Goal: Task Accomplishment & Management: Use online tool/utility

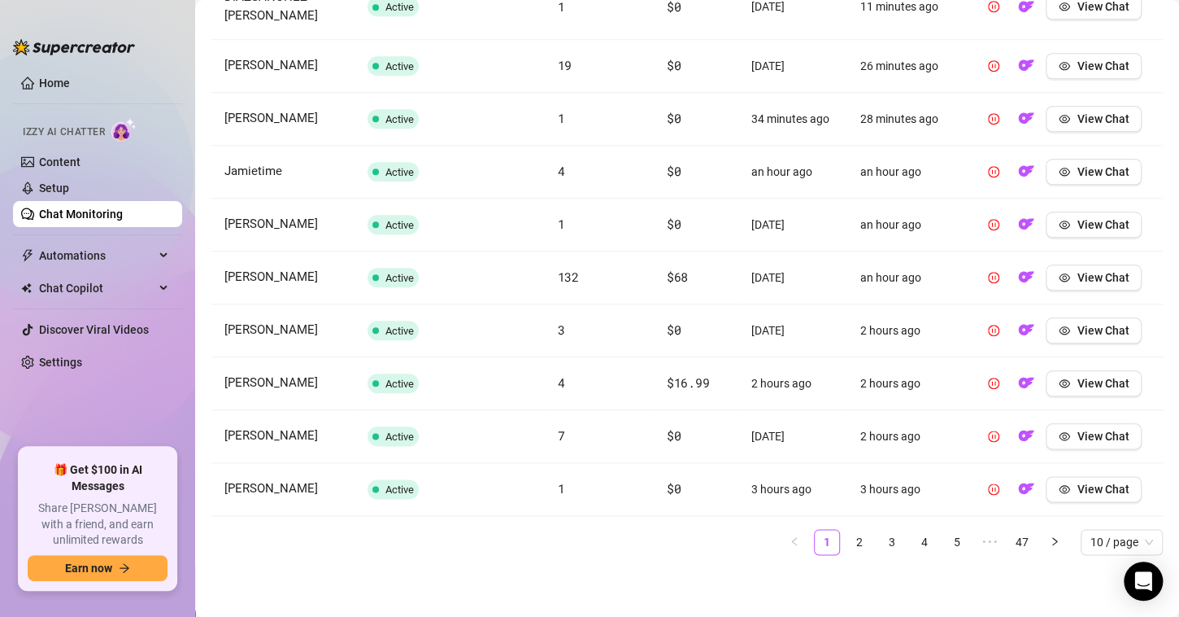
scroll to position [684, 0]
click at [848, 543] on link "2" at bounding box center [860, 542] width 24 height 24
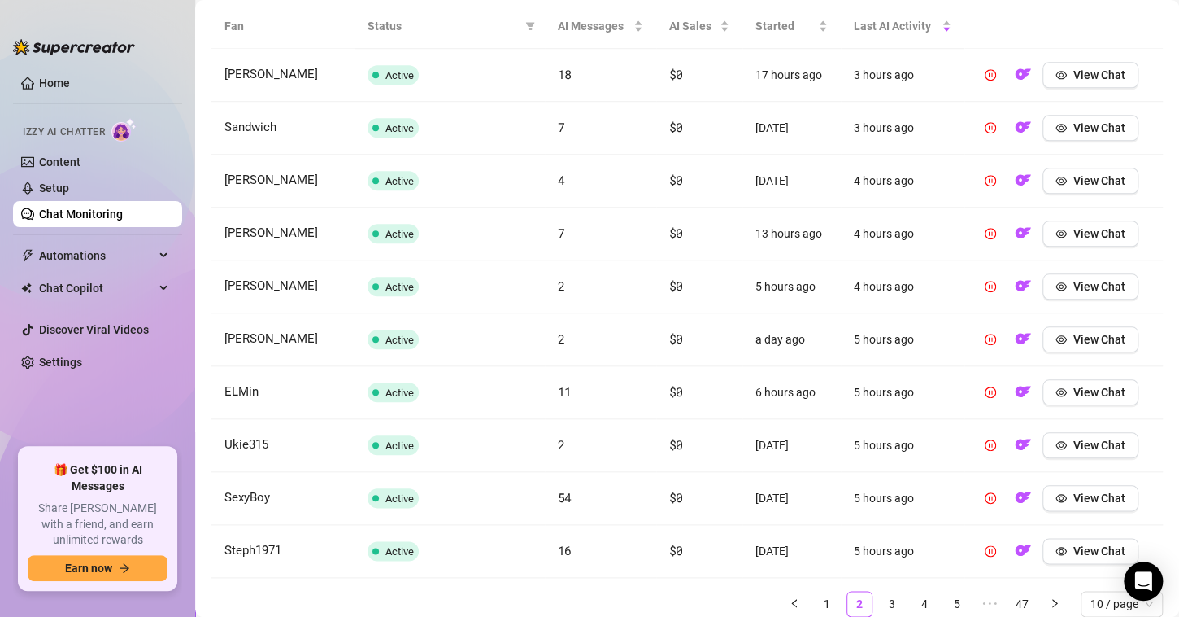
scroll to position [660, 0]
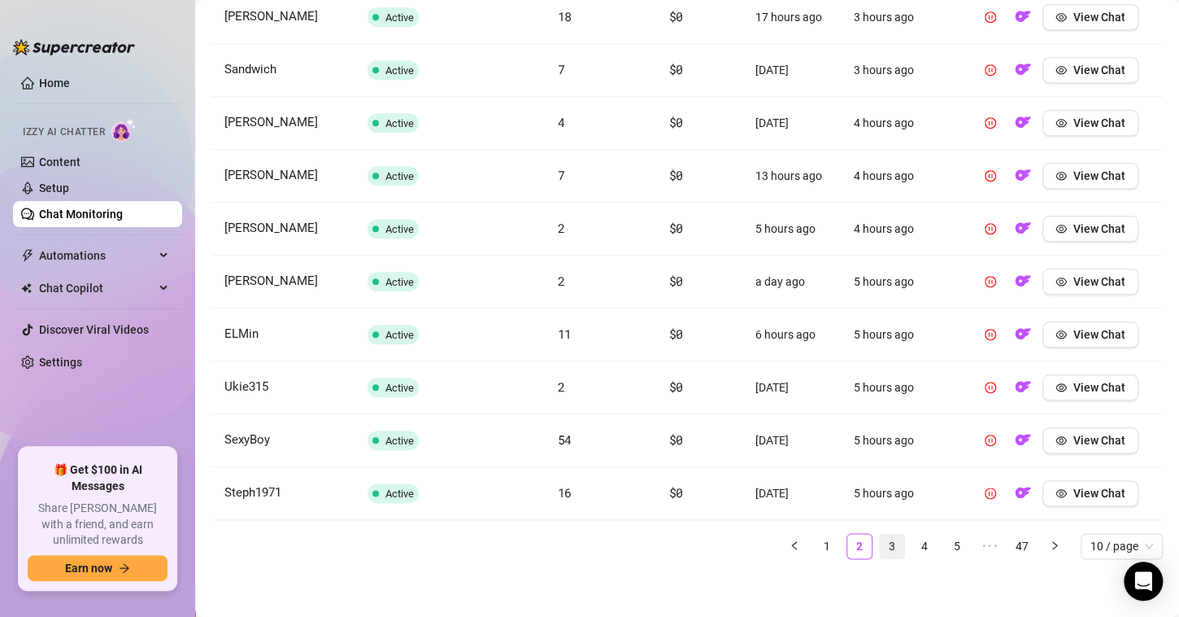
click at [880, 538] on link "3" at bounding box center [892, 546] width 24 height 24
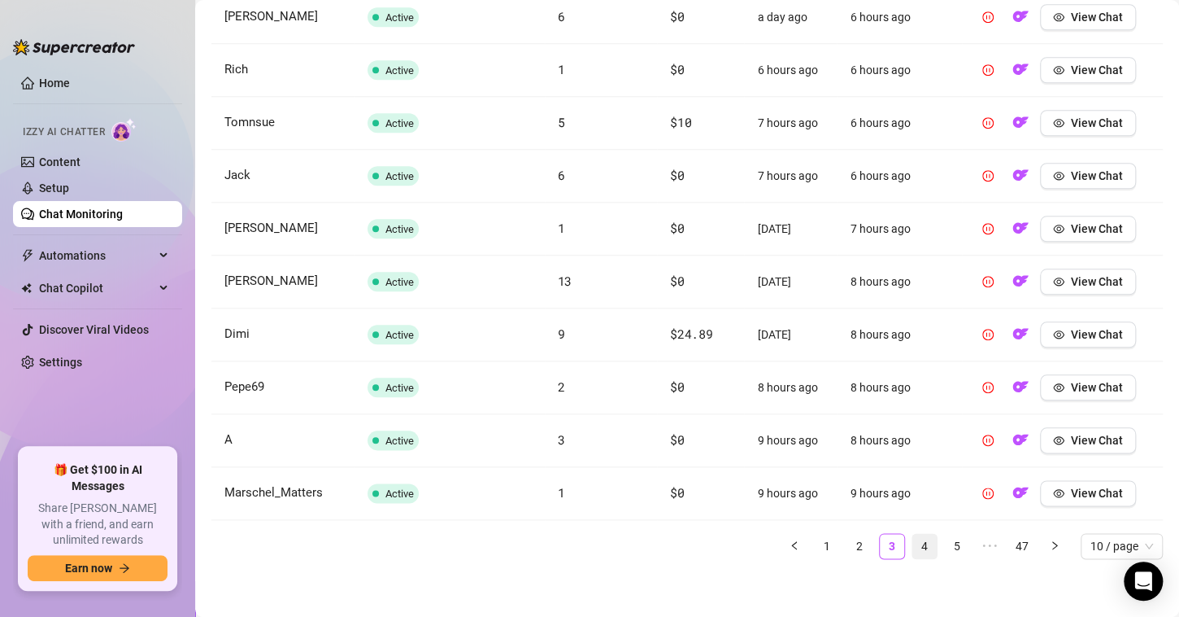
click at [913, 542] on link "4" at bounding box center [925, 546] width 24 height 24
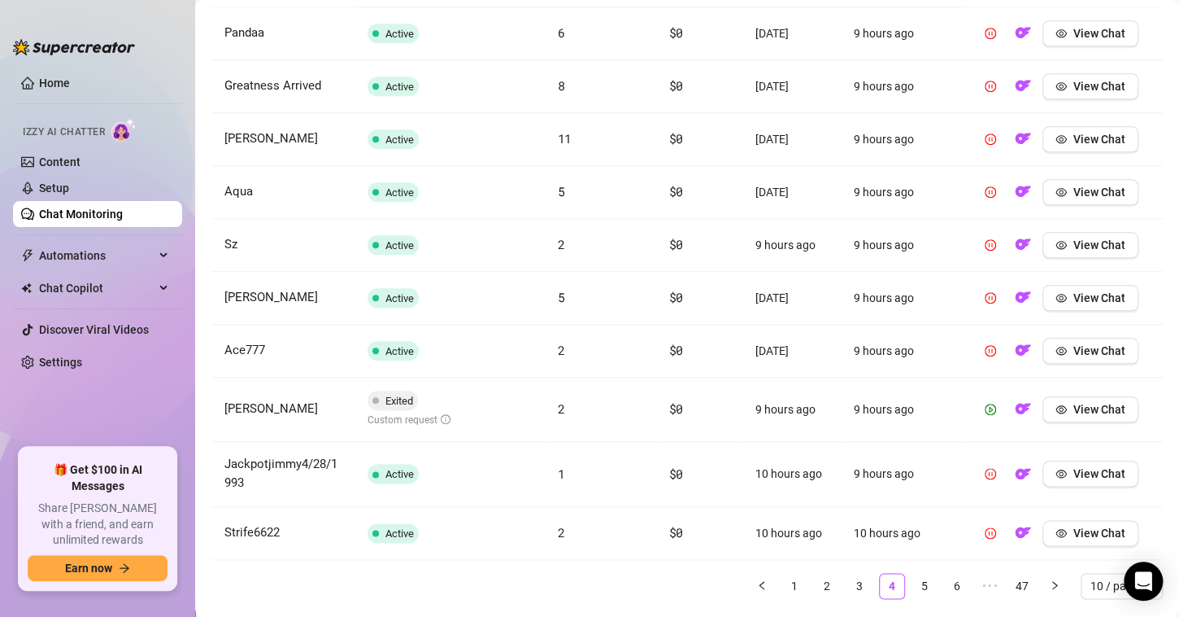
scroll to position [683, 0]
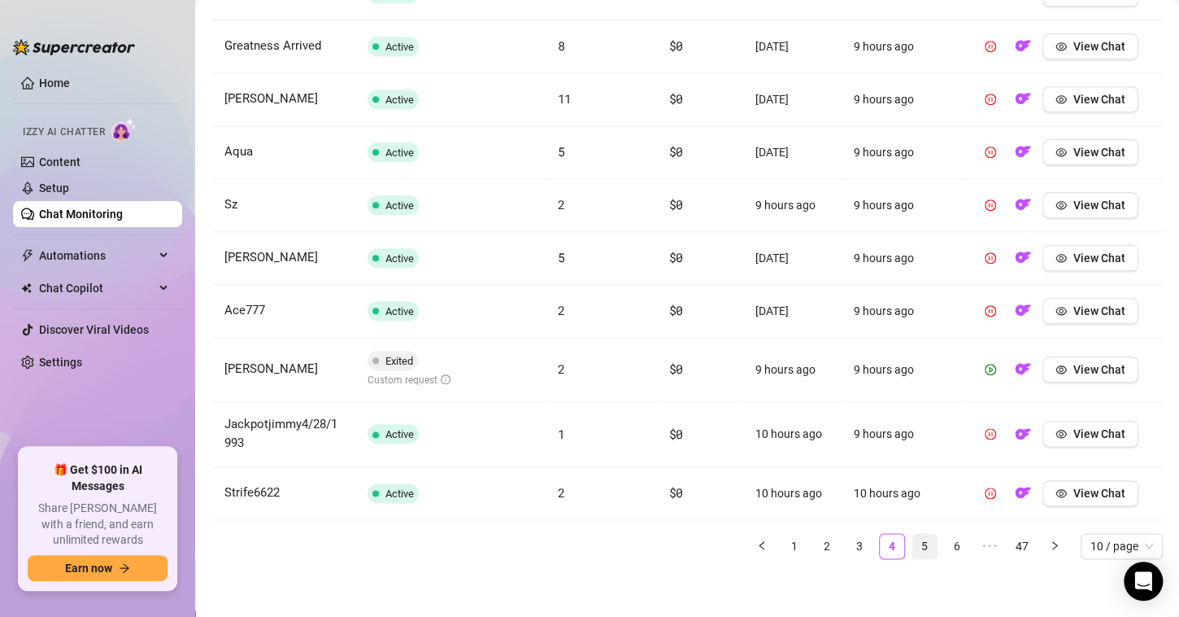
click at [913, 540] on link "5" at bounding box center [925, 546] width 24 height 24
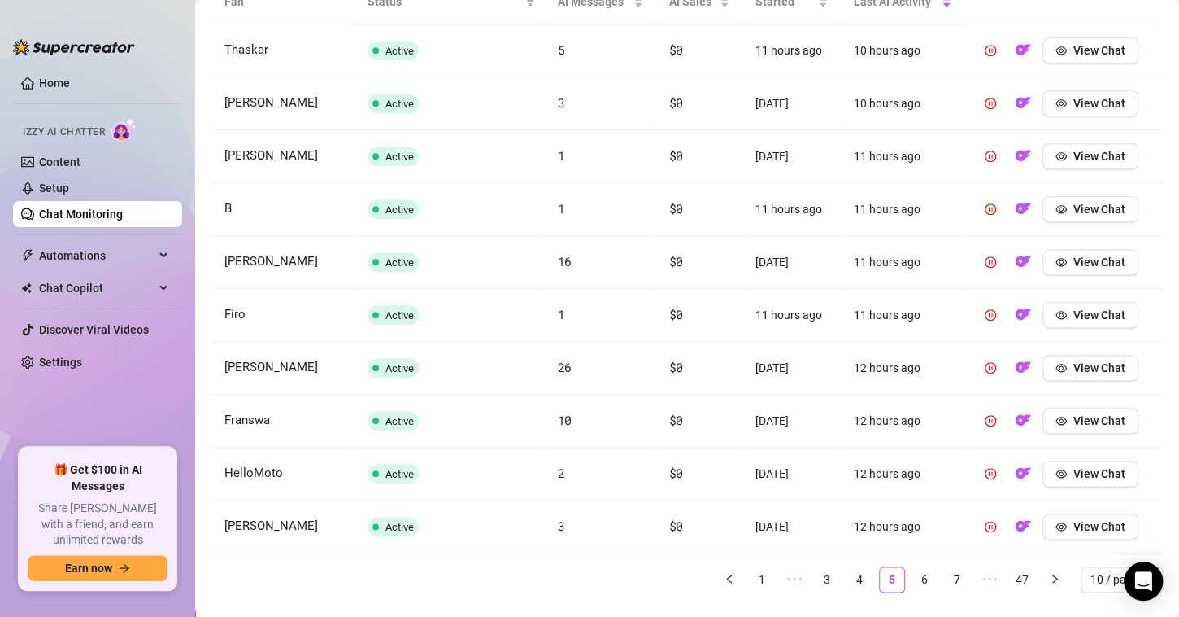
scroll to position [660, 0]
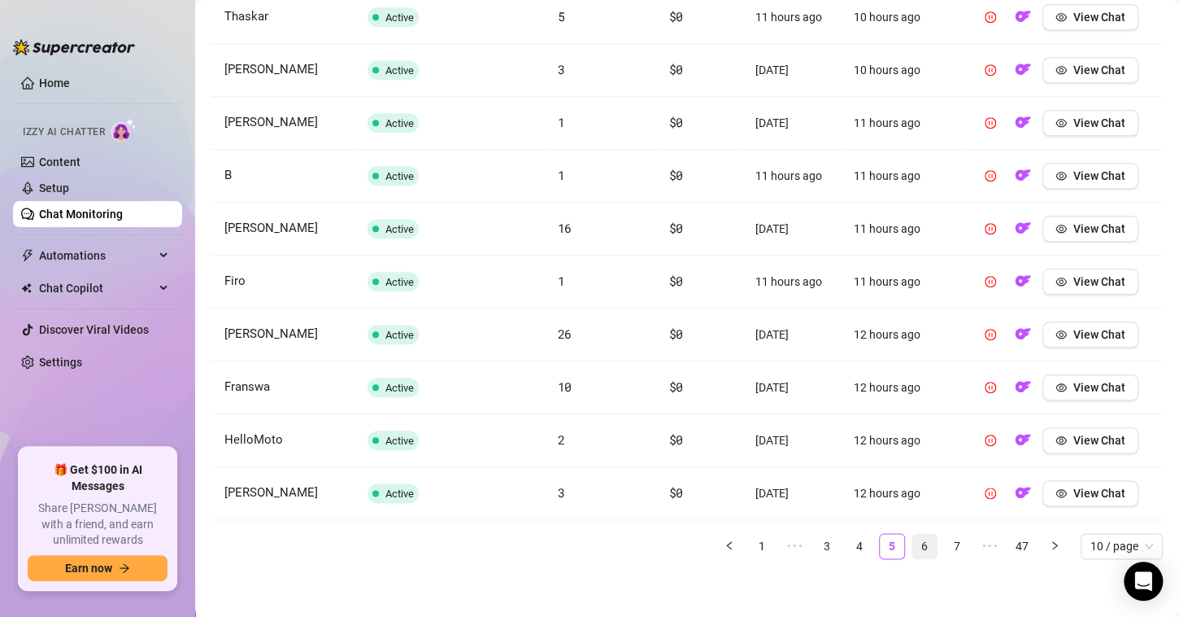
click at [913, 538] on link "6" at bounding box center [925, 546] width 24 height 24
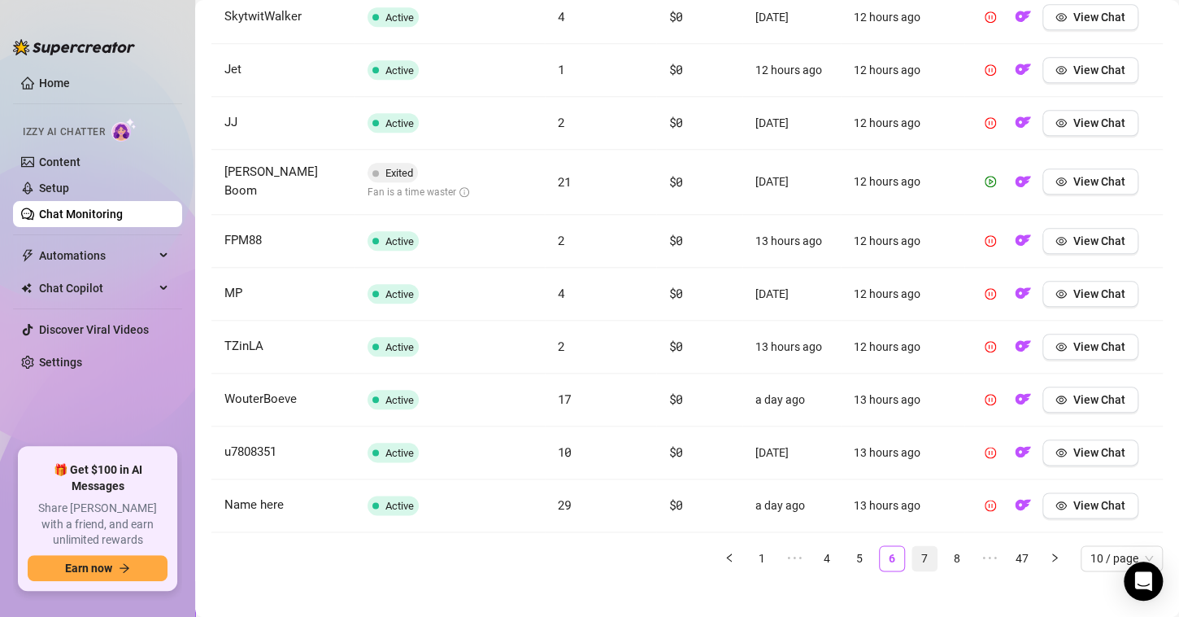
click at [916, 553] on link "7" at bounding box center [925, 558] width 24 height 24
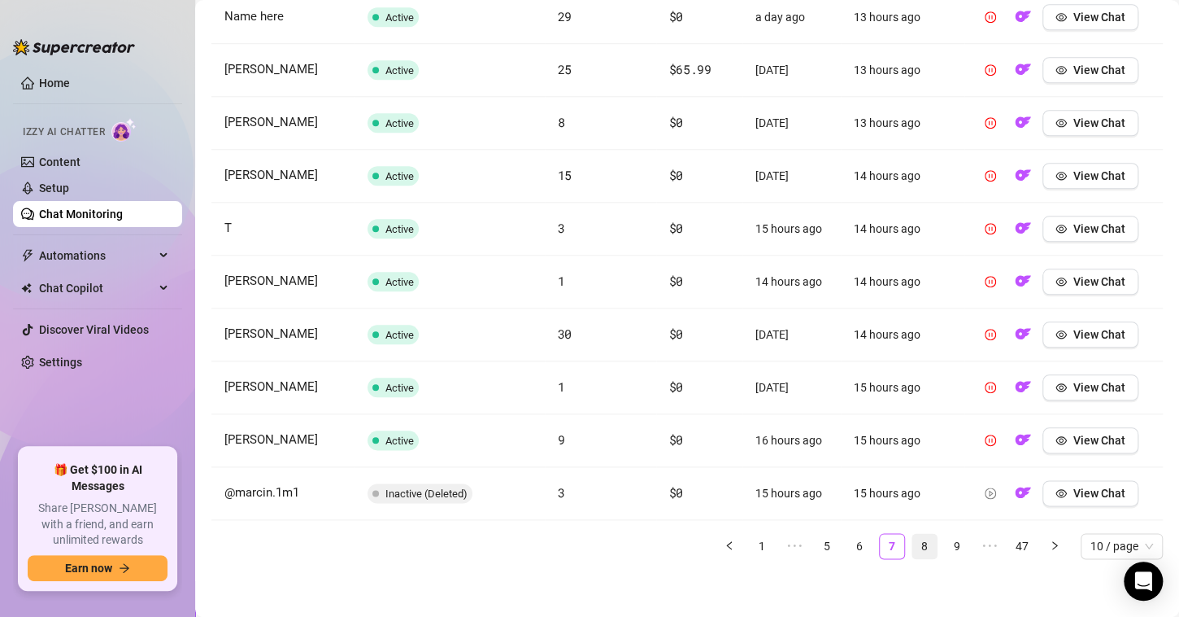
click at [914, 544] on link "8" at bounding box center [925, 546] width 24 height 24
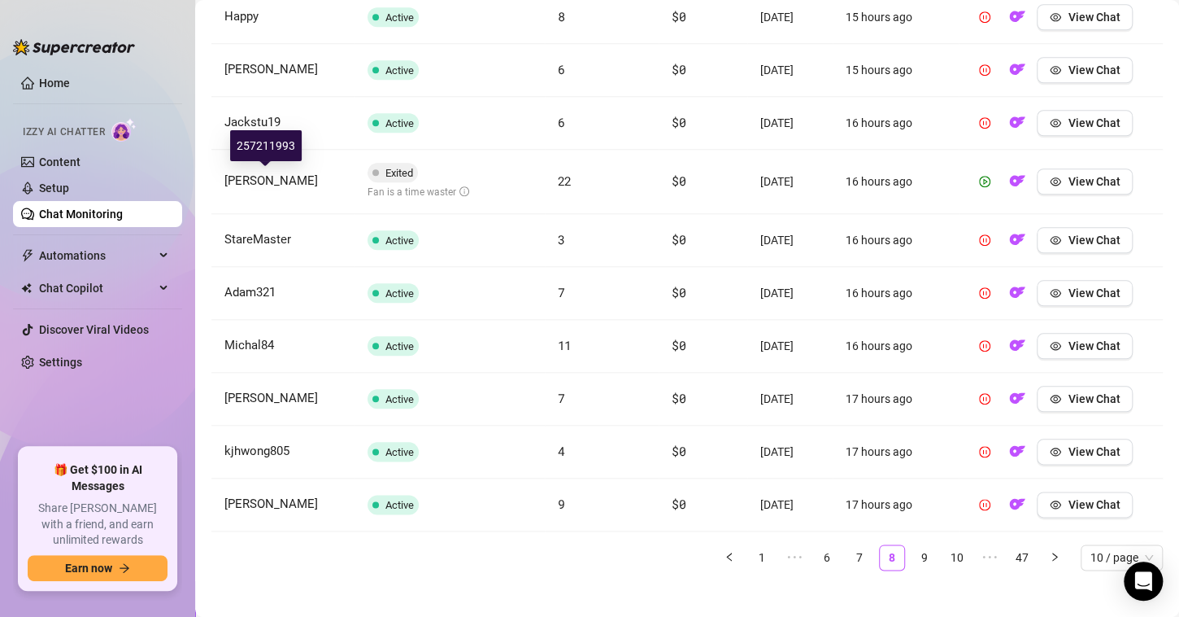
drag, startPoint x: 316, startPoint y: 181, endPoint x: 223, endPoint y: 177, distance: 92.8
click at [223, 177] on td "[PERSON_NAME]" at bounding box center [282, 182] width 143 height 64
copy span "[PERSON_NAME]"
click at [1073, 175] on span "View Chat" at bounding box center [1094, 181] width 52 height 13
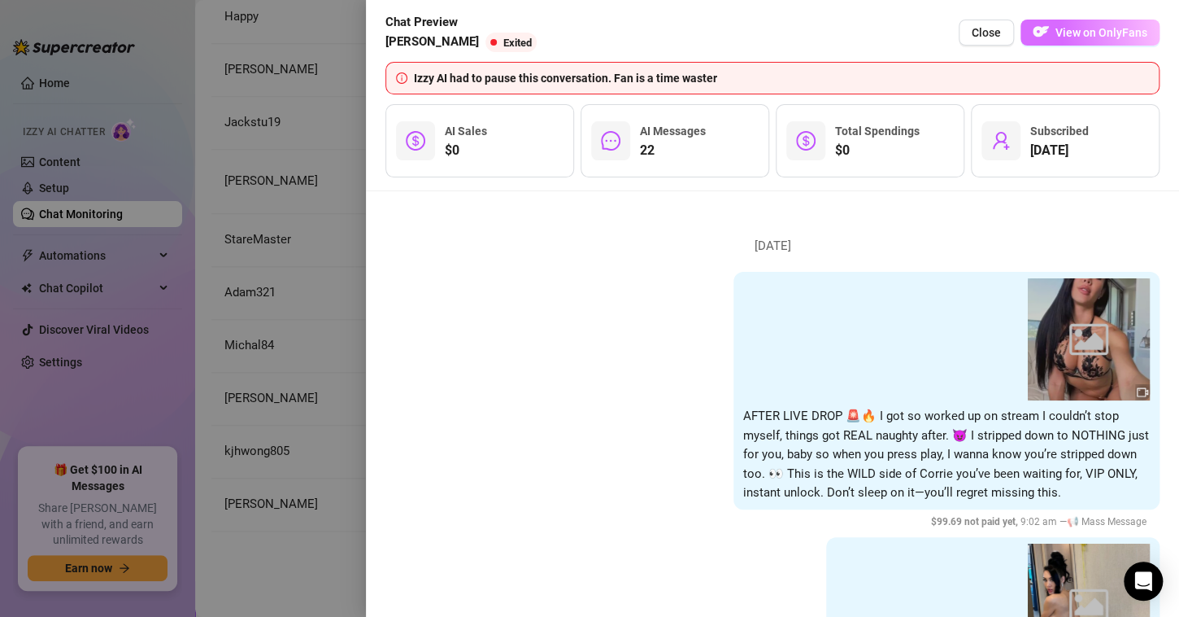
click at [1063, 28] on span "View on OnlyFans" at bounding box center [1102, 32] width 92 height 13
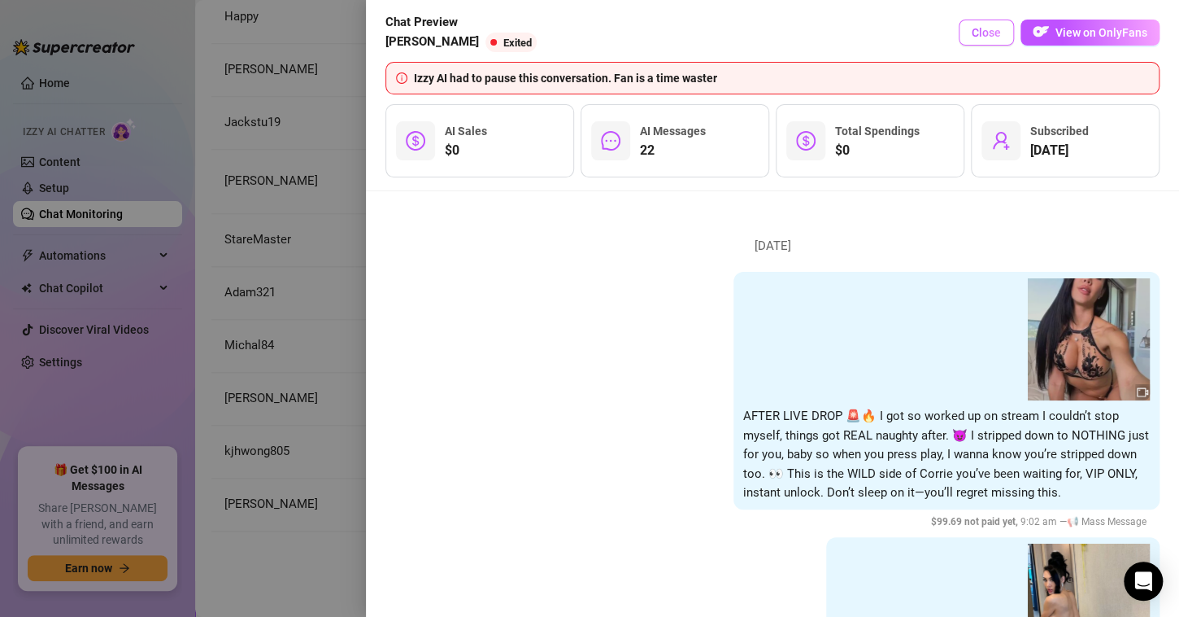
click at [1003, 25] on button "Close" at bounding box center [986, 33] width 55 height 26
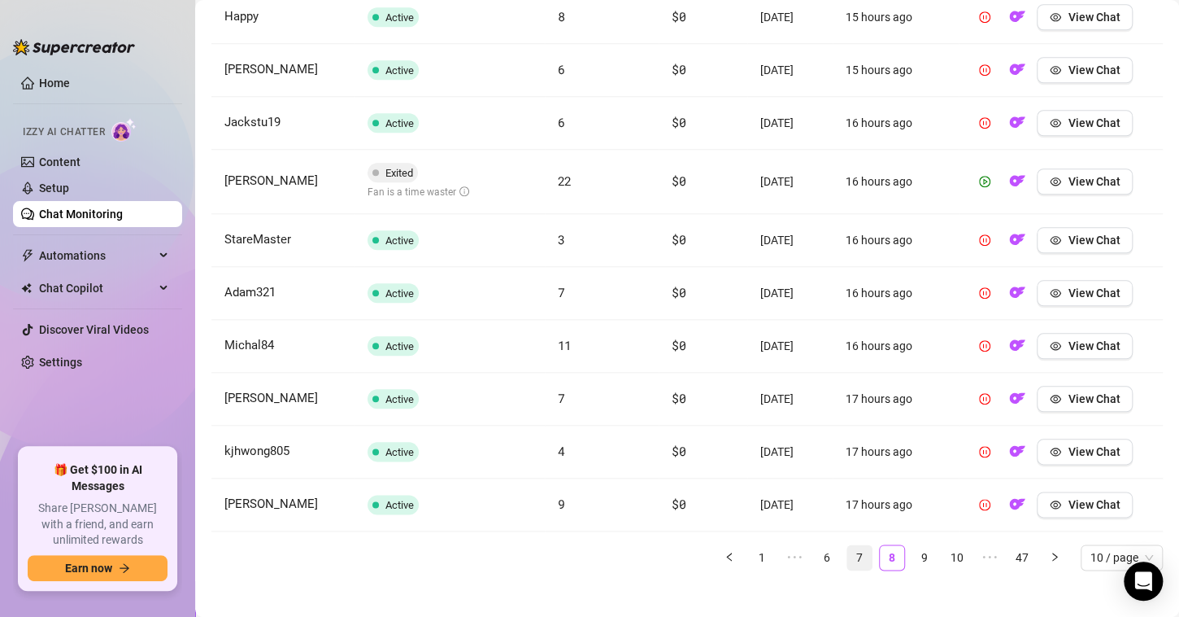
click at [851, 555] on link "7" at bounding box center [860, 557] width 24 height 24
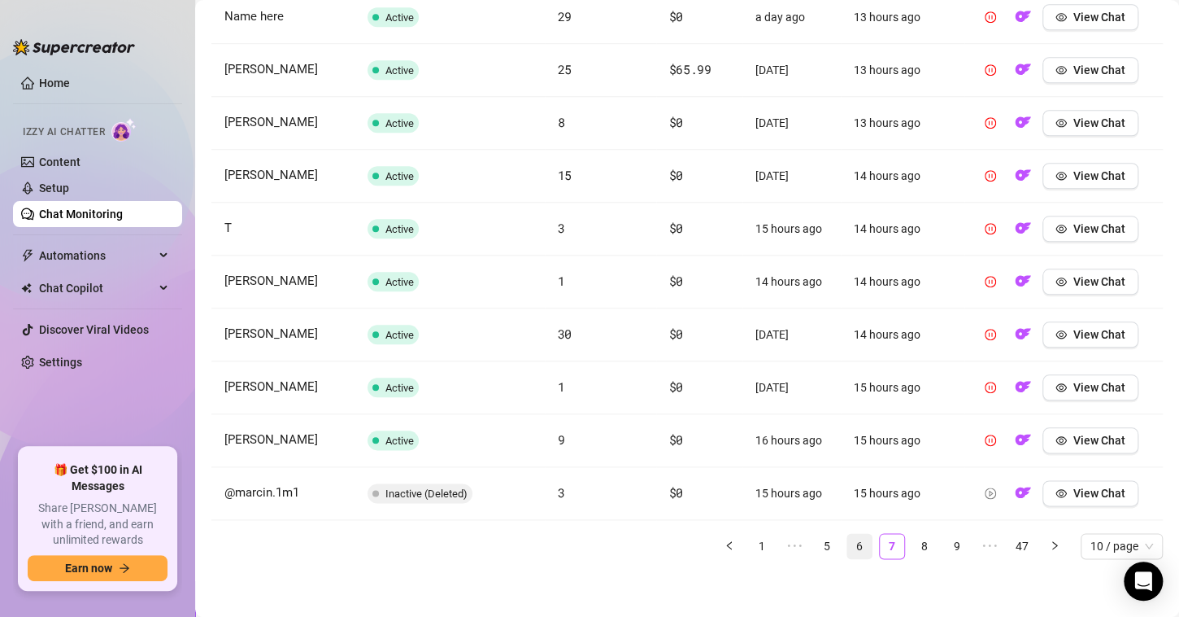
click at [848, 539] on link "6" at bounding box center [860, 546] width 24 height 24
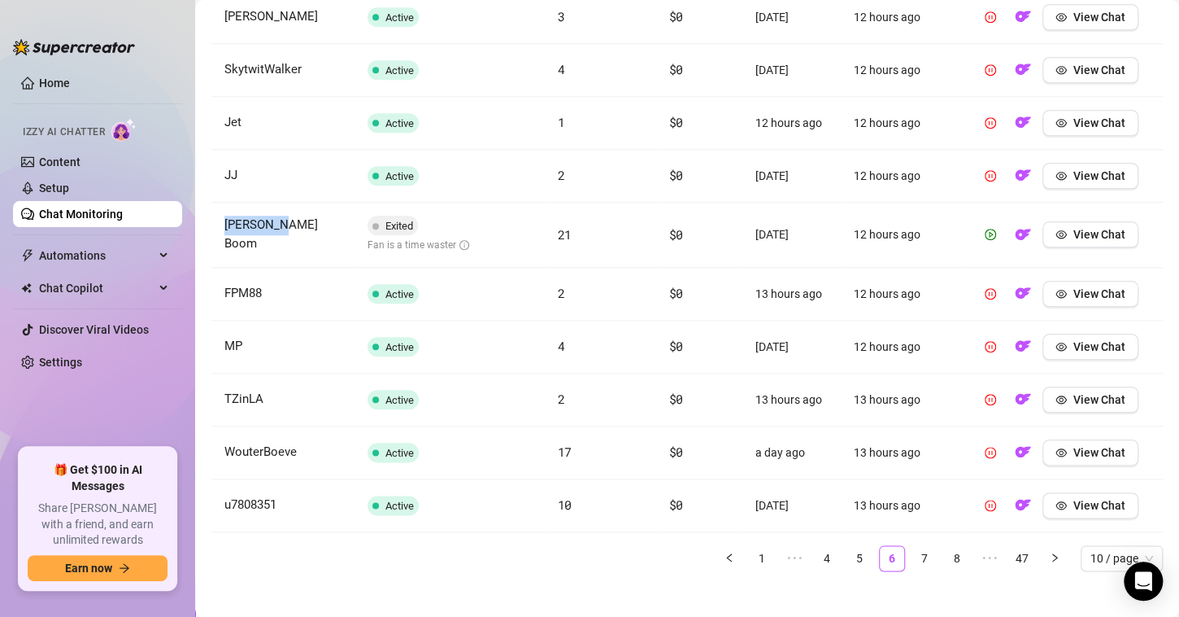
drag, startPoint x: 303, startPoint y: 238, endPoint x: 217, endPoint y: 231, distance: 85.7
click at [217, 231] on td "[PERSON_NAME] Boom" at bounding box center [282, 235] width 143 height 65
copy span "[PERSON_NAME] Boom"
click at [913, 557] on link "7" at bounding box center [925, 558] width 24 height 24
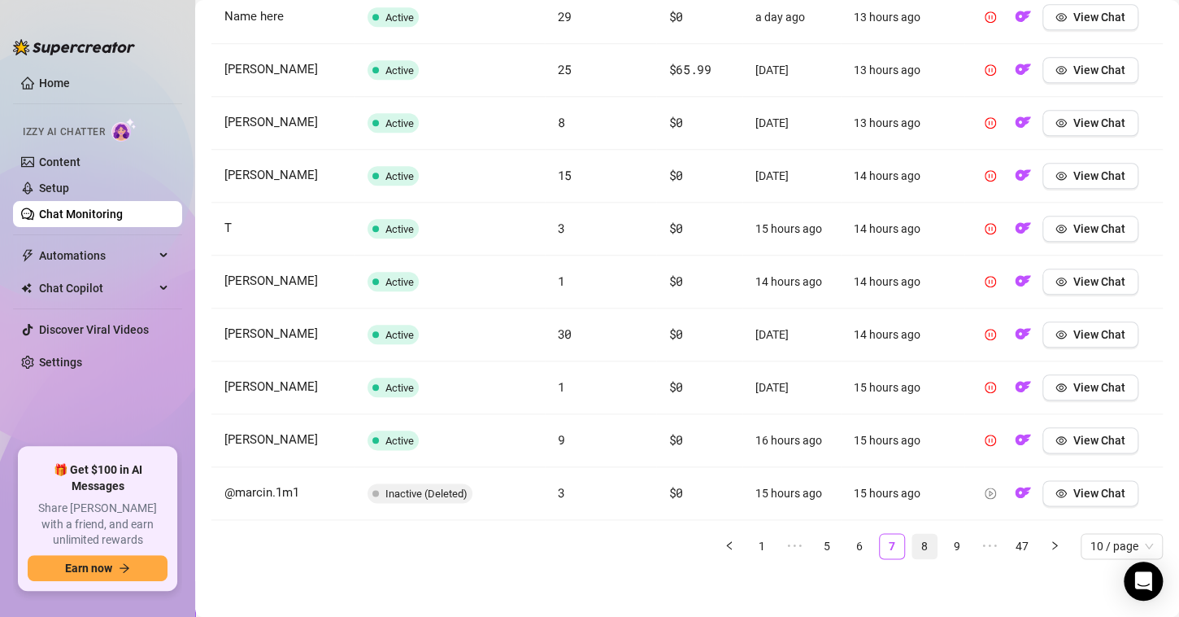
click at [913, 545] on link "8" at bounding box center [925, 546] width 24 height 24
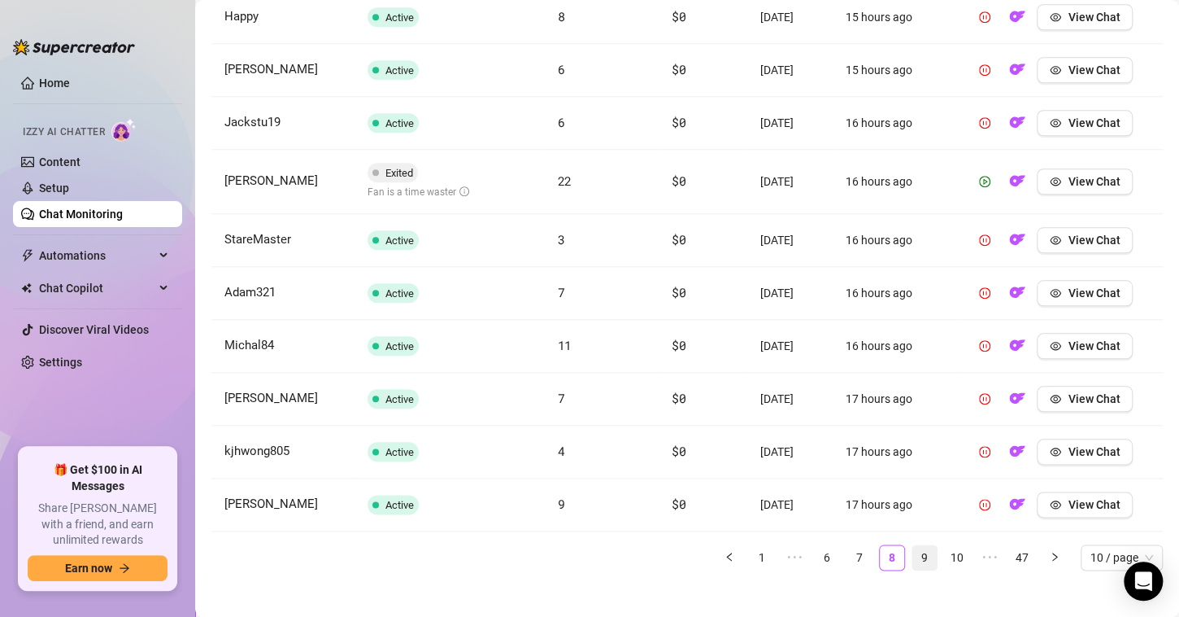
click at [920, 555] on link "9" at bounding box center [925, 557] width 24 height 24
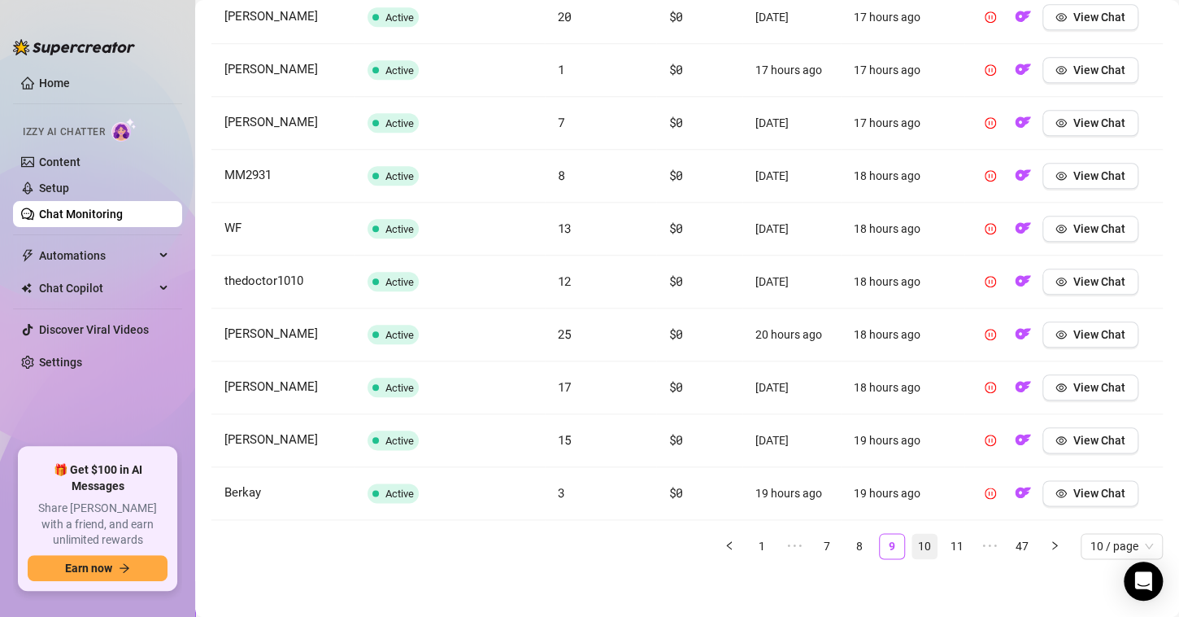
click at [913, 547] on link "10" at bounding box center [925, 546] width 24 height 24
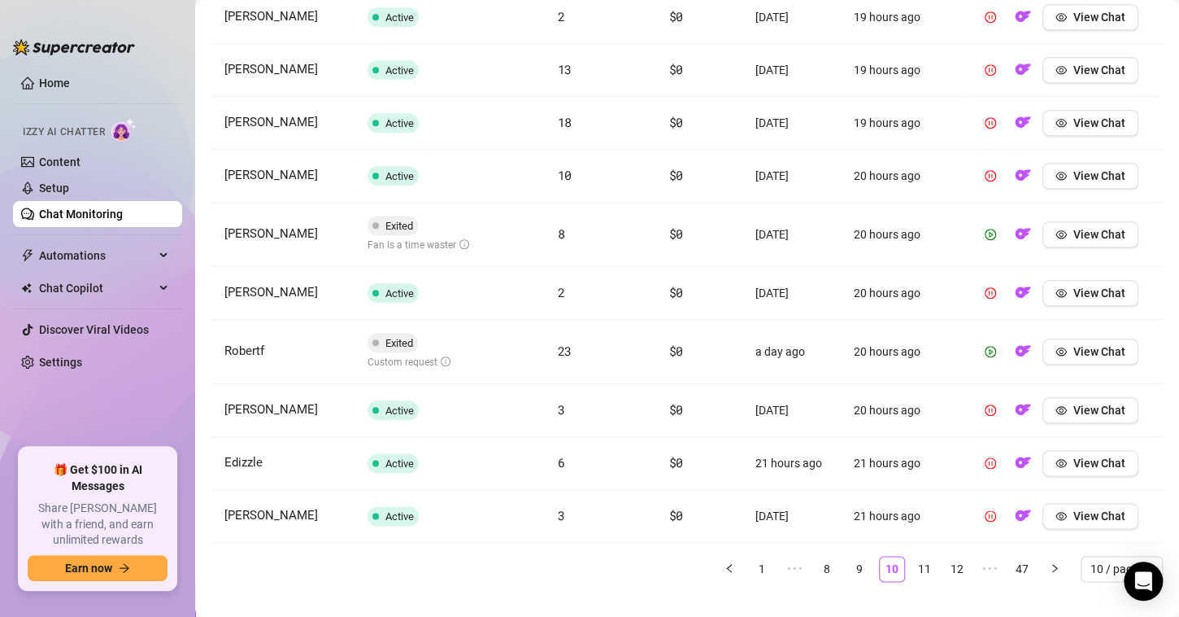
drag, startPoint x: 325, startPoint y: 238, endPoint x: 221, endPoint y: 232, distance: 104.3
click at [221, 232] on td "[PERSON_NAME]" at bounding box center [282, 235] width 143 height 64
copy span "[PERSON_NAME]"
click at [1076, 234] on span "View Chat" at bounding box center [1100, 234] width 52 height 13
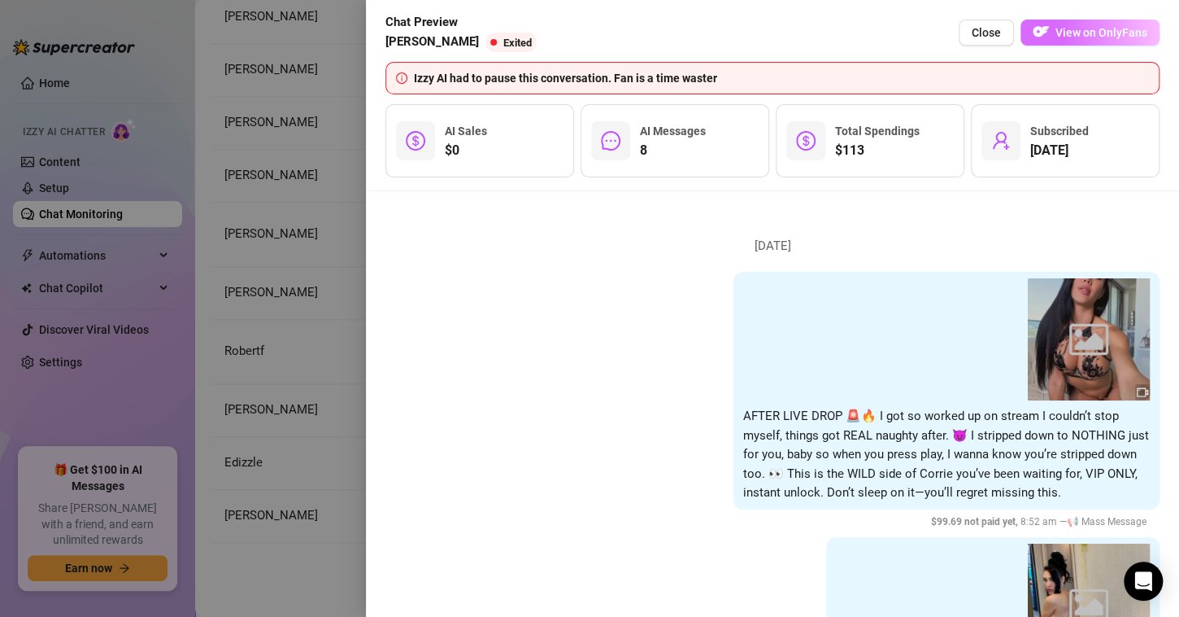
click at [1058, 33] on span "View on OnlyFans" at bounding box center [1102, 32] width 92 height 13
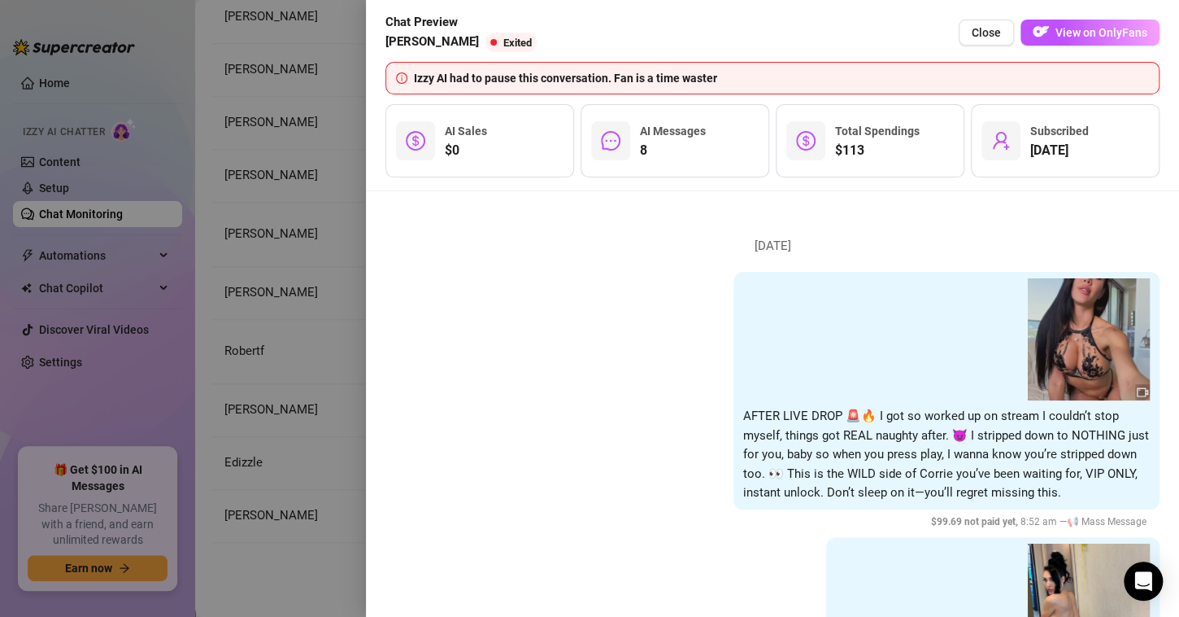
click at [305, 181] on div at bounding box center [589, 308] width 1179 height 617
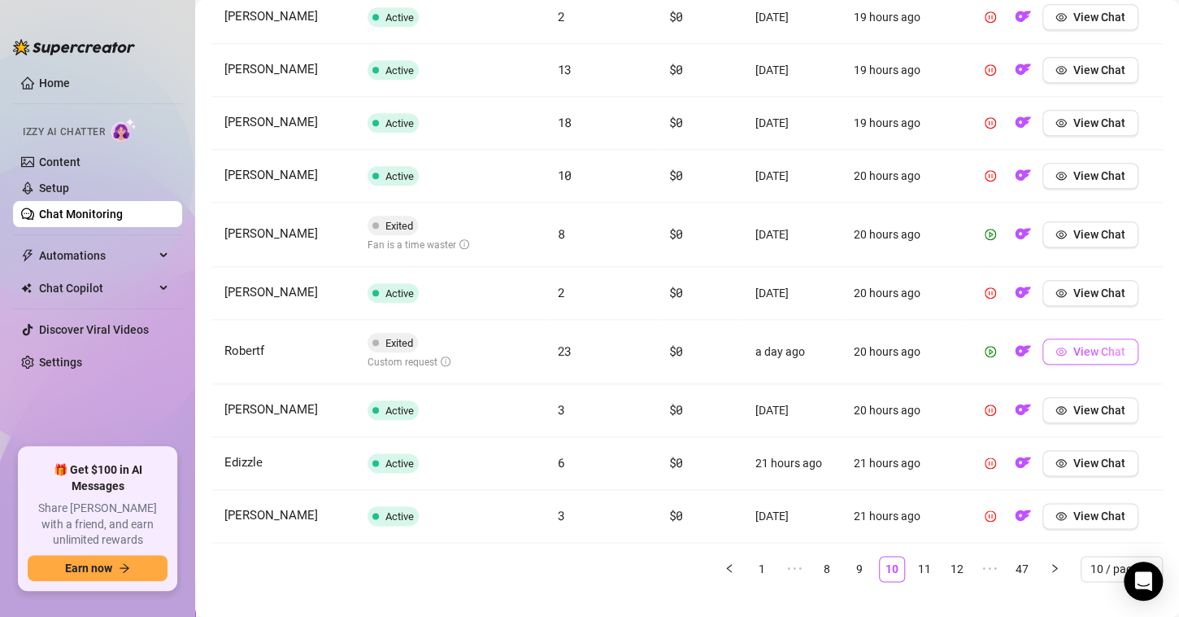
click at [1074, 348] on span "View Chat" at bounding box center [1100, 351] width 52 height 13
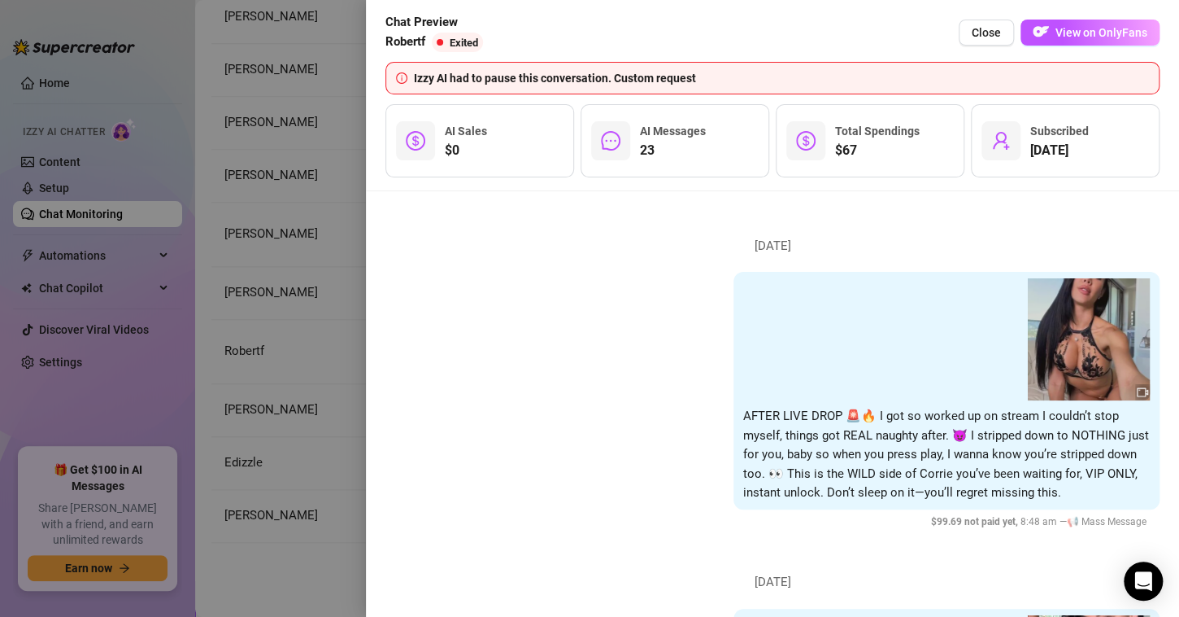
click at [292, 244] on div at bounding box center [589, 308] width 1179 height 617
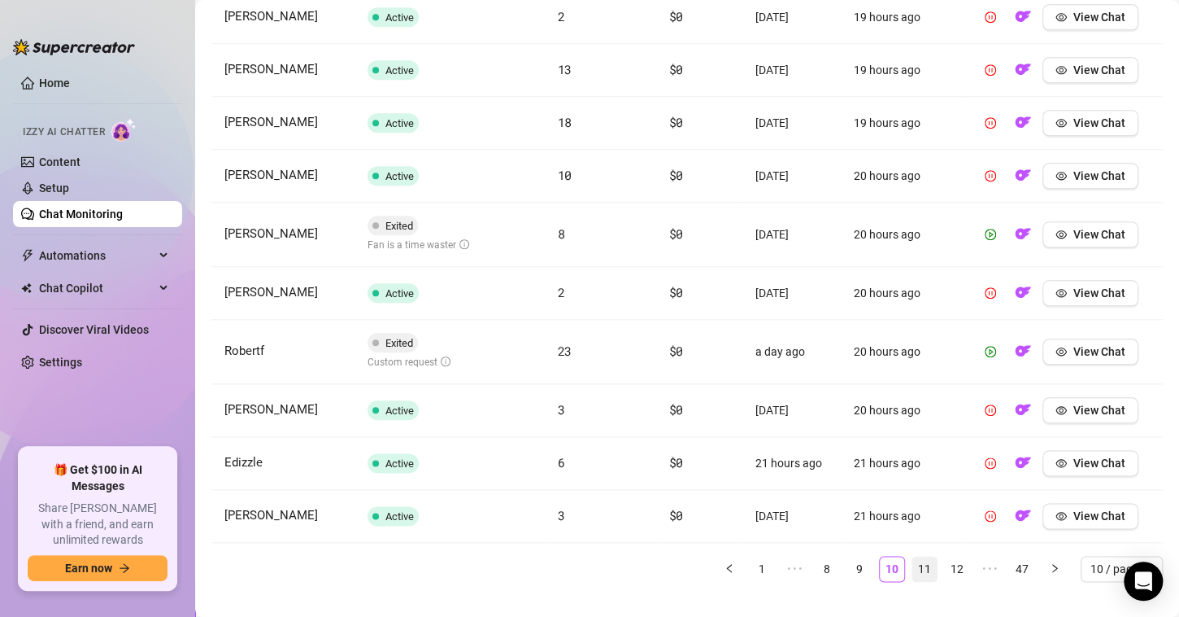
click at [915, 569] on link "11" at bounding box center [925, 568] width 24 height 24
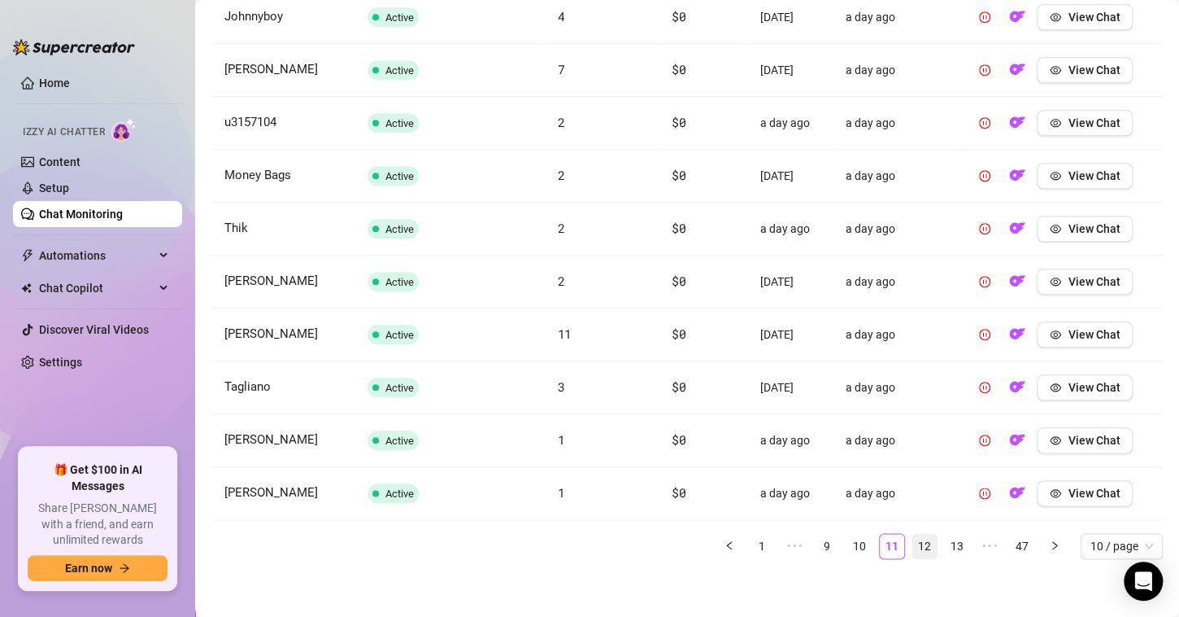
click at [915, 543] on link "12" at bounding box center [925, 546] width 24 height 24
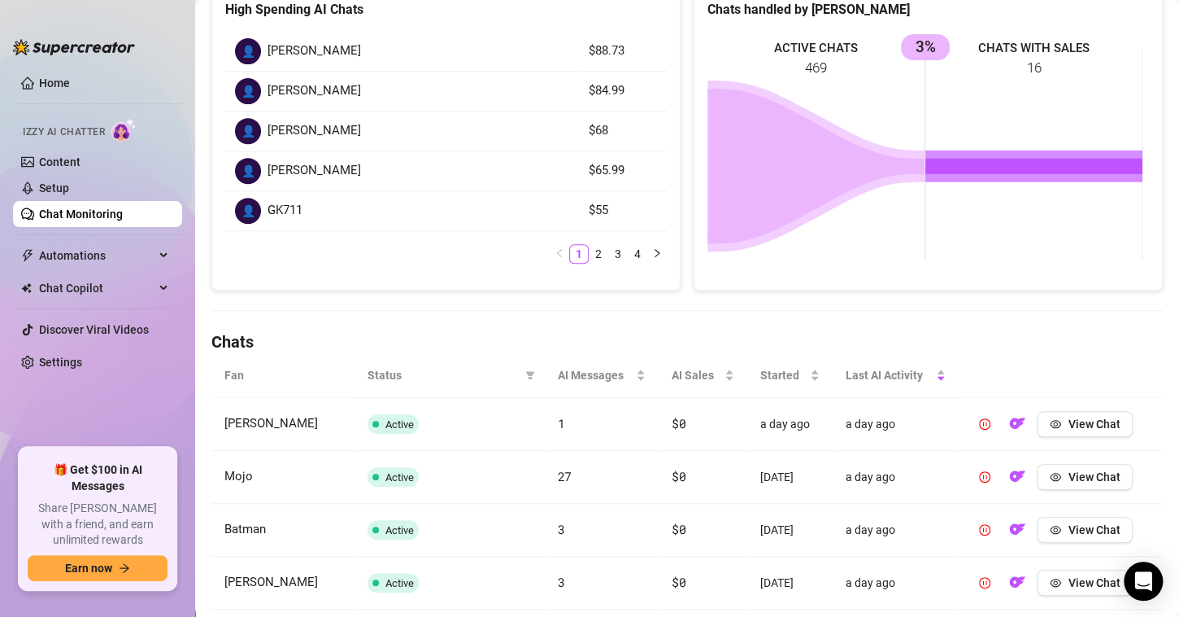
scroll to position [0, 0]
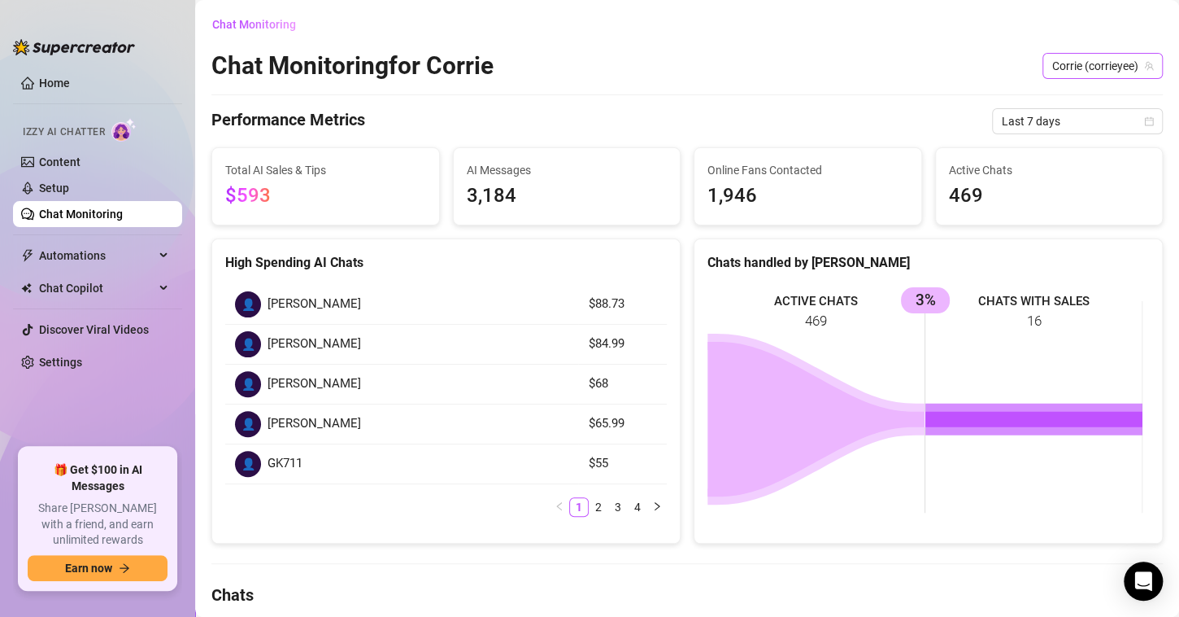
click at [1087, 68] on span "Corrie (corrieyee)" at bounding box center [1102, 66] width 101 height 24
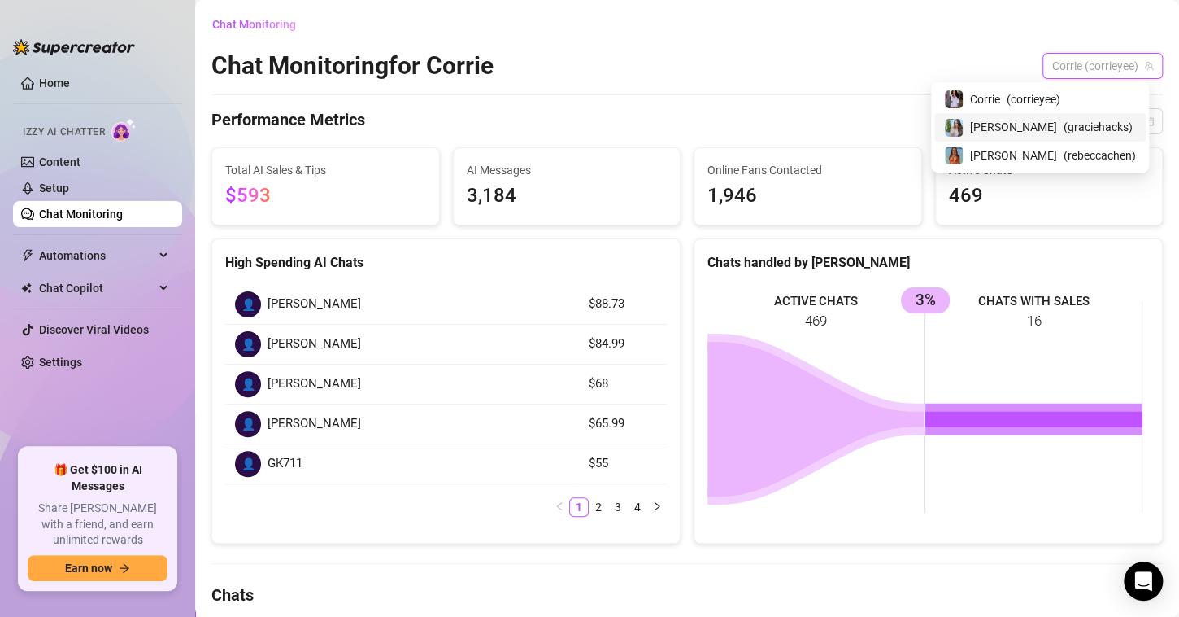
click at [1082, 132] on span "( graciehacks )" at bounding box center [1098, 127] width 69 height 18
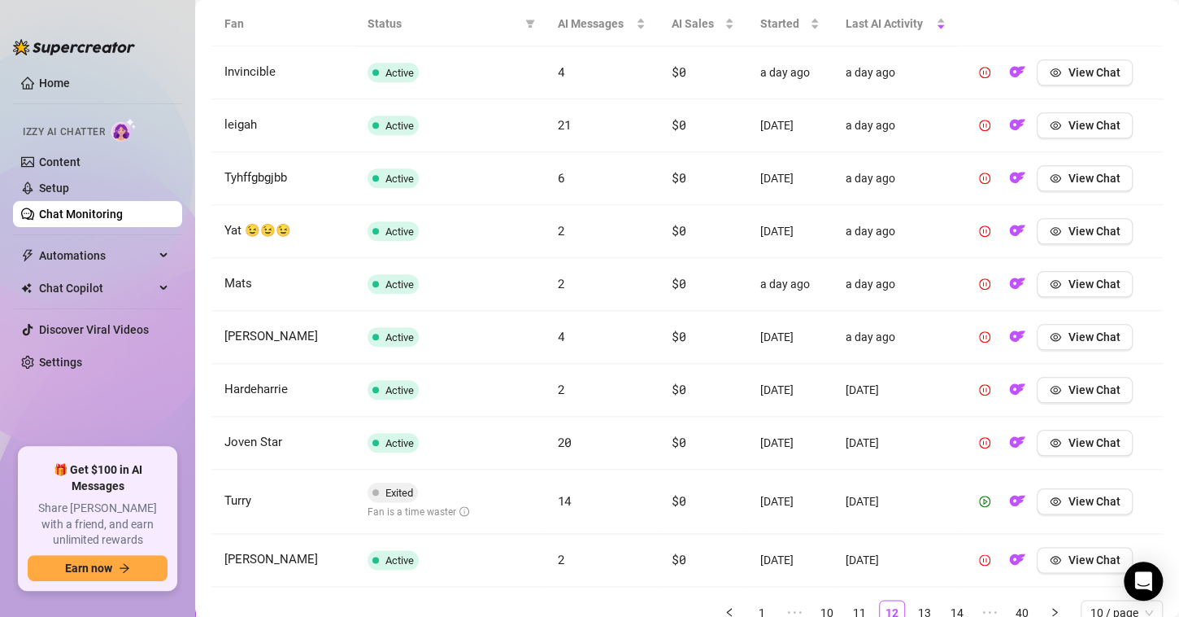
scroll to position [670, 0]
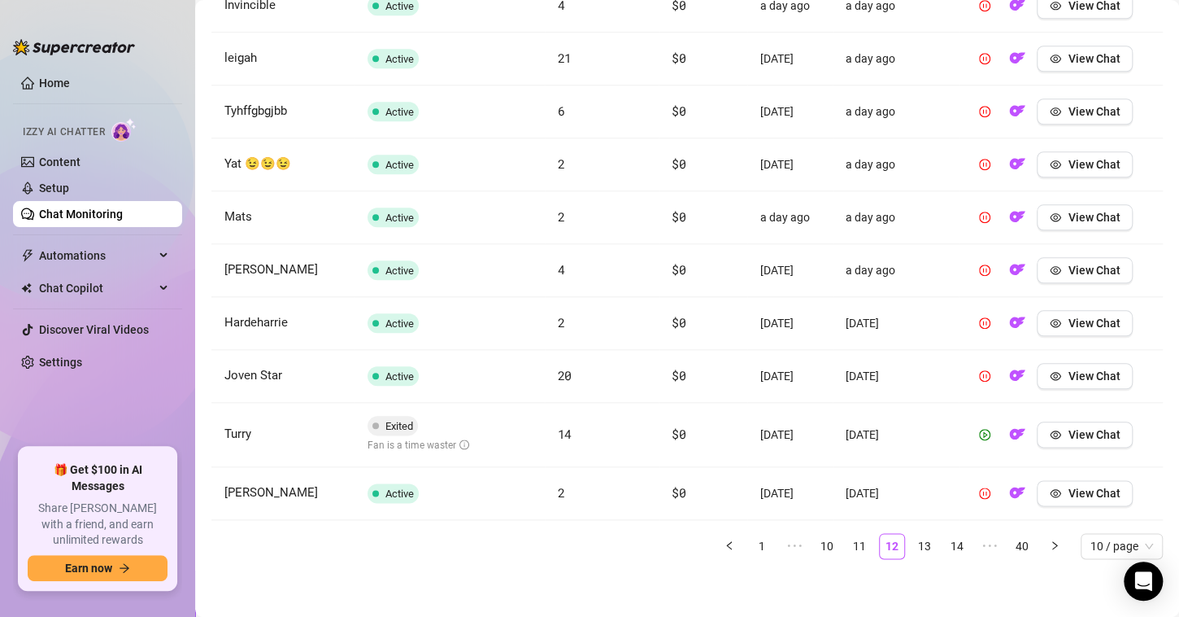
drag, startPoint x: 718, startPoint y: 539, endPoint x: 732, endPoint y: 579, distance: 42.2
click at [723, 541] on button "button" at bounding box center [730, 546] width 26 height 26
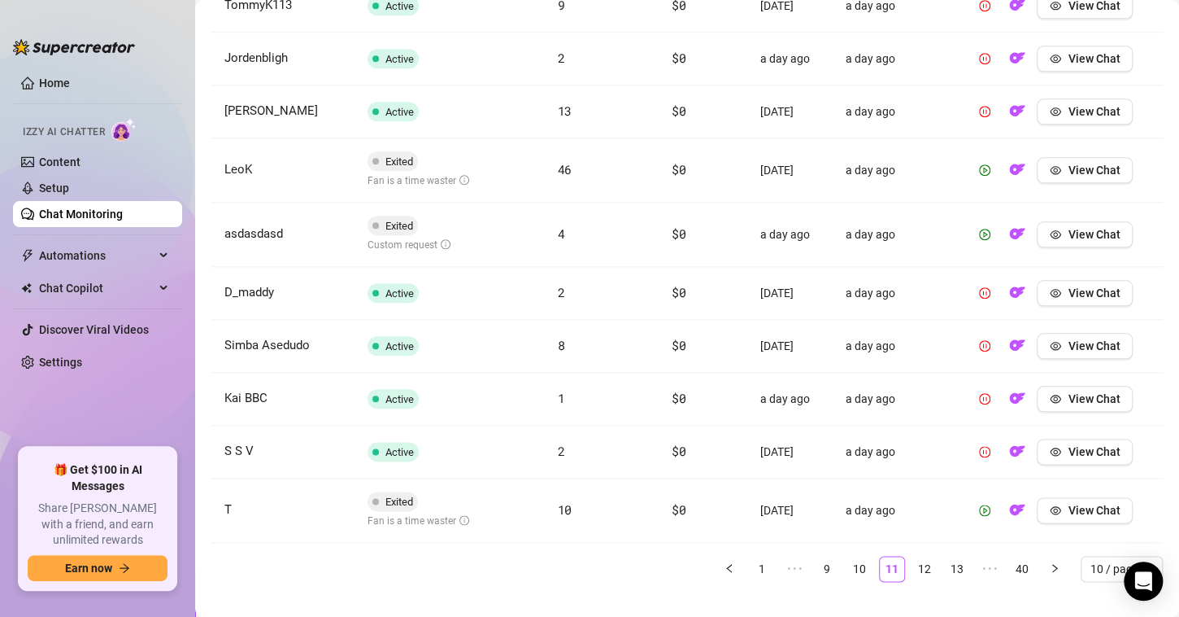
drag, startPoint x: 743, startPoint y: 567, endPoint x: 740, endPoint y: 602, distance: 35.1
click at [750, 566] on link "1" at bounding box center [762, 568] width 24 height 24
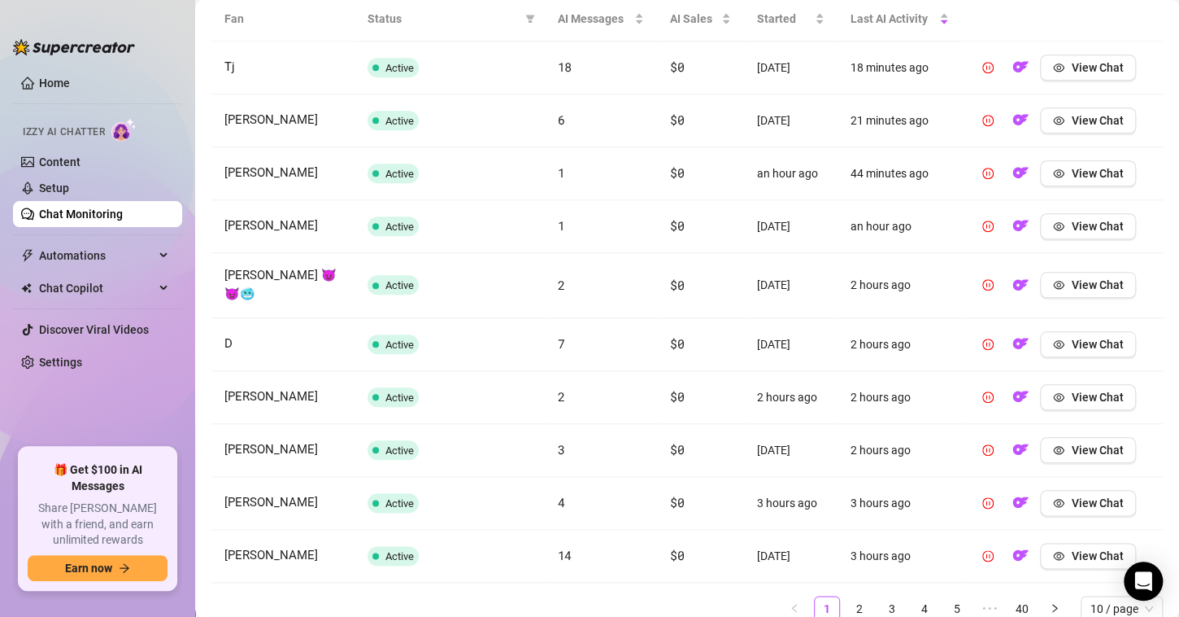
scroll to position [672, 0]
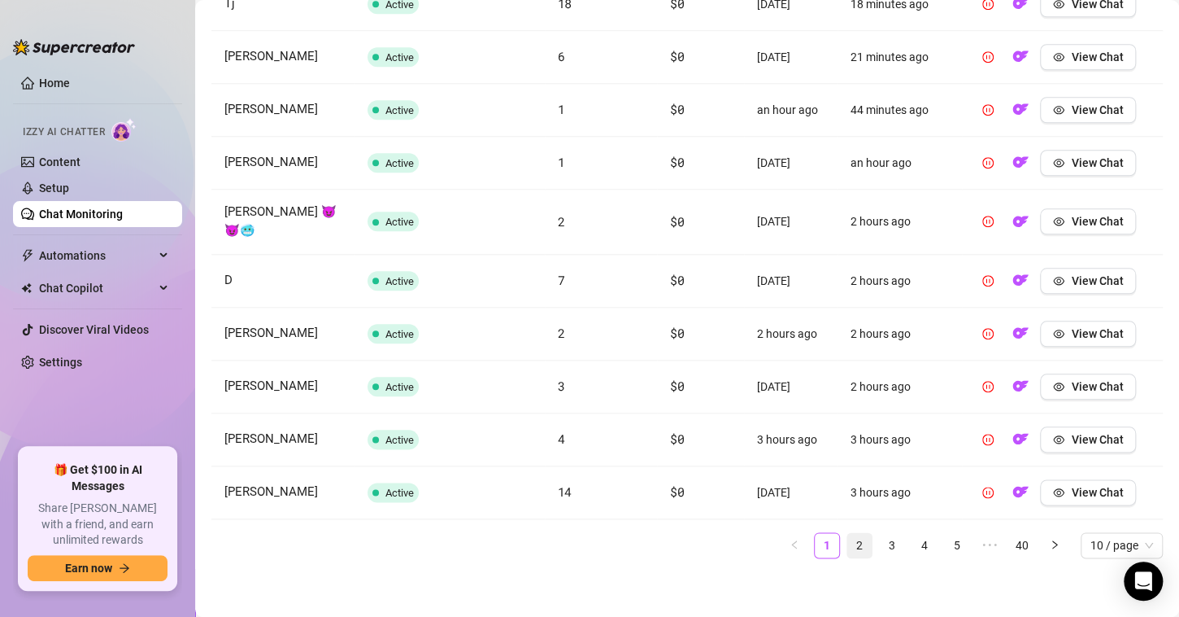
click at [849, 538] on link "2" at bounding box center [860, 545] width 24 height 24
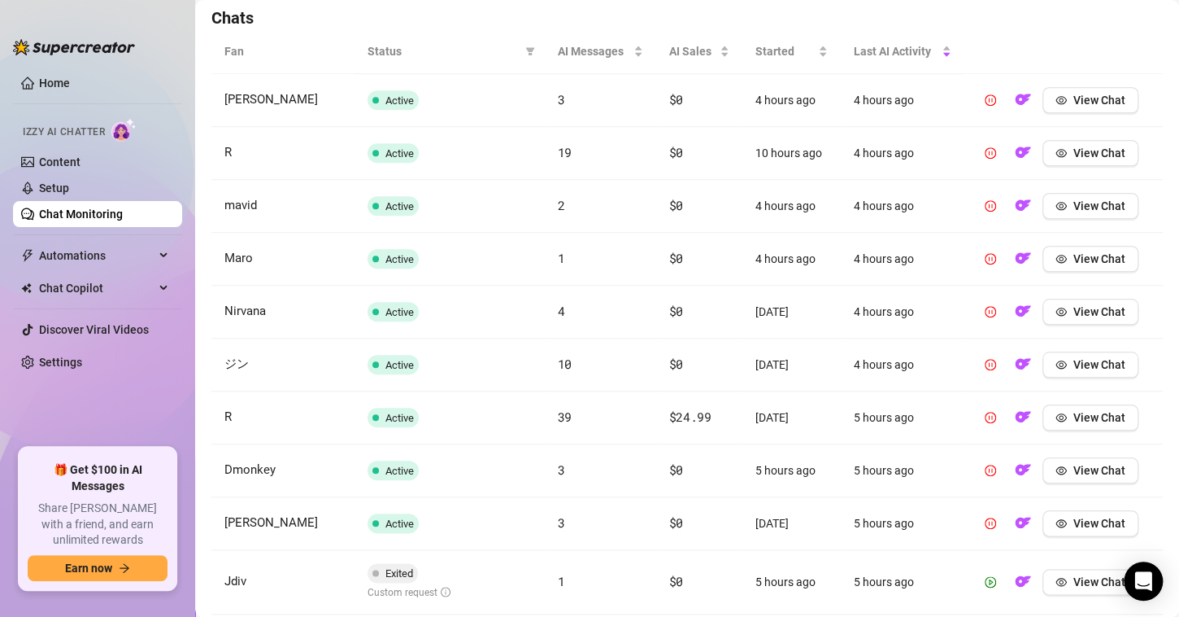
scroll to position [670, 0]
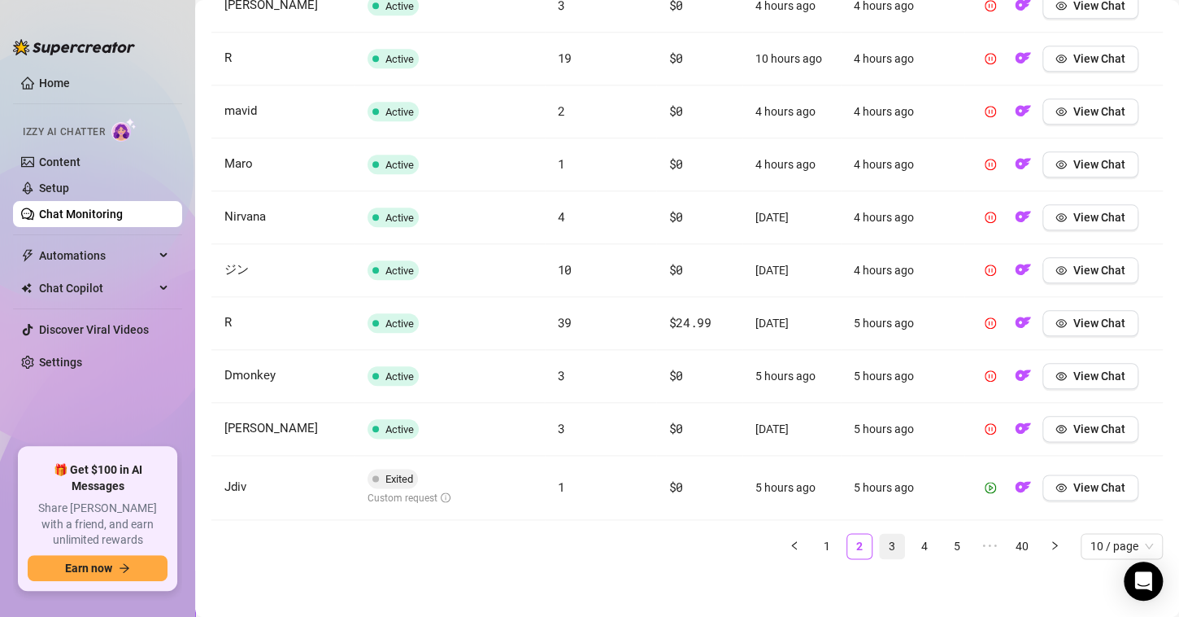
click at [880, 543] on link "3" at bounding box center [892, 546] width 24 height 24
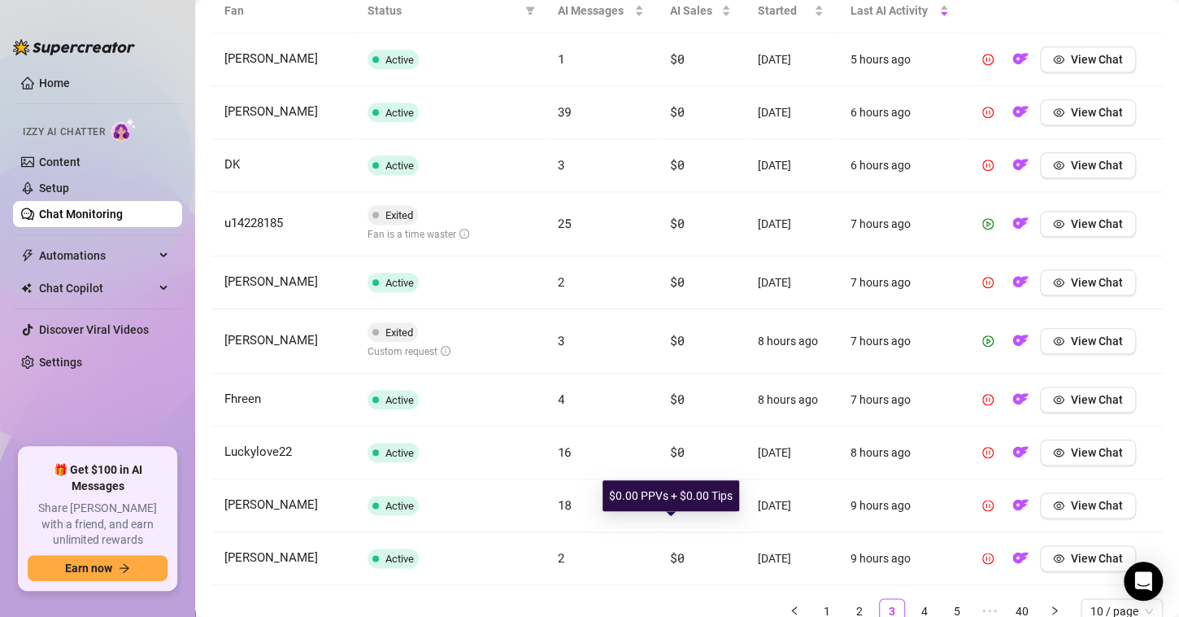
scroll to position [589, 0]
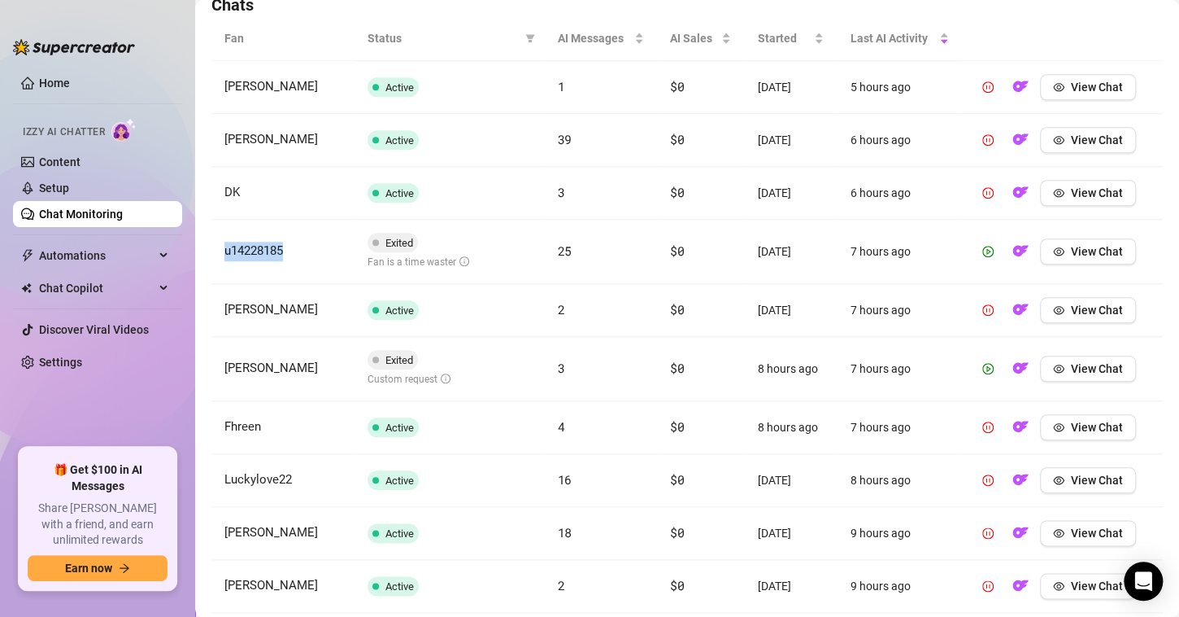
drag, startPoint x: 303, startPoint y: 253, endPoint x: 221, endPoint y: 251, distance: 81.4
click at [221, 251] on td "u14228185" at bounding box center [282, 252] width 143 height 64
copy span "u14228185"
drag, startPoint x: 322, startPoint y: 371, endPoint x: 216, endPoint y: 369, distance: 105.8
click at [219, 371] on td "[PERSON_NAME]" at bounding box center [282, 369] width 143 height 64
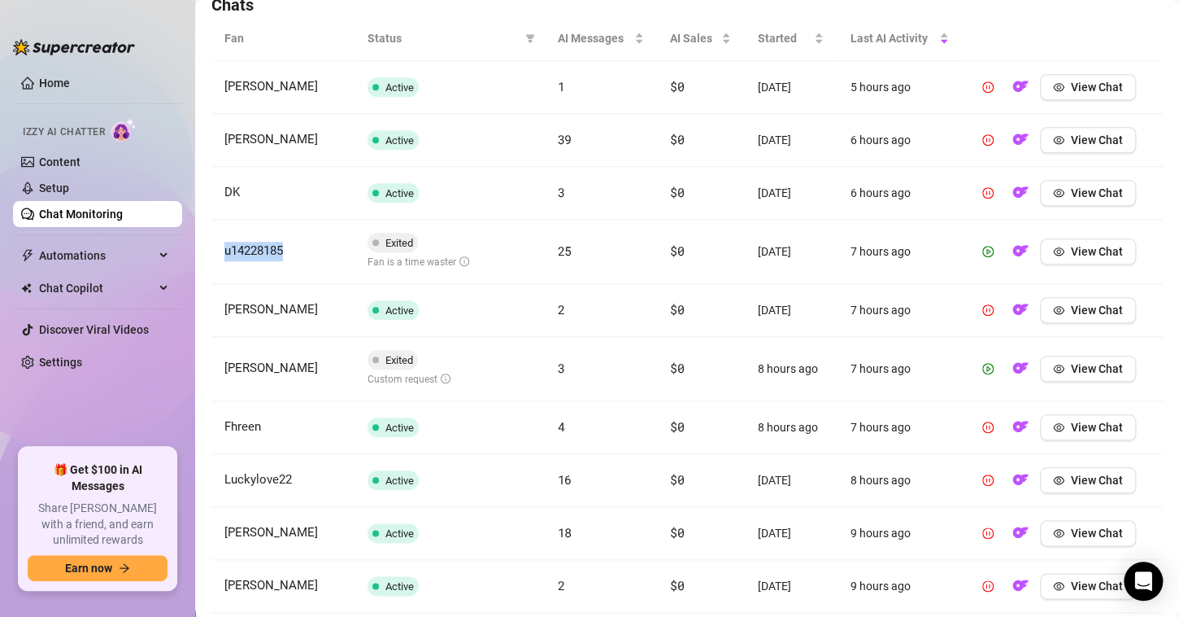
copy span "[PERSON_NAME]"
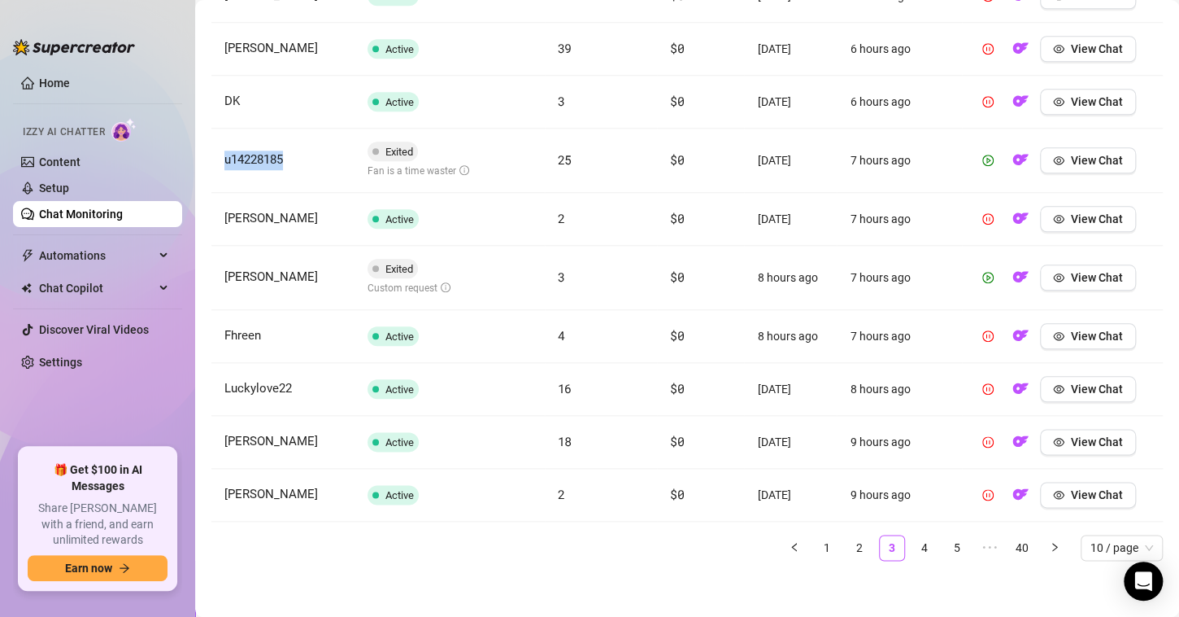
scroll to position [682, 0]
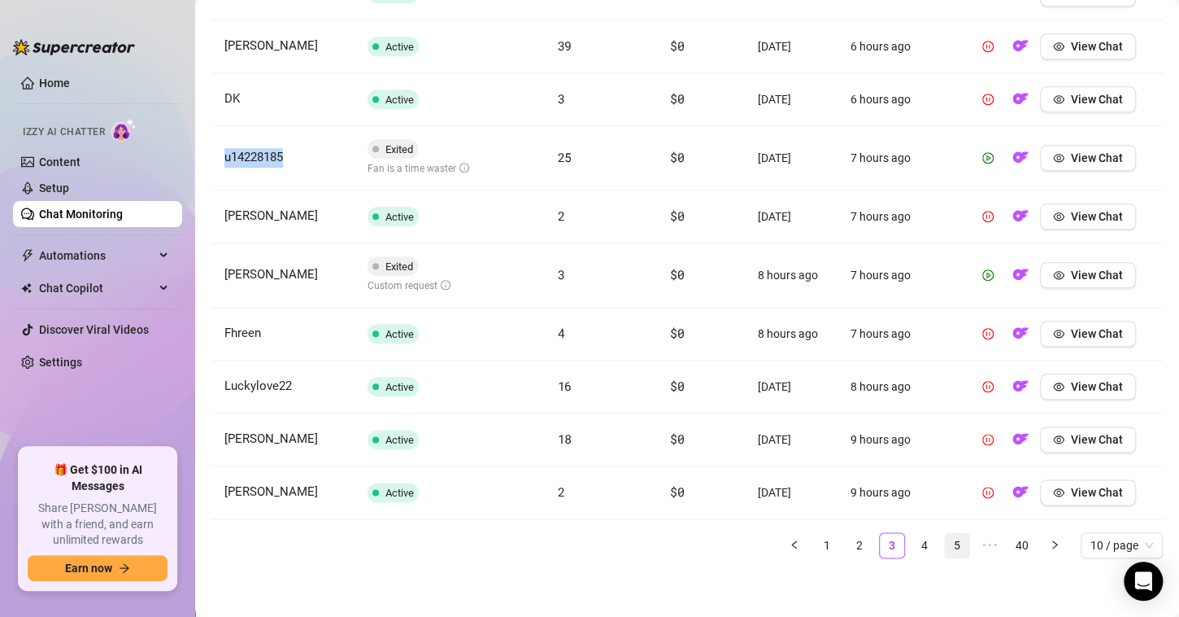
click at [913, 547] on link "4" at bounding box center [925, 545] width 24 height 24
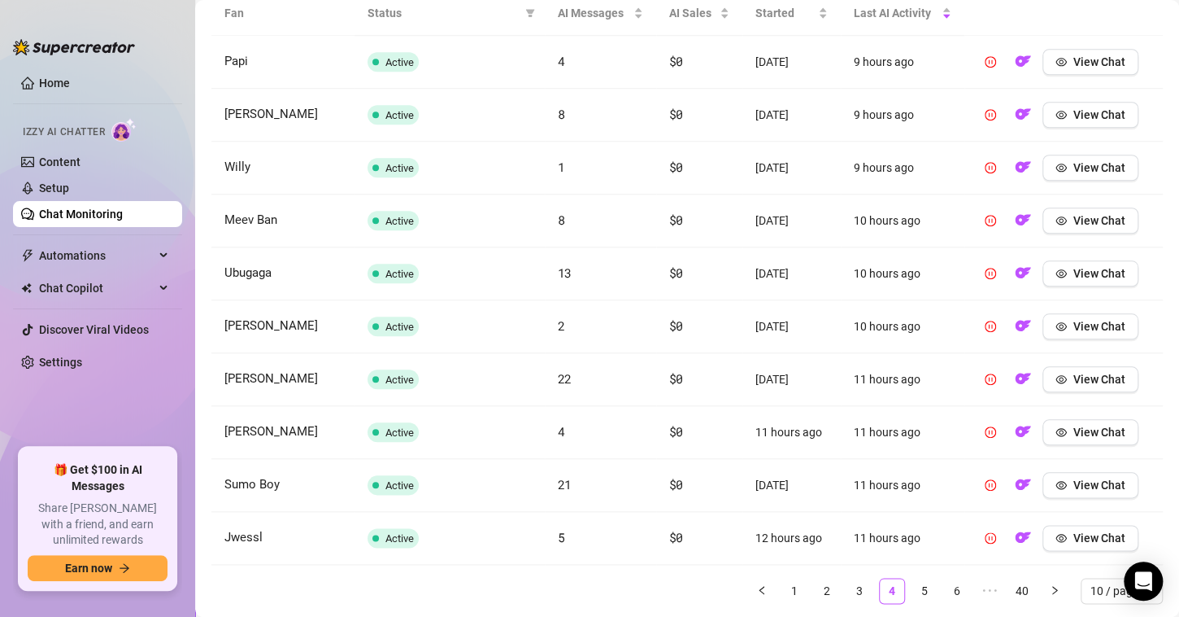
scroll to position [672, 0]
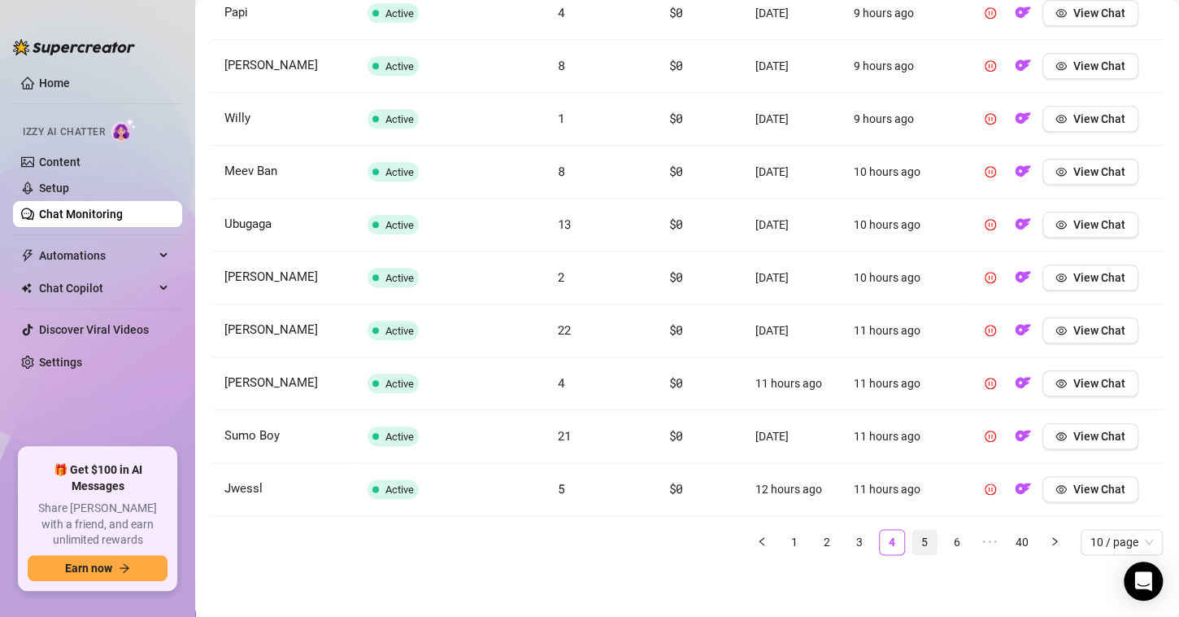
click at [913, 541] on link "5" at bounding box center [925, 542] width 24 height 24
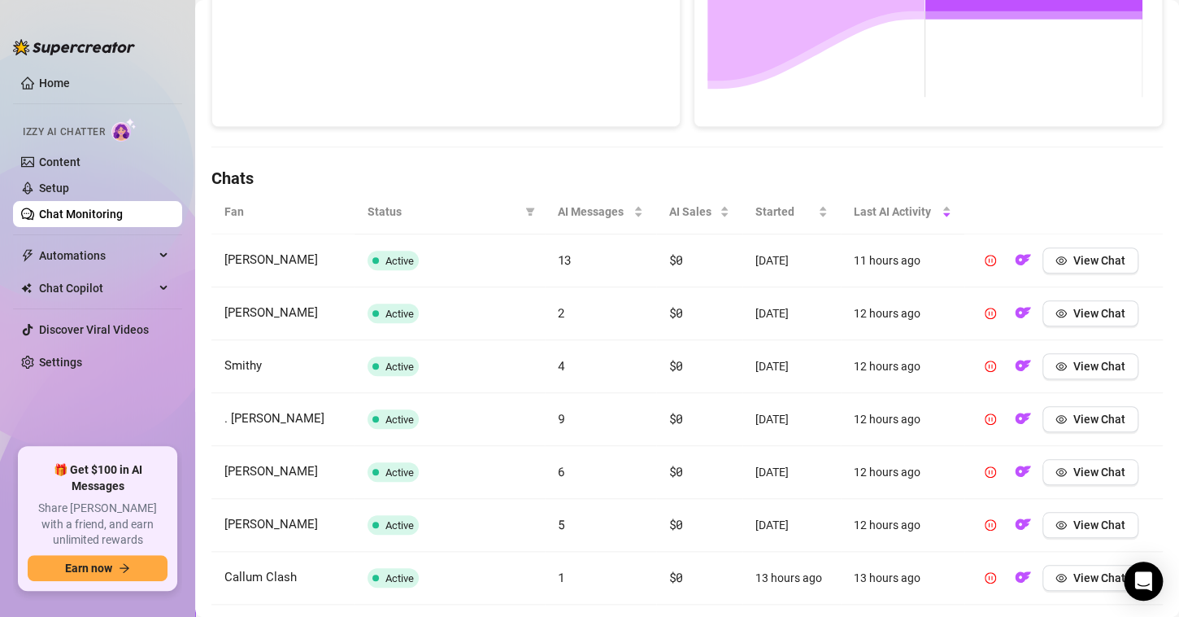
scroll to position [660, 0]
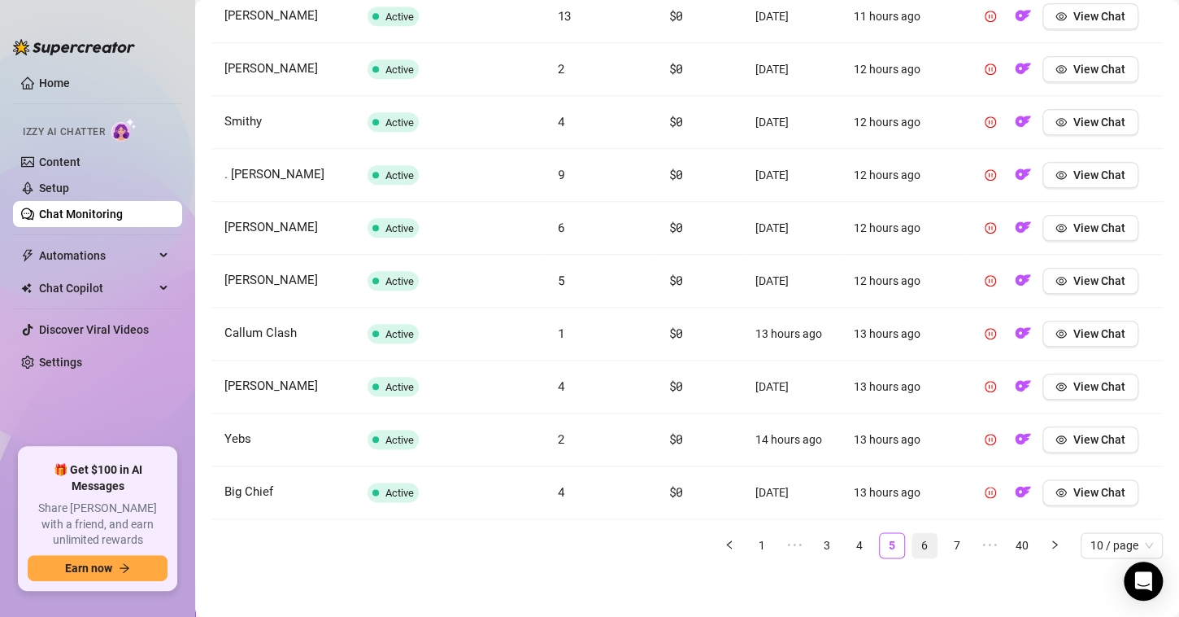
click at [913, 542] on link "6" at bounding box center [925, 545] width 24 height 24
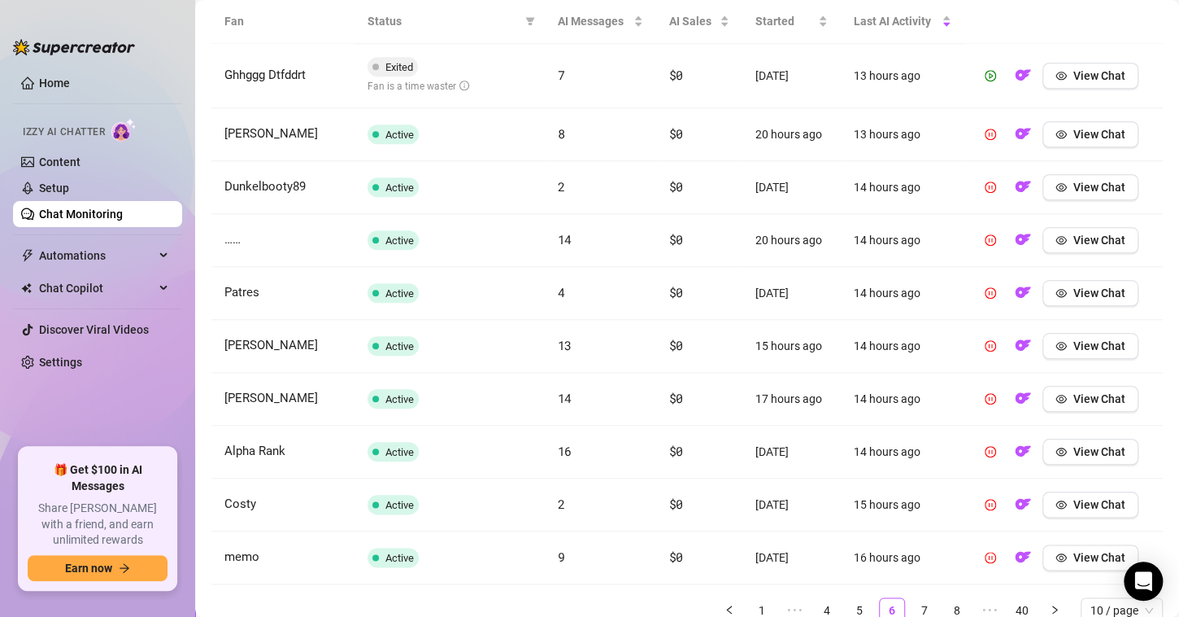
scroll to position [578, 0]
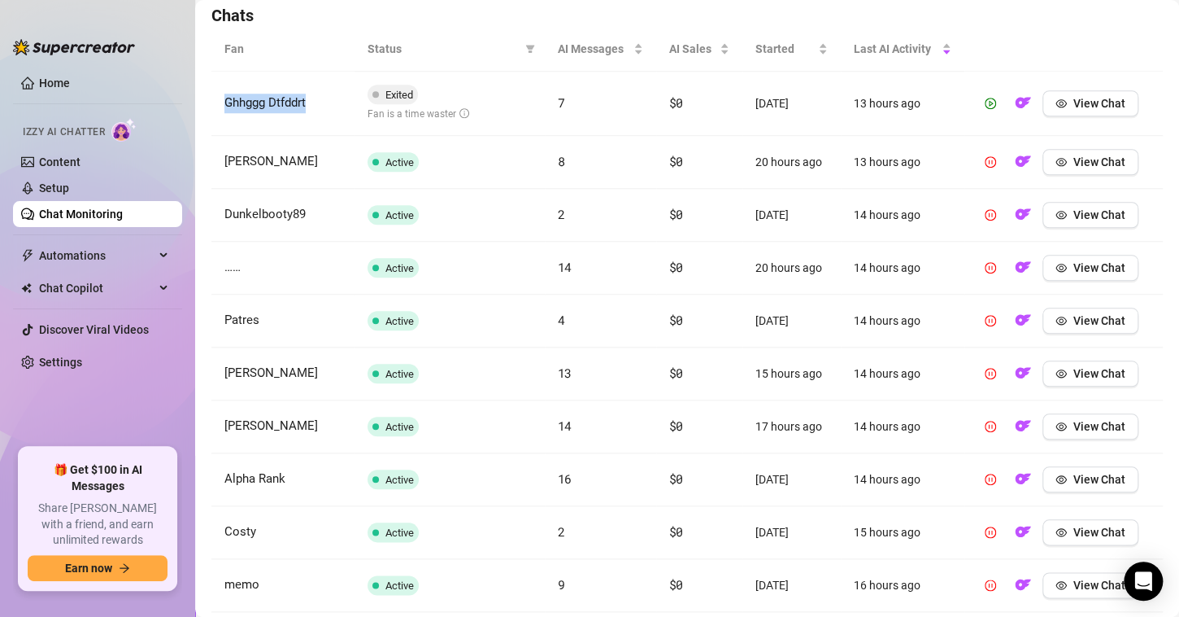
drag, startPoint x: 331, startPoint y: 107, endPoint x: 220, endPoint y: 101, distance: 111.6
click at [220, 101] on td "Ghhggg Dtfddrt" at bounding box center [282, 104] width 143 height 64
copy span "Ghhggg Dtfddrt"
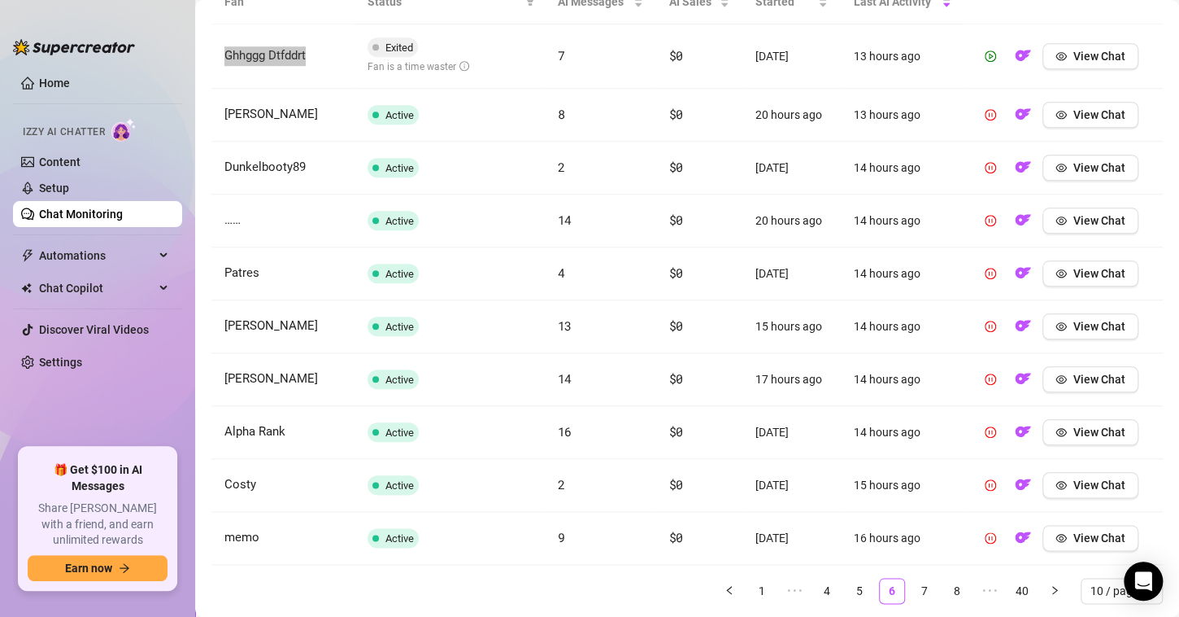
scroll to position [670, 0]
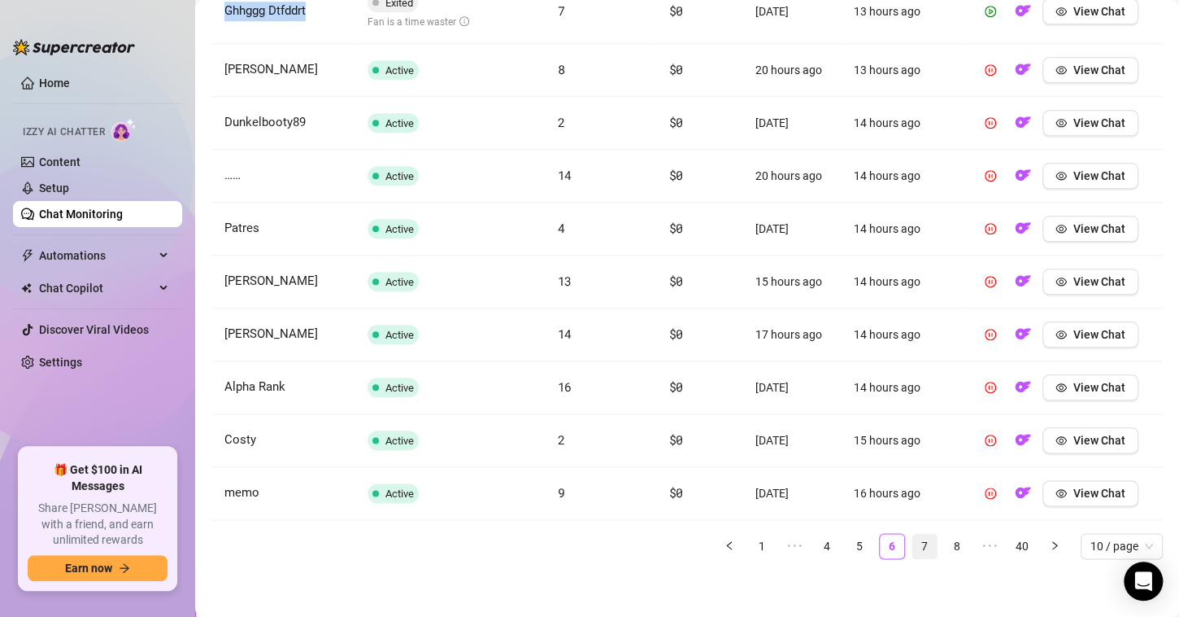
click at [920, 543] on link "7" at bounding box center [925, 546] width 24 height 24
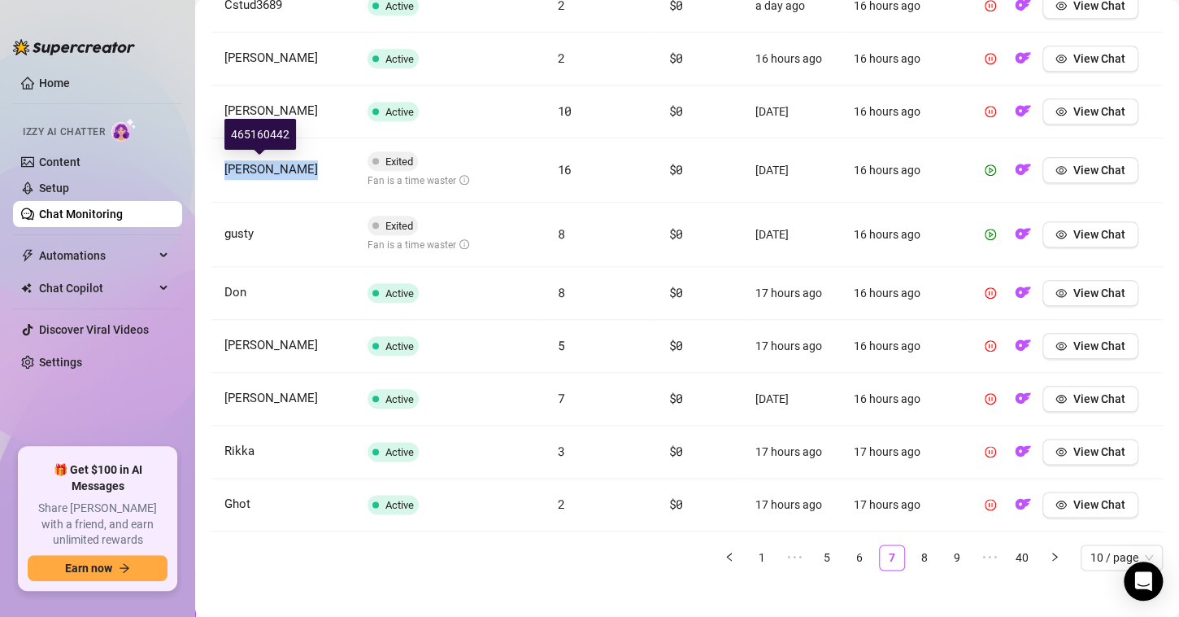
drag, startPoint x: 303, startPoint y: 173, endPoint x: 226, endPoint y: 168, distance: 76.7
click at [226, 168] on td "[PERSON_NAME]" at bounding box center [282, 170] width 143 height 64
copy span "[PERSON_NAME]"
click at [1086, 166] on span "View Chat" at bounding box center [1100, 169] width 52 height 13
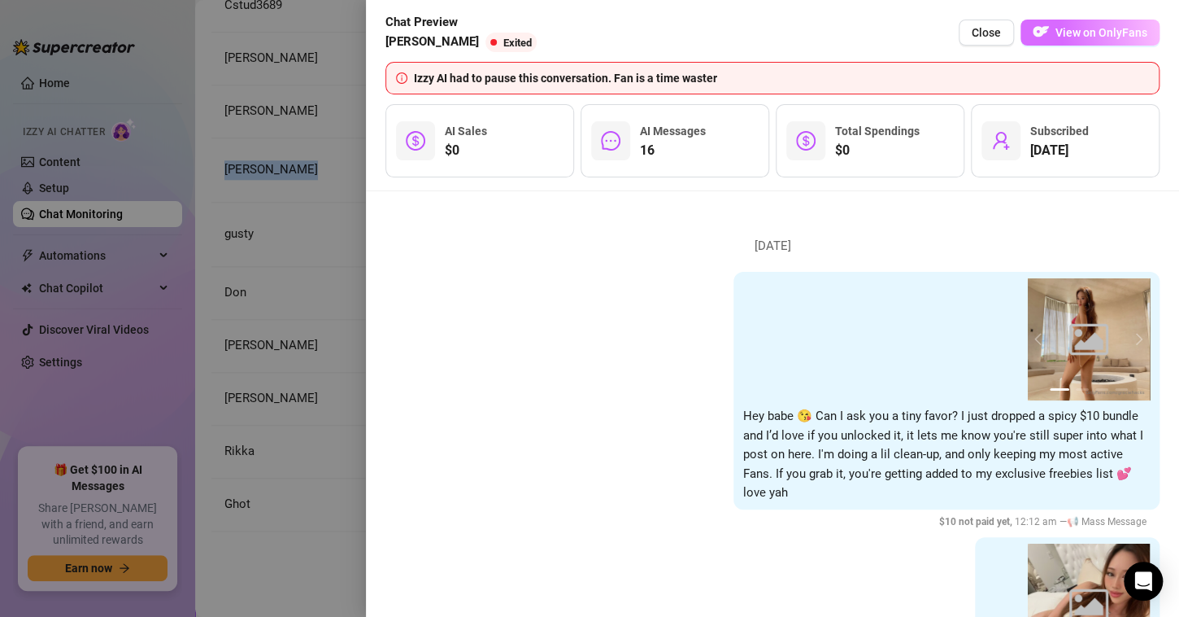
click at [1077, 29] on span "View on OnlyFans" at bounding box center [1102, 32] width 92 height 13
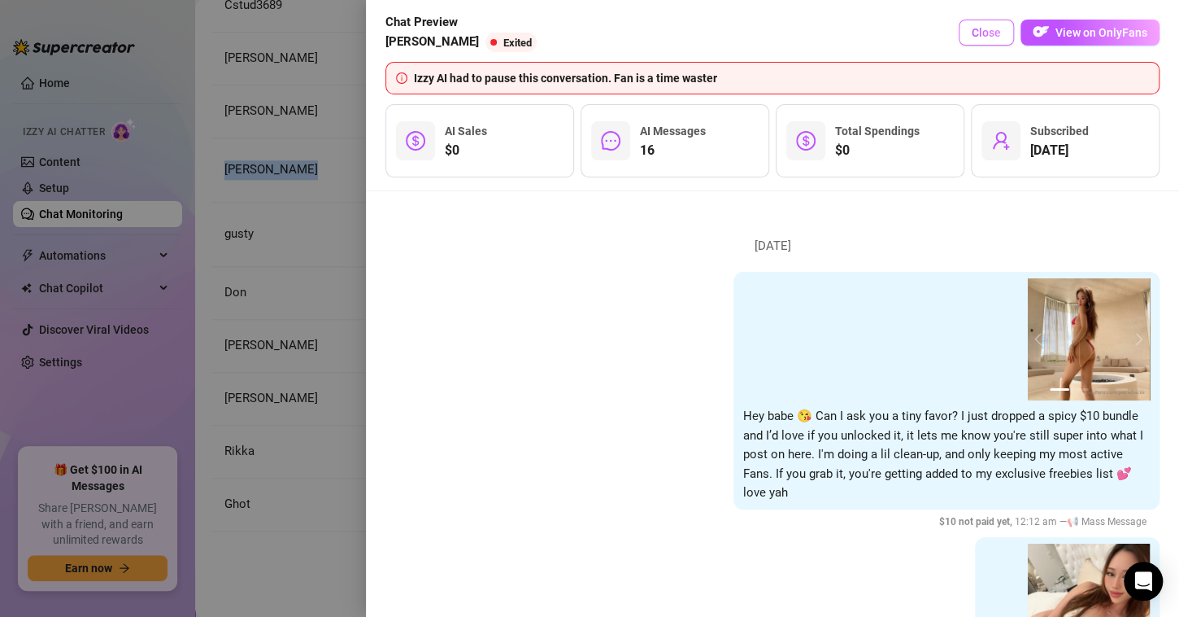
click at [987, 33] on span "Close" at bounding box center [986, 32] width 29 height 13
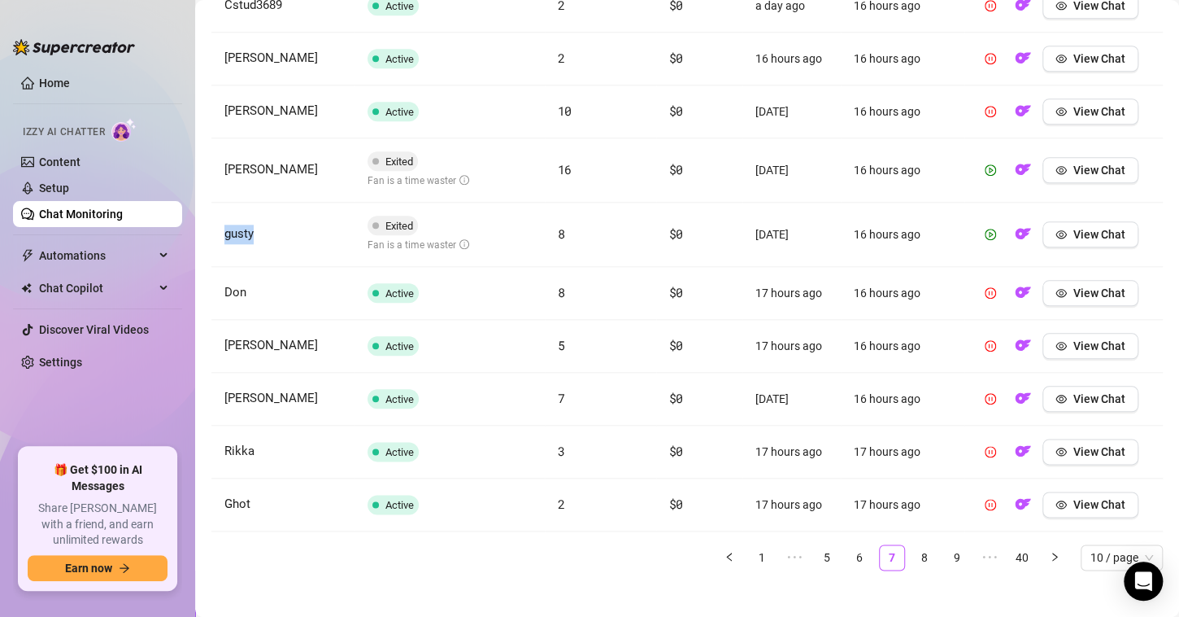
drag, startPoint x: 266, startPoint y: 233, endPoint x: 209, endPoint y: 233, distance: 56.9
click at [211, 231] on td "gusty" at bounding box center [282, 235] width 143 height 64
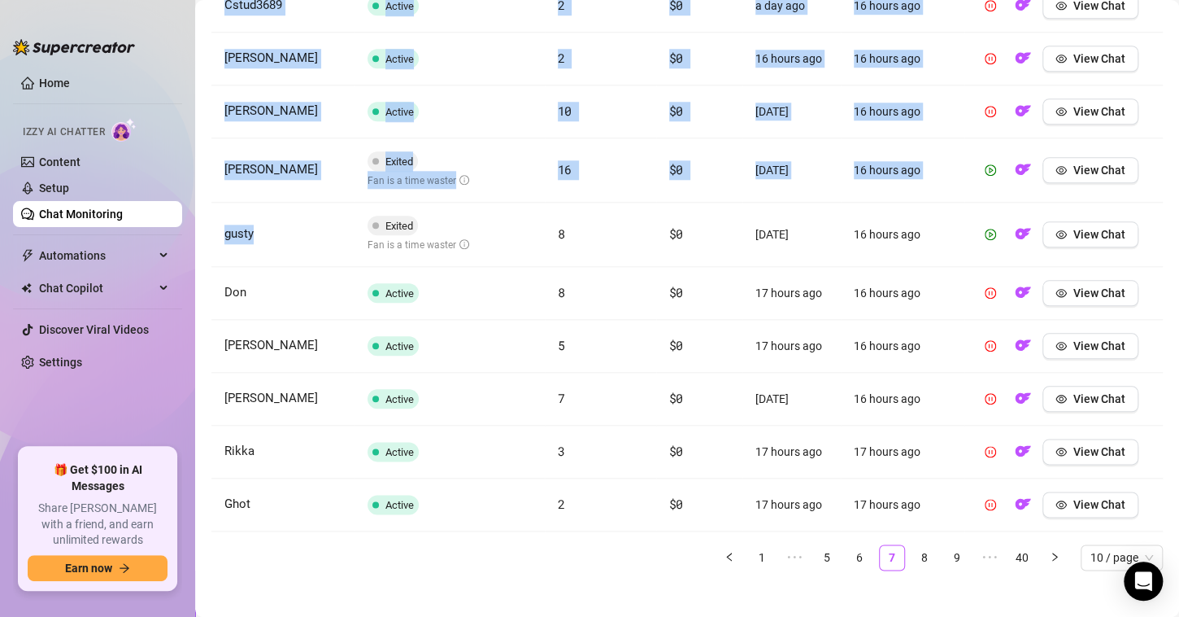
click at [277, 234] on td "gusty" at bounding box center [282, 235] width 143 height 64
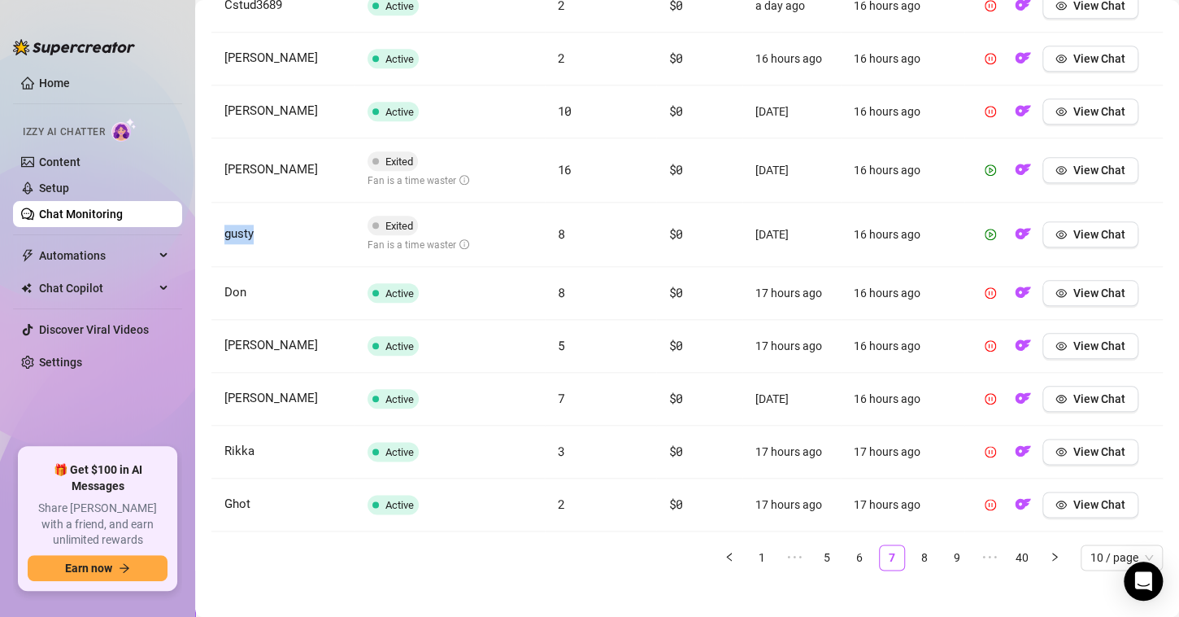
drag, startPoint x: 276, startPoint y: 237, endPoint x: 215, endPoint y: 234, distance: 61.1
click at [219, 235] on td "gusty" at bounding box center [282, 235] width 143 height 64
copy span "gusty"
drag, startPoint x: 625, startPoint y: 554, endPoint x: 634, endPoint y: 559, distance: 9.5
click at [626, 555] on ul "1 ••• 5 6 7 8 9 ••• 40 10 / page" at bounding box center [687, 557] width 952 height 26
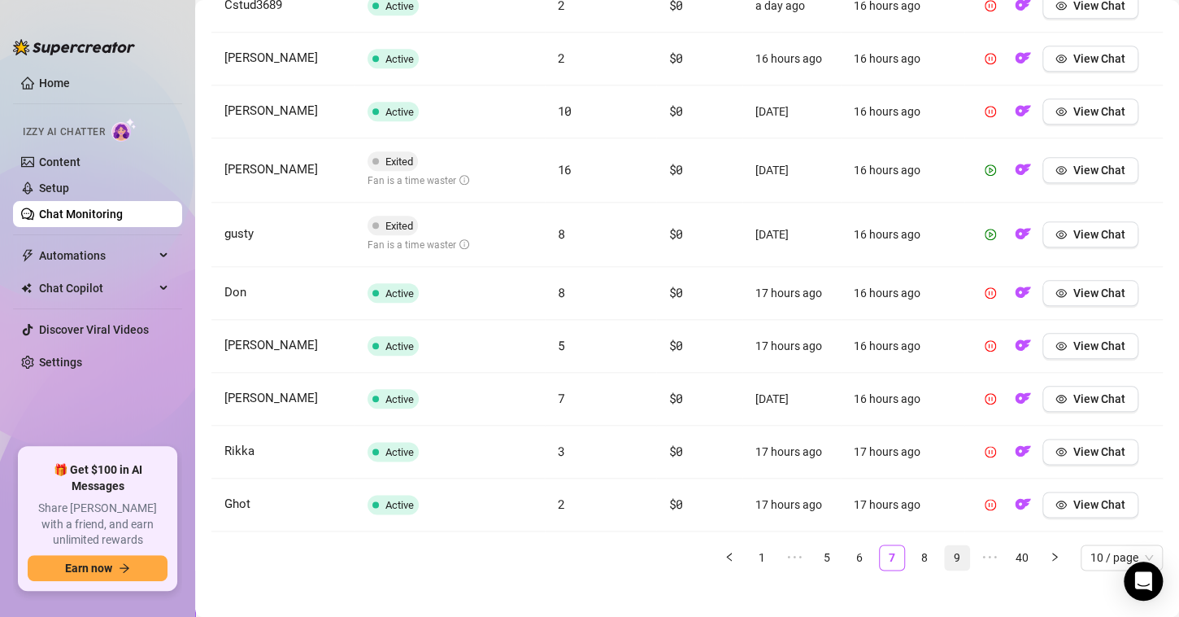
click at [913, 551] on link "8" at bounding box center [925, 557] width 24 height 24
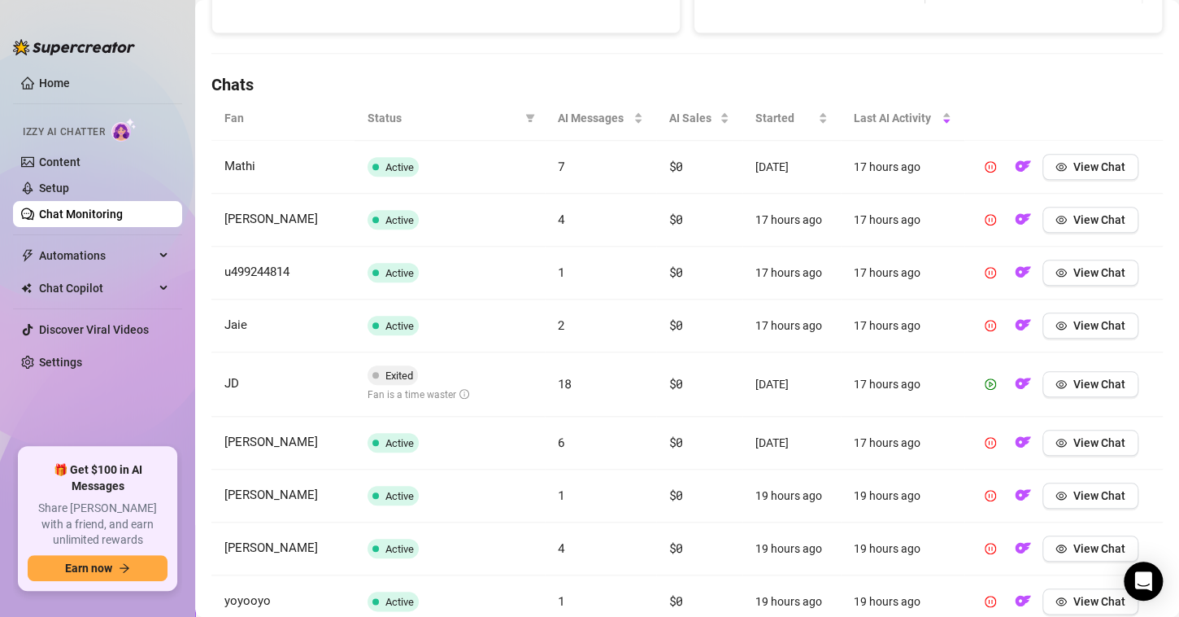
scroll to position [508, 0]
click at [1081, 381] on span "View Chat" at bounding box center [1100, 385] width 52 height 13
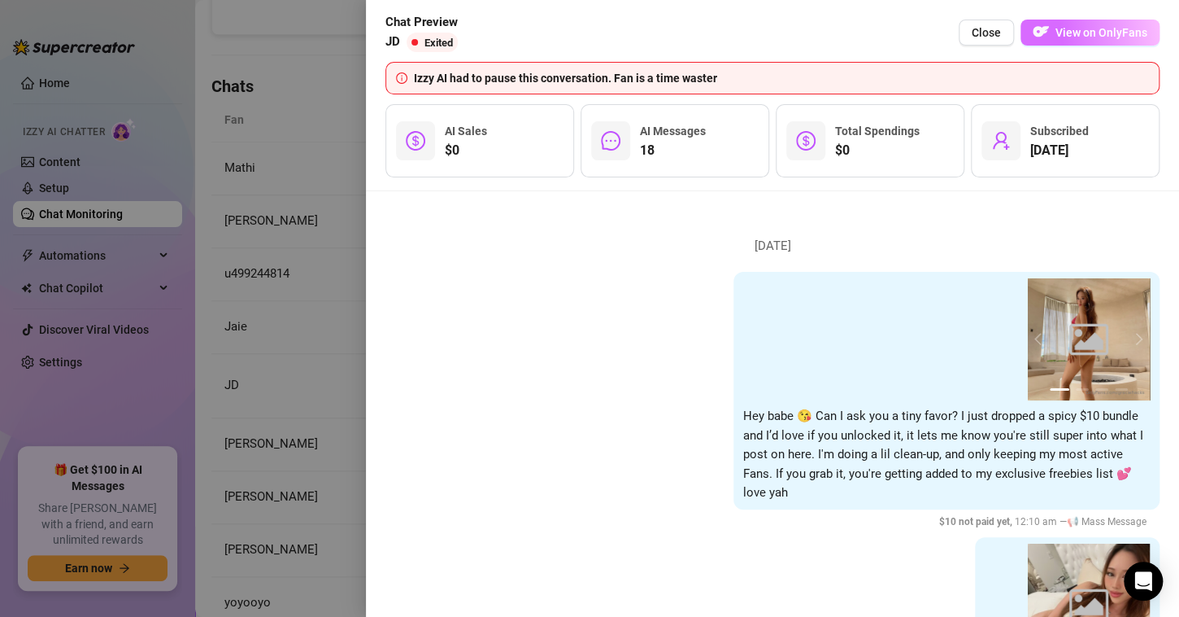
click at [1066, 26] on span "View on OnlyFans" at bounding box center [1102, 32] width 92 height 13
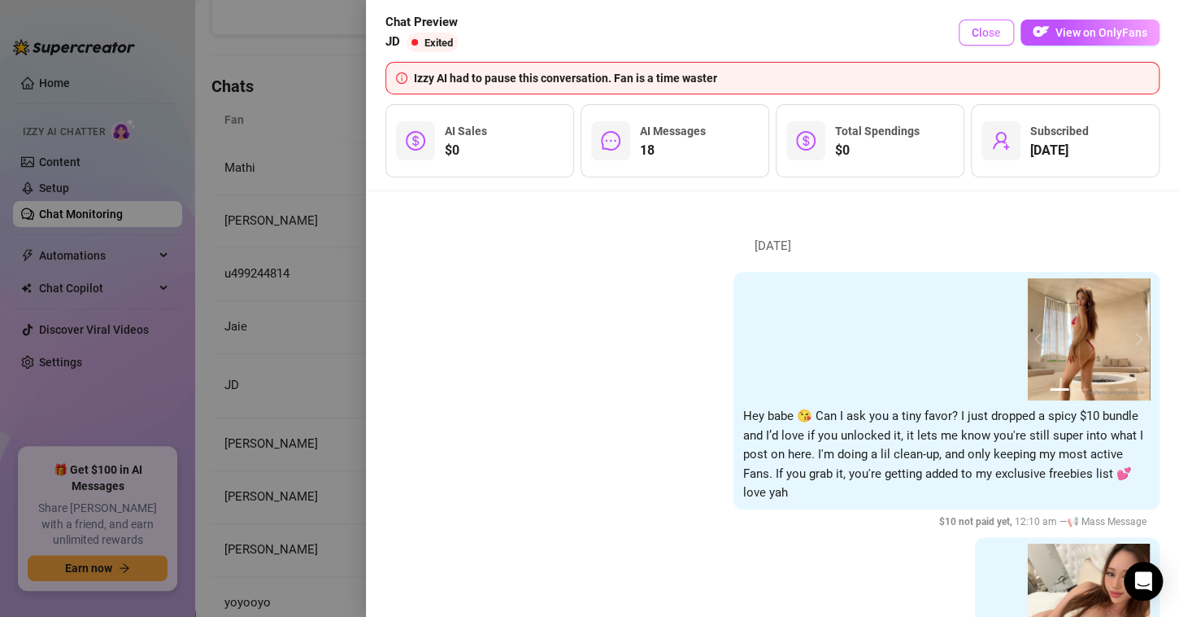
click at [996, 28] on span "Close" at bounding box center [986, 32] width 29 height 13
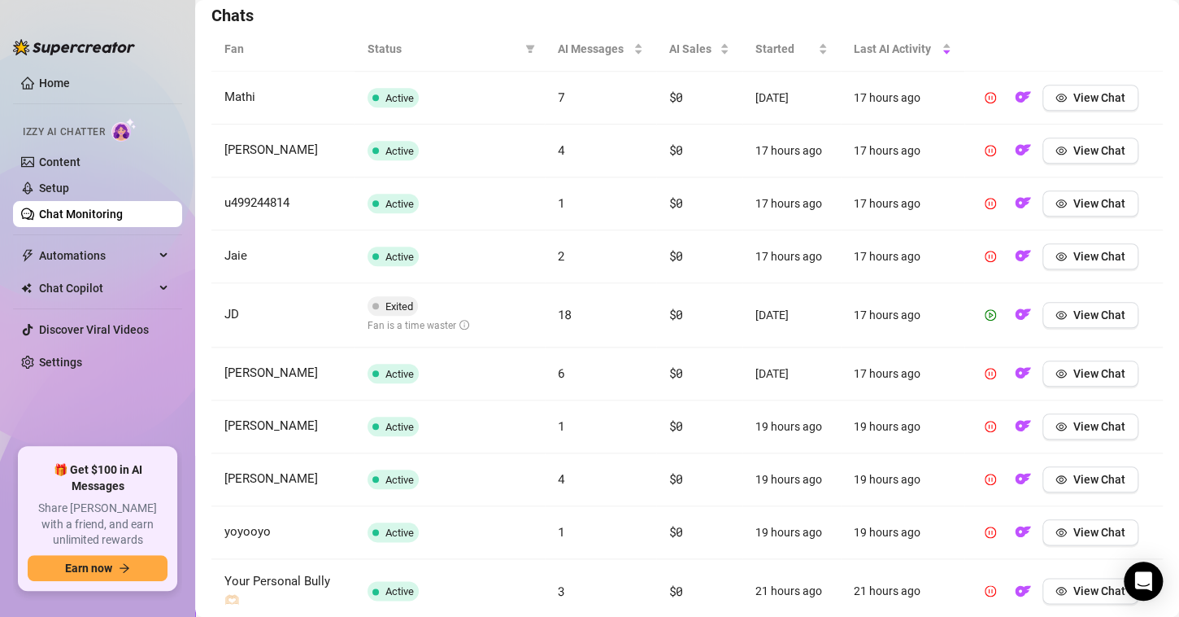
scroll to position [683, 0]
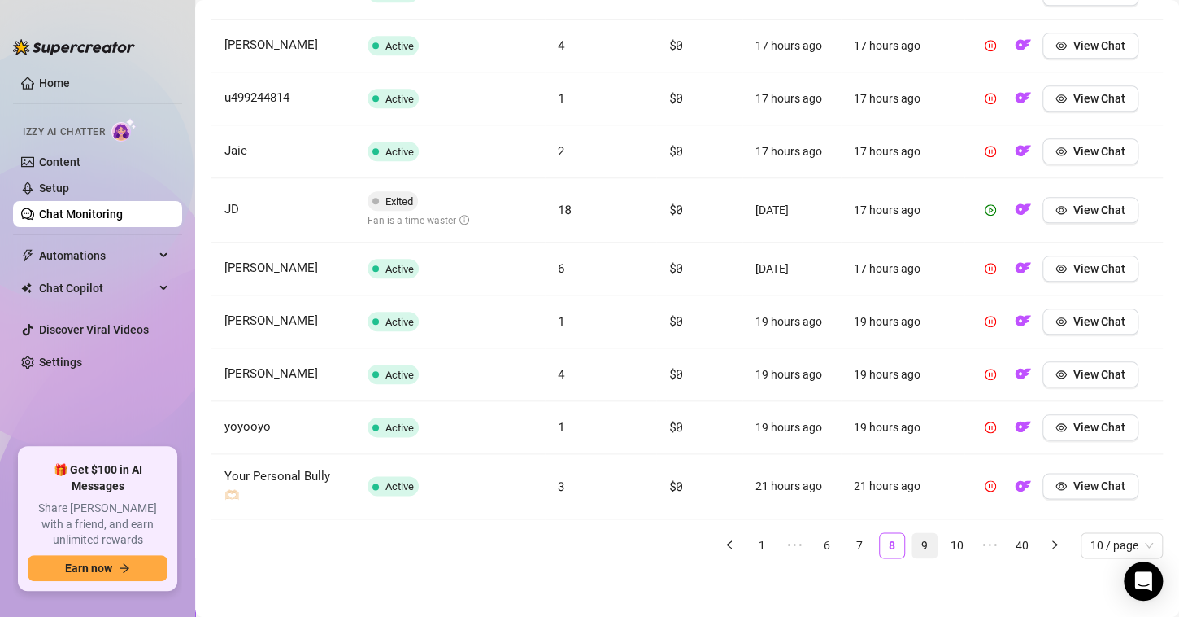
click at [913, 540] on link "9" at bounding box center [925, 545] width 24 height 24
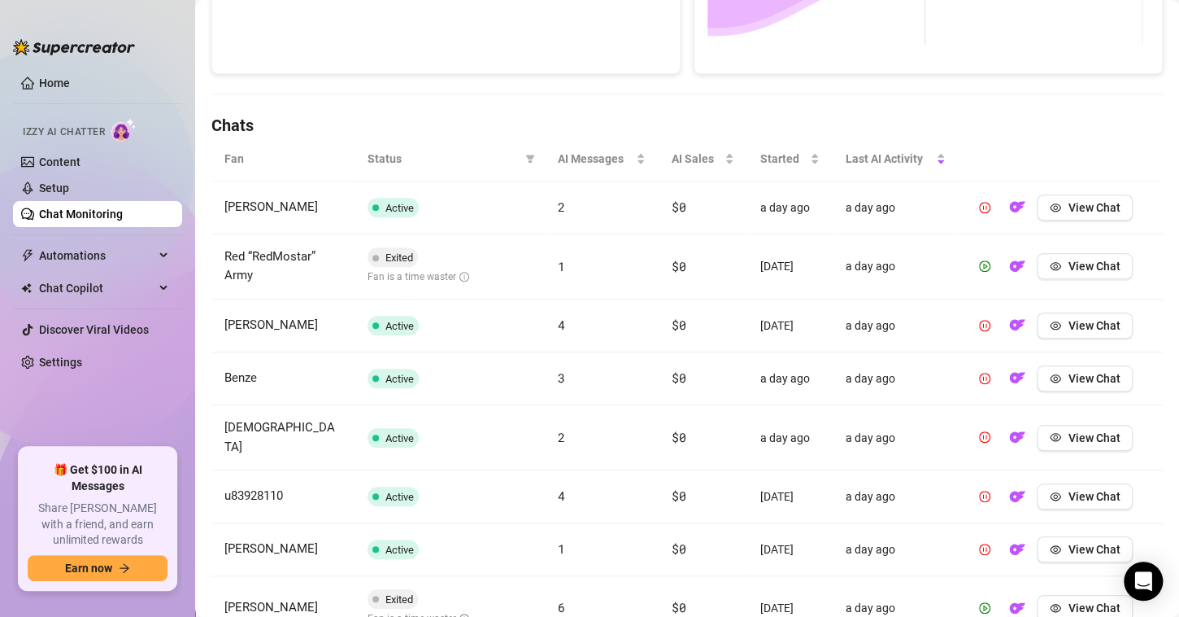
scroll to position [439, 0]
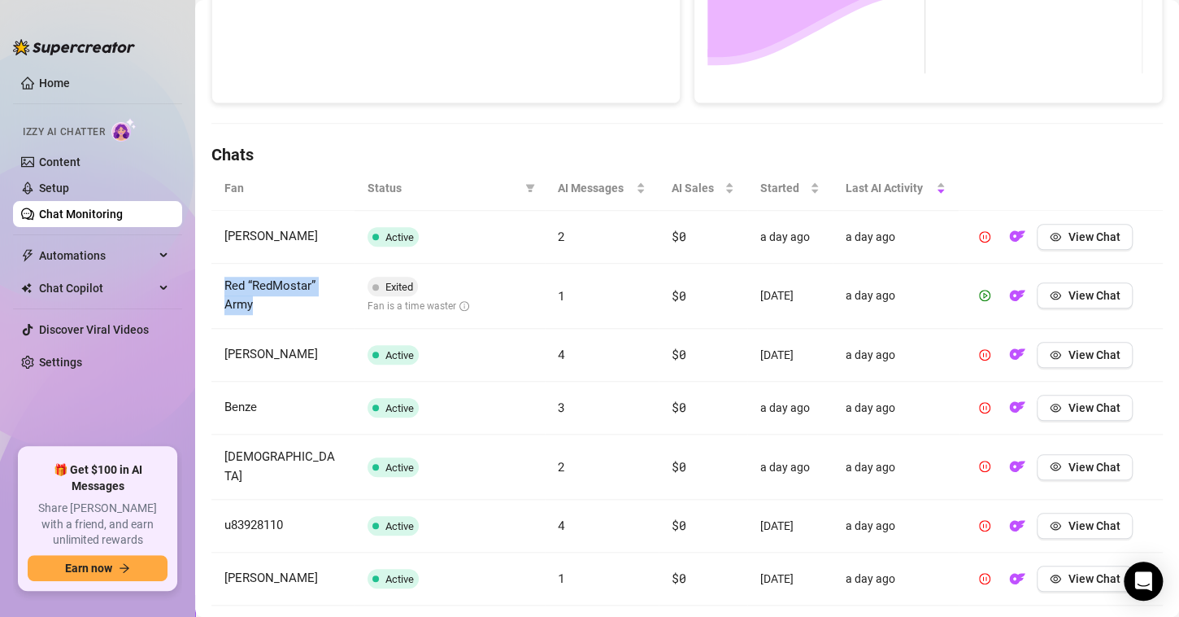
drag, startPoint x: 289, startPoint y: 312, endPoint x: 224, endPoint y: 286, distance: 69.8
click at [224, 286] on td "Red “RedMostar” Army" at bounding box center [282, 296] width 143 height 65
copy span "Red “RedMostar” Army"
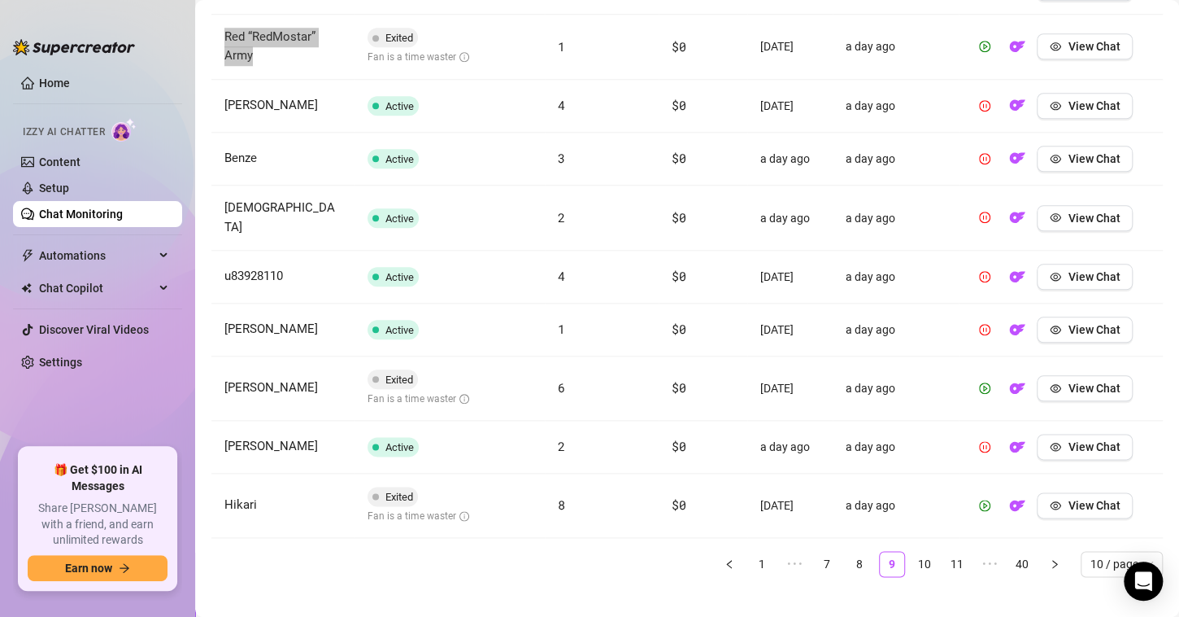
scroll to position [695, 0]
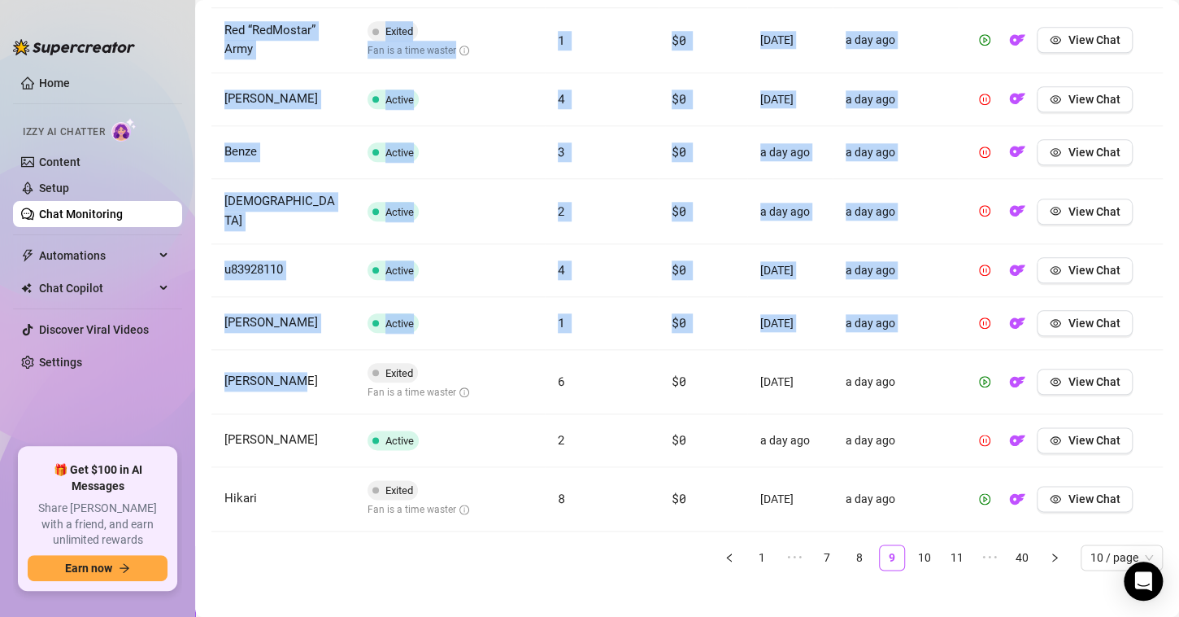
drag, startPoint x: 311, startPoint y: 372, endPoint x: 211, endPoint y: 371, distance: 100.0
click at [211, 371] on td "[PERSON_NAME]" at bounding box center [282, 382] width 143 height 64
click at [299, 358] on td "[PERSON_NAME]" at bounding box center [282, 382] width 143 height 64
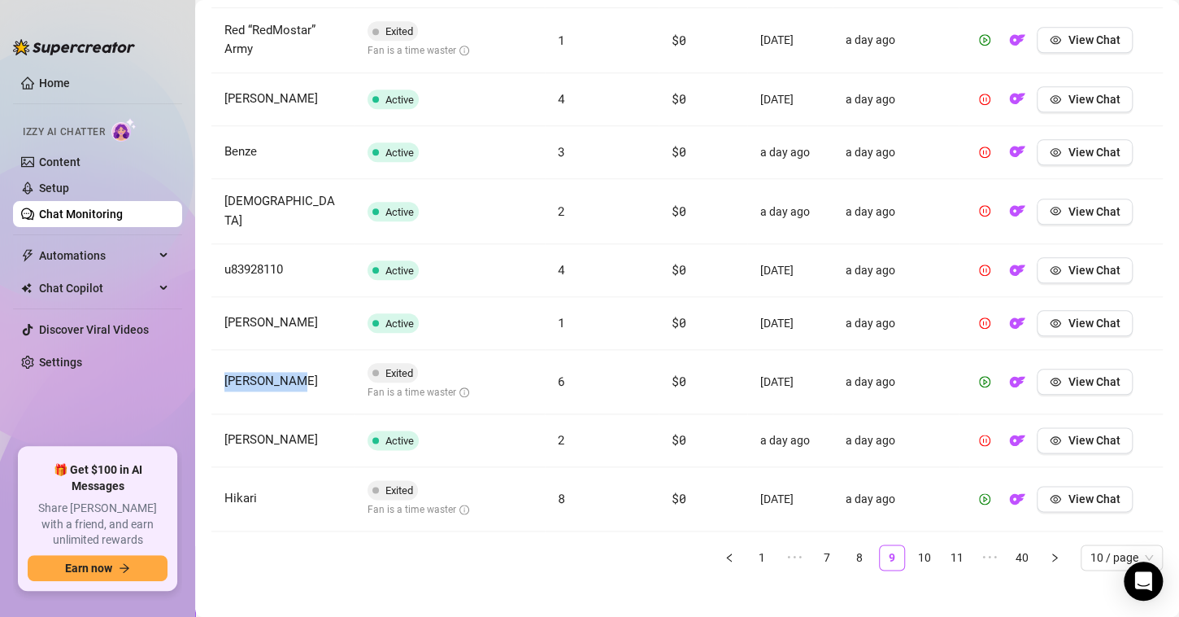
drag, startPoint x: 305, startPoint y: 371, endPoint x: 221, endPoint y: 371, distance: 83.8
click at [221, 371] on td "[PERSON_NAME]" at bounding box center [282, 382] width 143 height 64
copy span "[PERSON_NAME]"
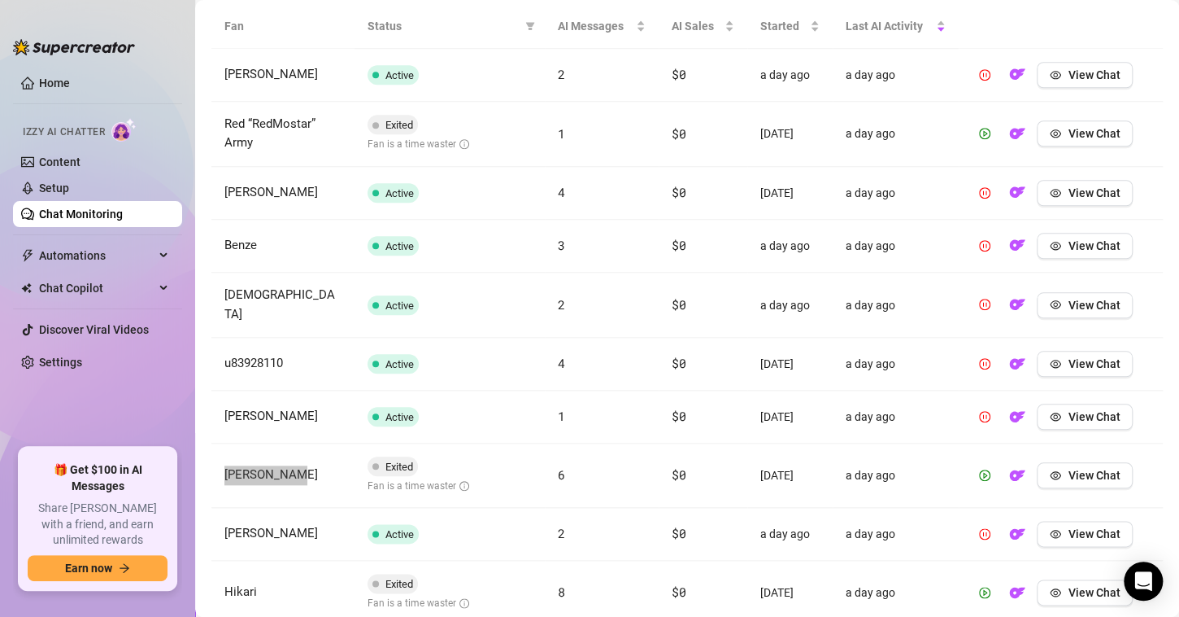
scroll to position [651, 0]
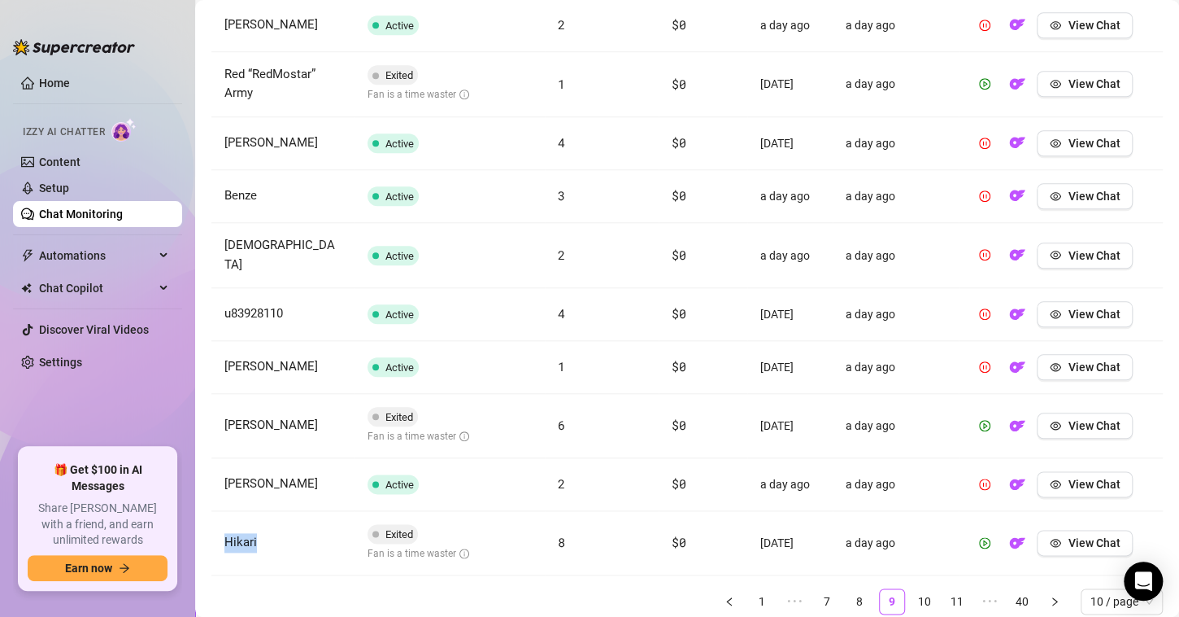
drag, startPoint x: 257, startPoint y: 524, endPoint x: 216, endPoint y: 520, distance: 40.9
click at [216, 520] on td "Hikari" at bounding box center [282, 543] width 143 height 64
click at [917, 589] on link "10" at bounding box center [925, 601] width 24 height 24
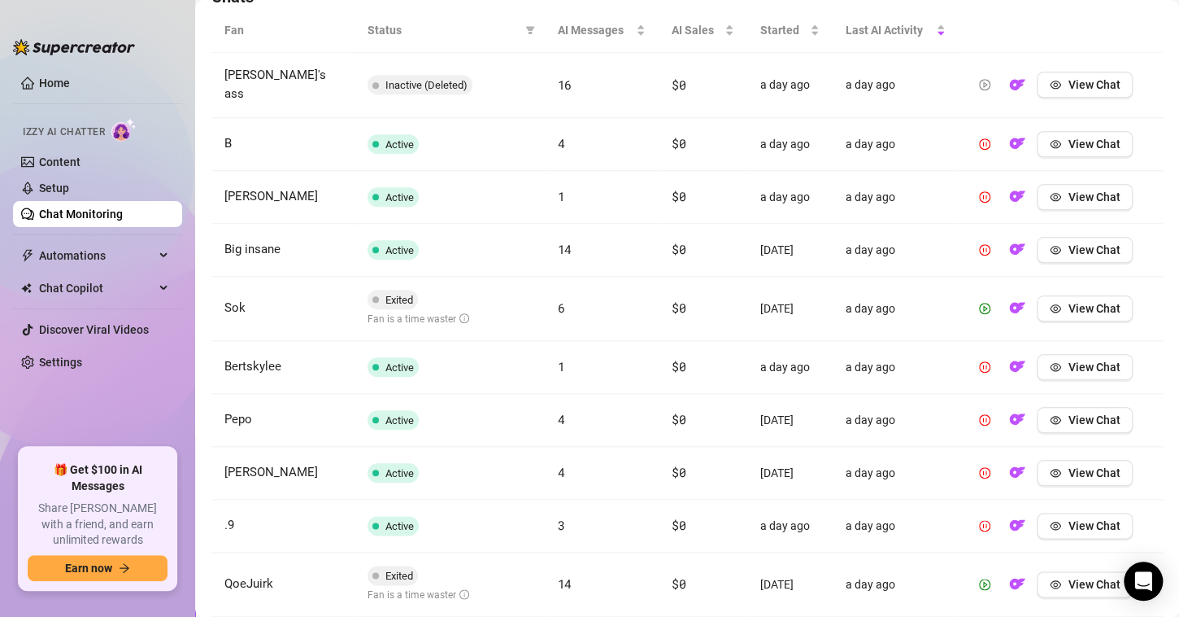
scroll to position [569, 0]
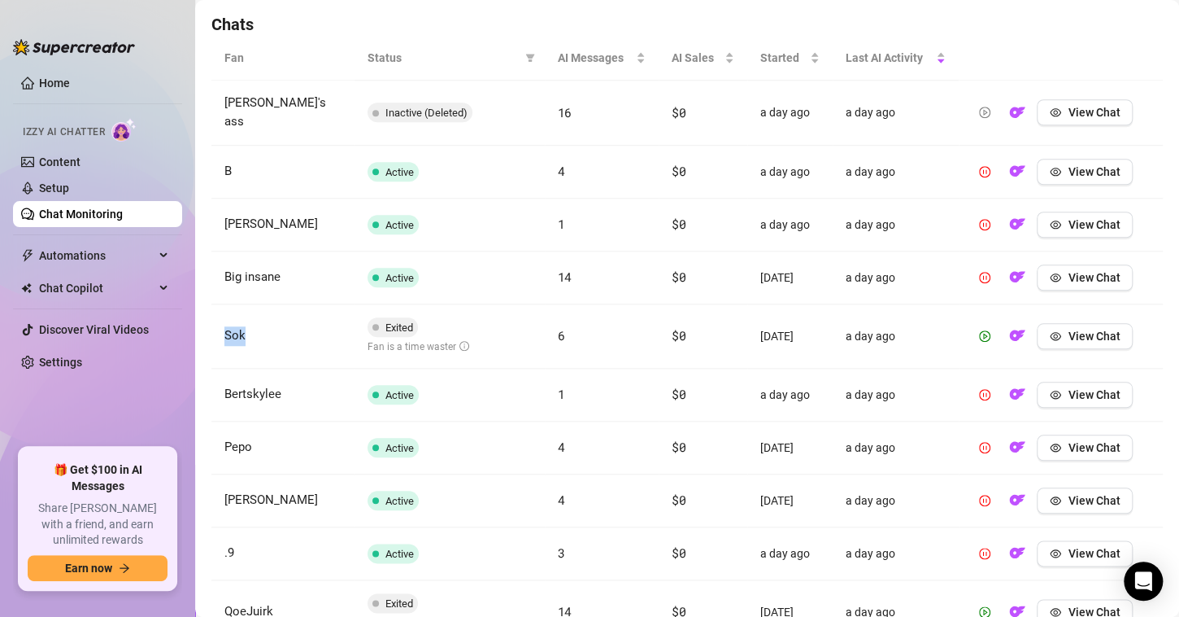
drag, startPoint x: 266, startPoint y: 319, endPoint x: 217, endPoint y: 317, distance: 48.8
click at [217, 317] on td "Sok" at bounding box center [282, 336] width 143 height 64
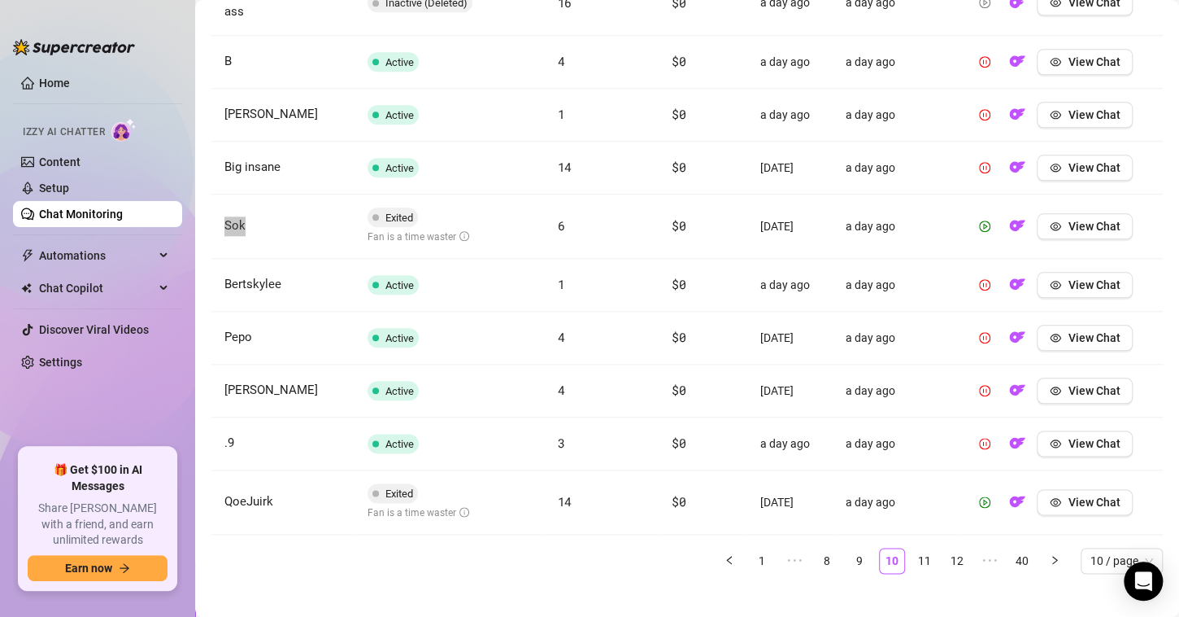
scroll to position [682, 0]
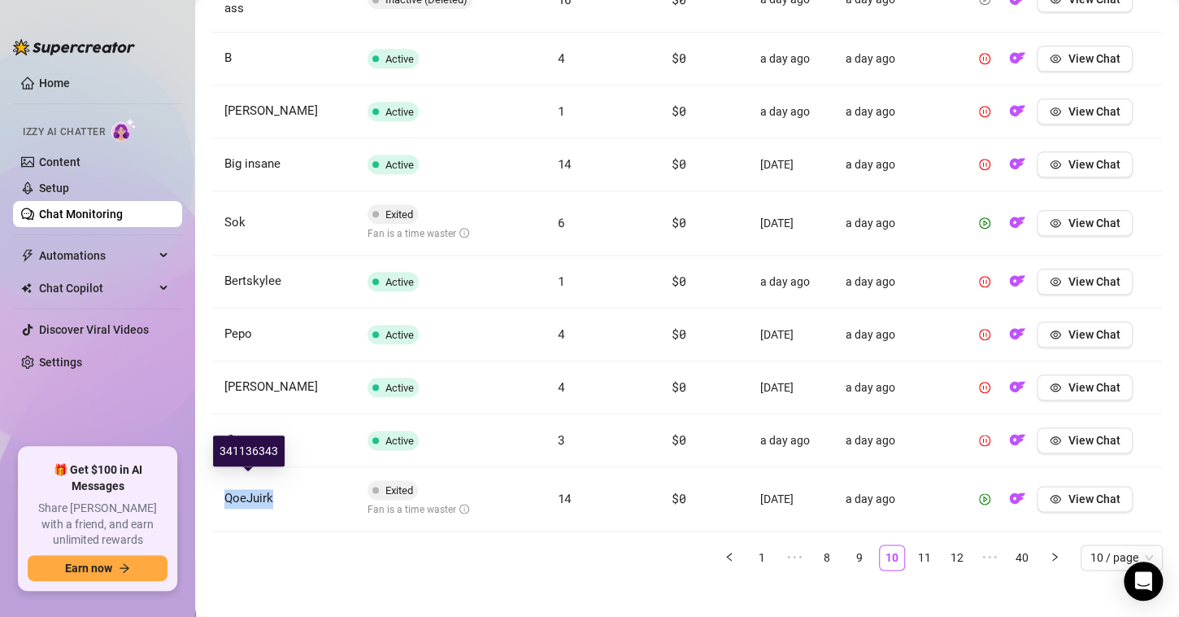
drag, startPoint x: 276, startPoint y: 486, endPoint x: 225, endPoint y: 486, distance: 50.4
click at [225, 486] on td "QoeJuirk" at bounding box center [282, 499] width 143 height 64
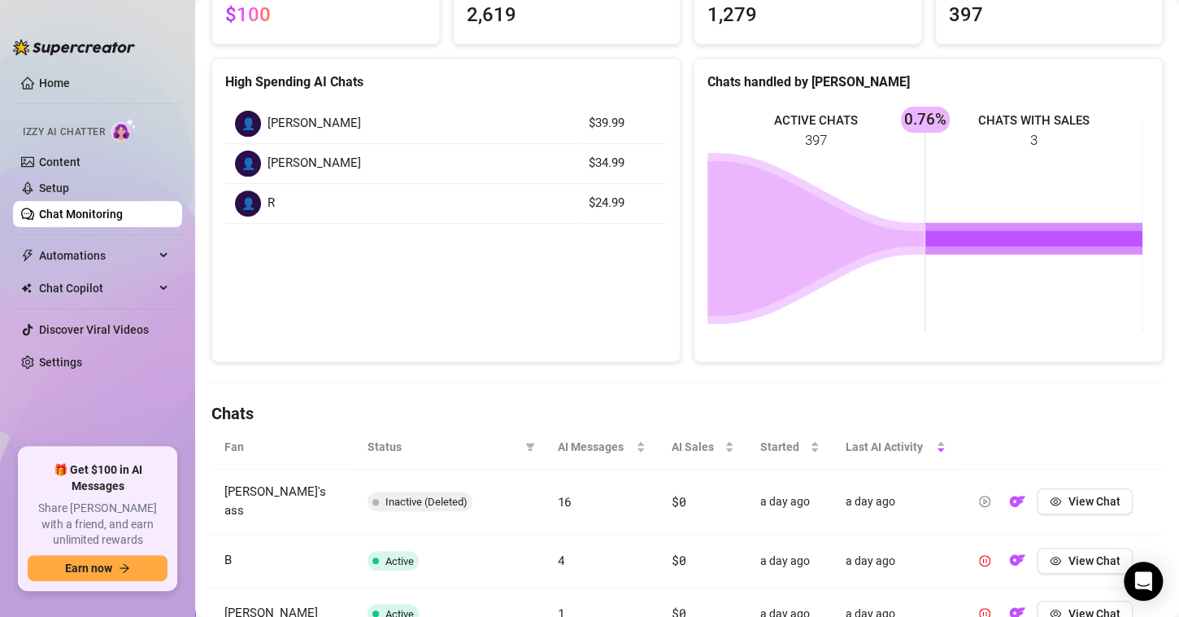
scroll to position [0, 0]
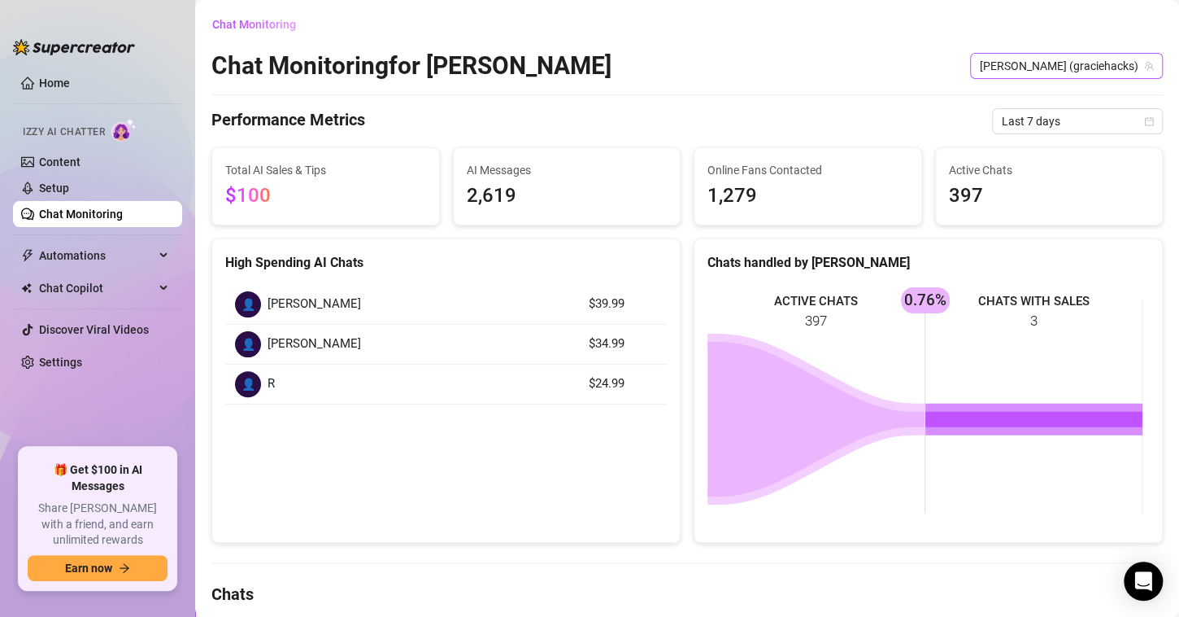
click at [1102, 63] on span "[PERSON_NAME] (graciehacks)" at bounding box center [1066, 66] width 173 height 24
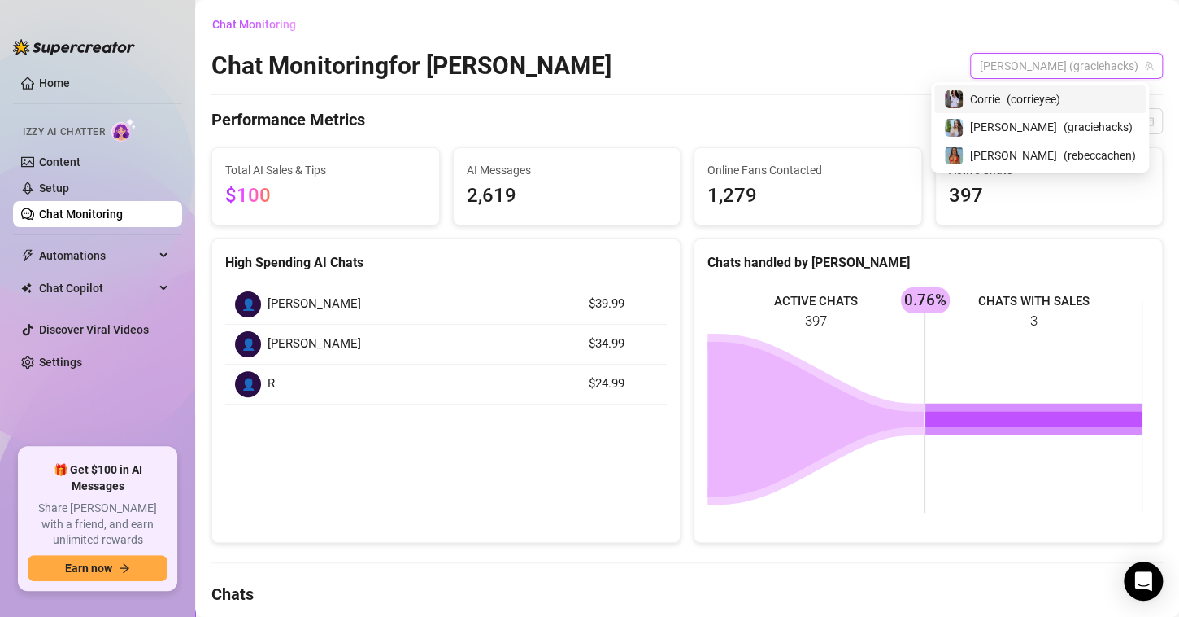
click at [1048, 98] on span "( corrieyee )" at bounding box center [1034, 99] width 54 height 18
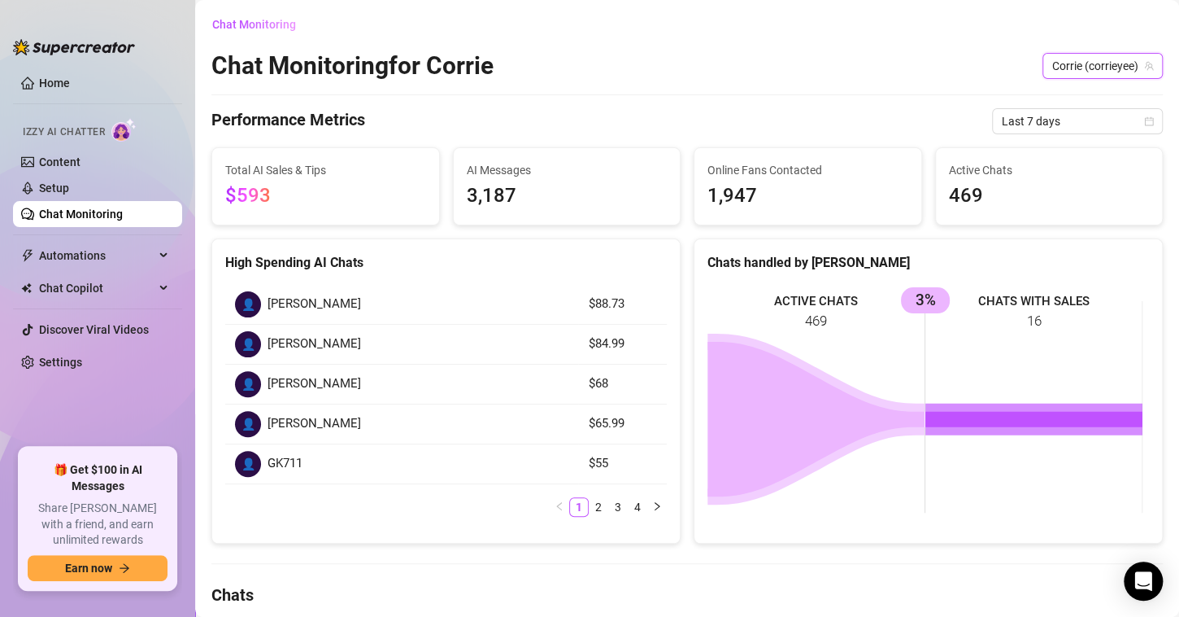
click at [1095, 71] on span "Corrie (corrieyee)" at bounding box center [1102, 66] width 101 height 24
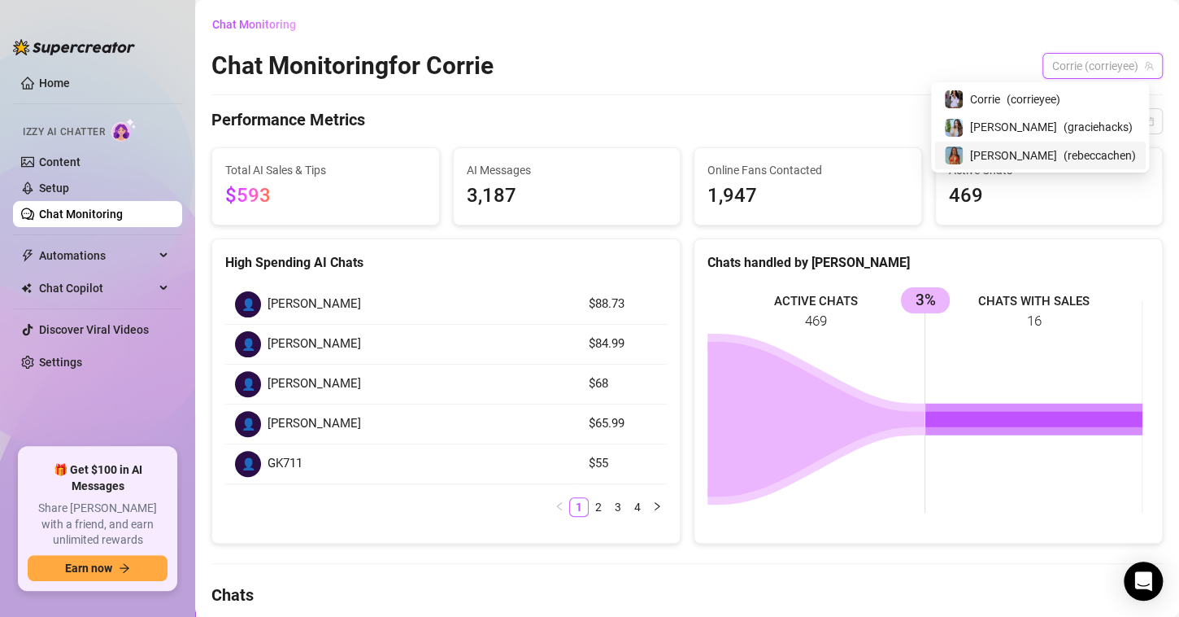
click at [1067, 163] on span "( [PERSON_NAME] )" at bounding box center [1100, 155] width 72 height 18
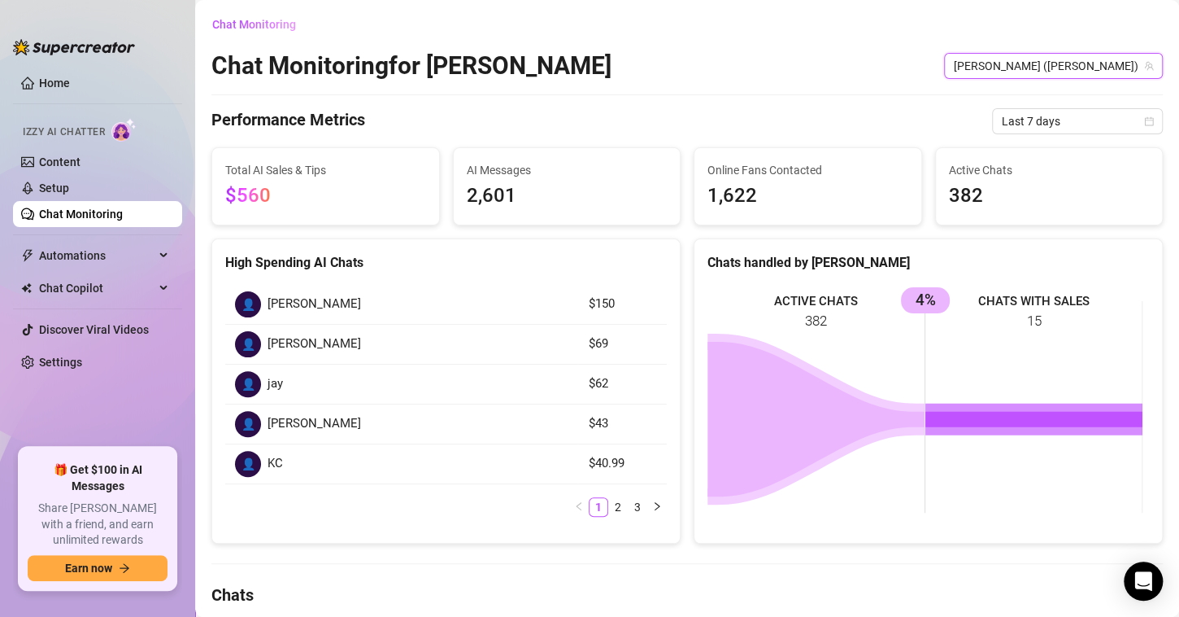
click at [1083, 75] on span "[PERSON_NAME] ([PERSON_NAME])" at bounding box center [1053, 66] width 199 height 24
click at [863, 85] on div "Chat Monitoring Chat Monitoring for [PERSON_NAME] [PERSON_NAME] ([PERSON_NAME])…" at bounding box center [687, 621] width 952 height 1220
click at [861, 88] on div "Chat Monitoring Chat Monitoring for [PERSON_NAME] [PERSON_NAME] ([PERSON_NAME])…" at bounding box center [687, 621] width 952 height 1220
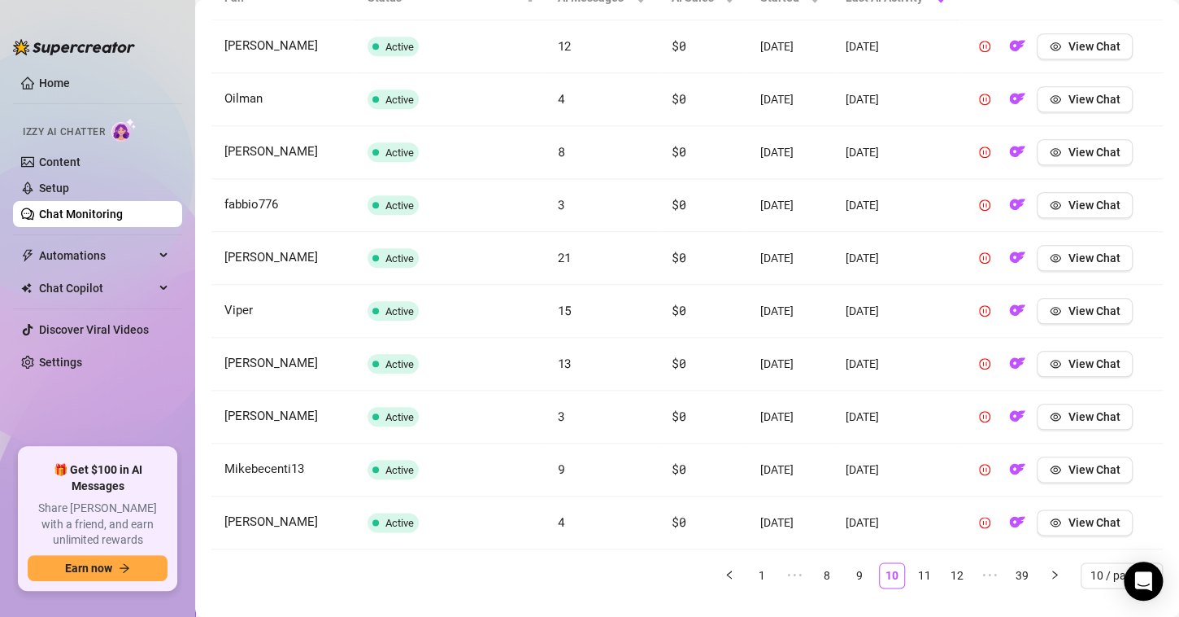
scroll to position [672, 0]
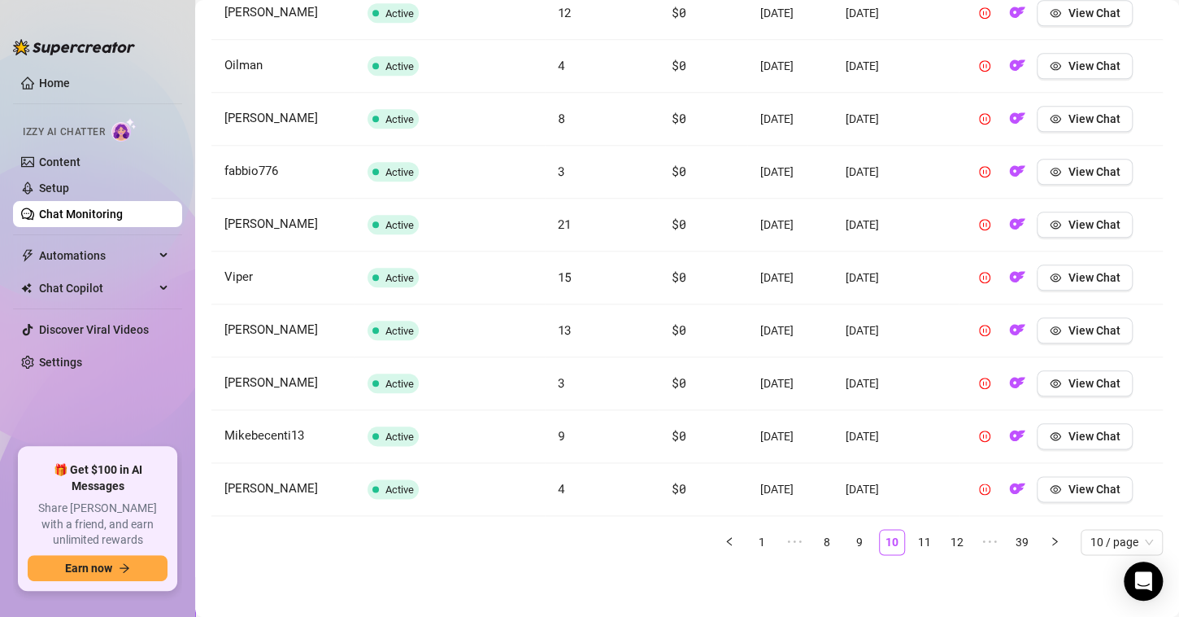
click at [750, 544] on link "1" at bounding box center [762, 542] width 24 height 24
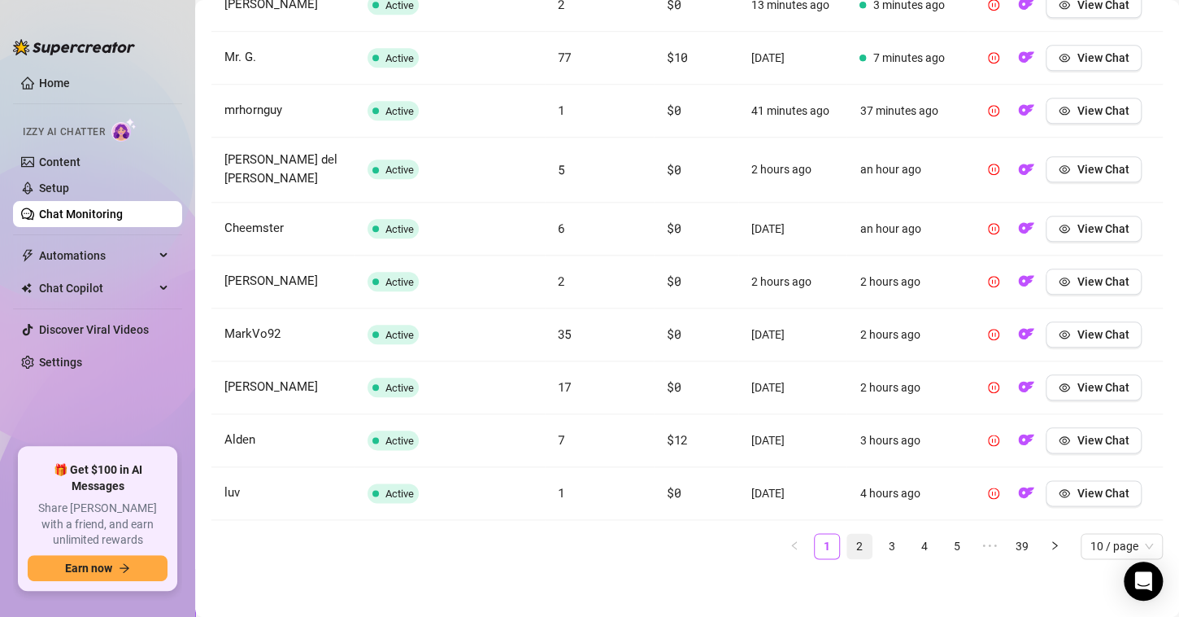
click at [848, 537] on link "2" at bounding box center [860, 546] width 24 height 24
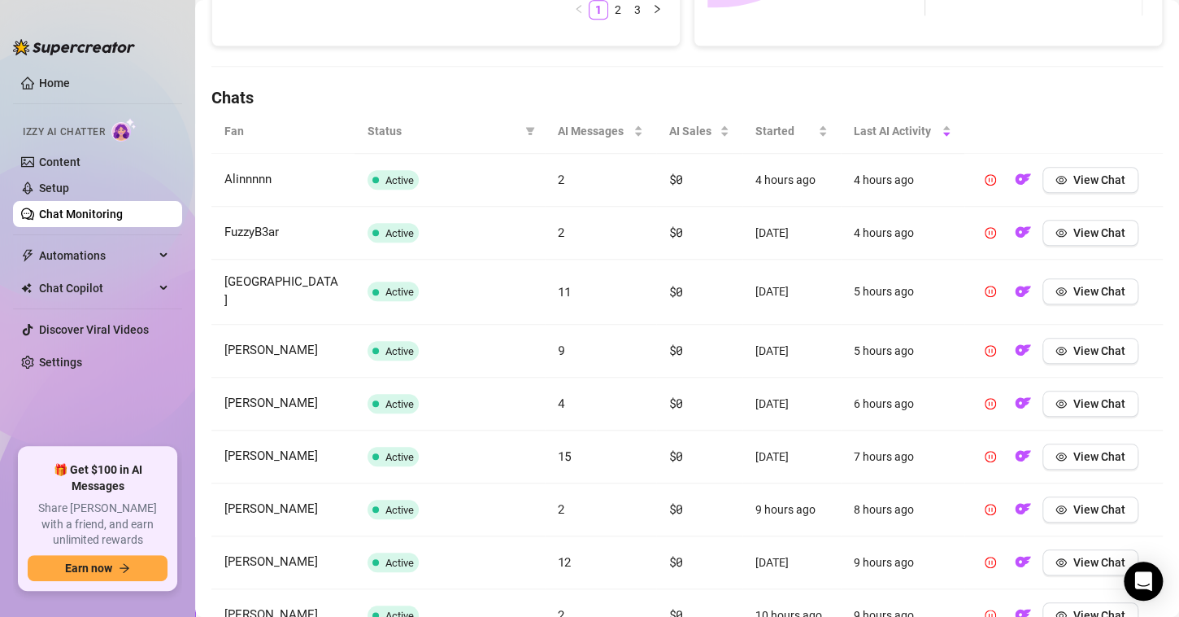
scroll to position [660, 0]
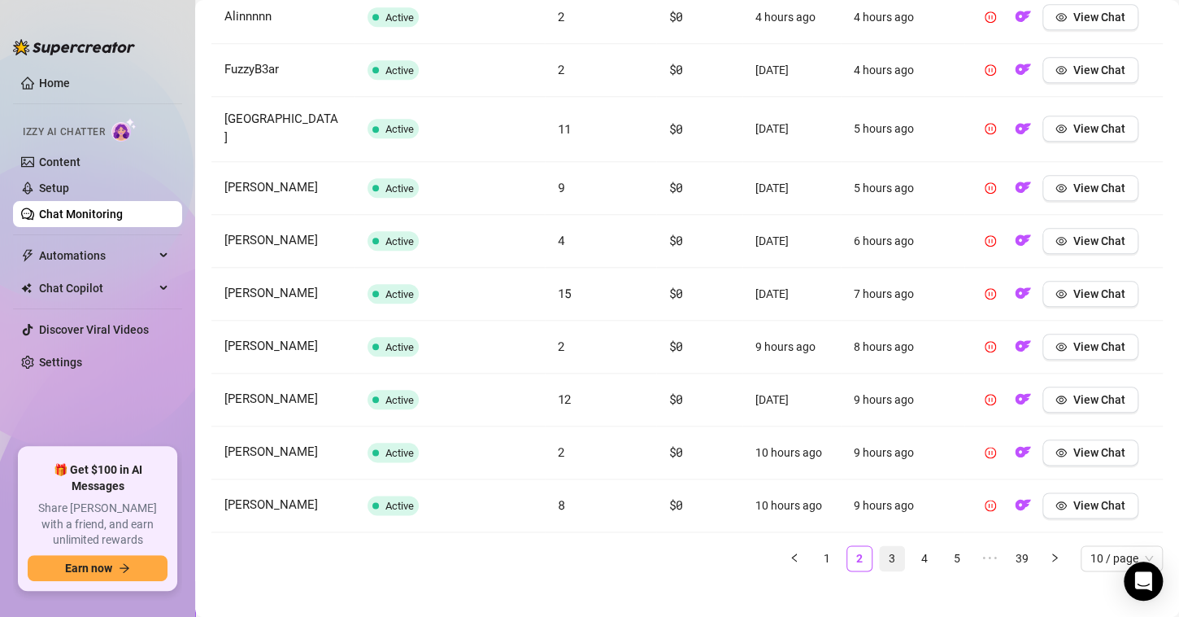
click at [880, 546] on link "3" at bounding box center [892, 558] width 24 height 24
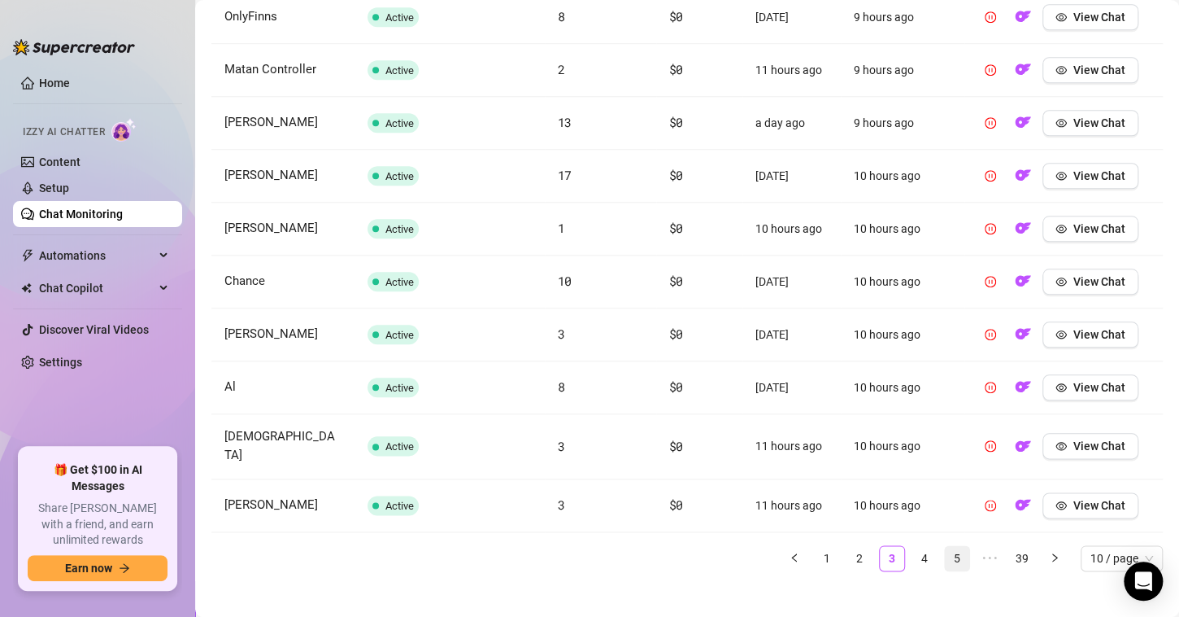
drag, startPoint x: 915, startPoint y: 543, endPoint x: 913, endPoint y: 551, distance: 8.3
click at [913, 546] on link "4" at bounding box center [925, 558] width 24 height 24
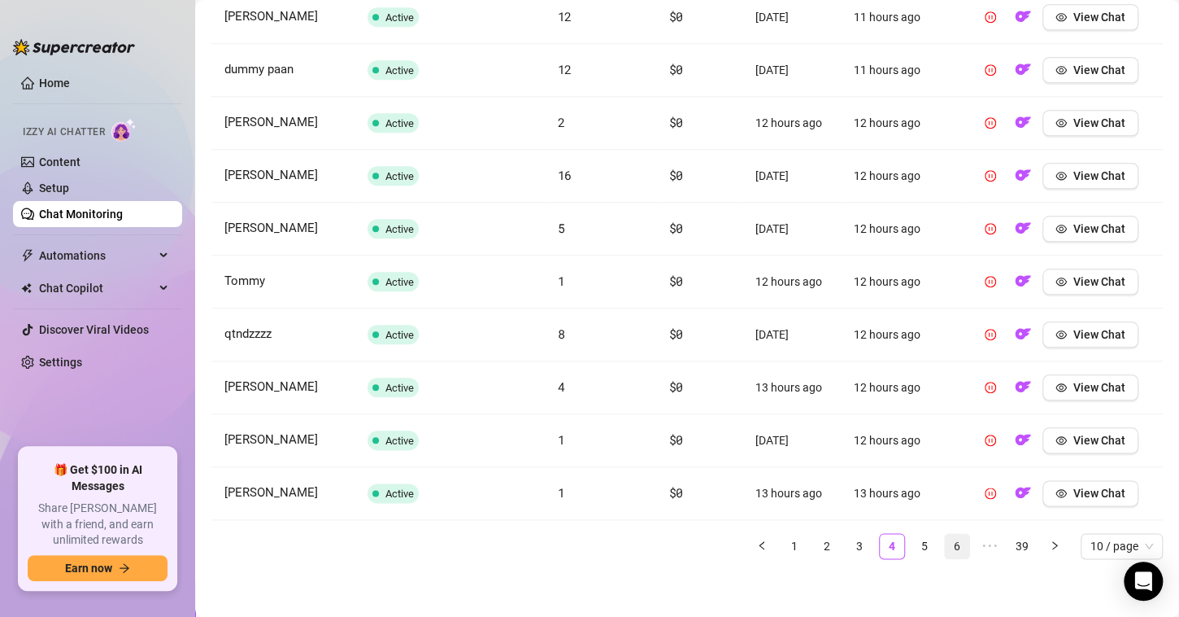
click at [921, 544] on link "5" at bounding box center [925, 546] width 24 height 24
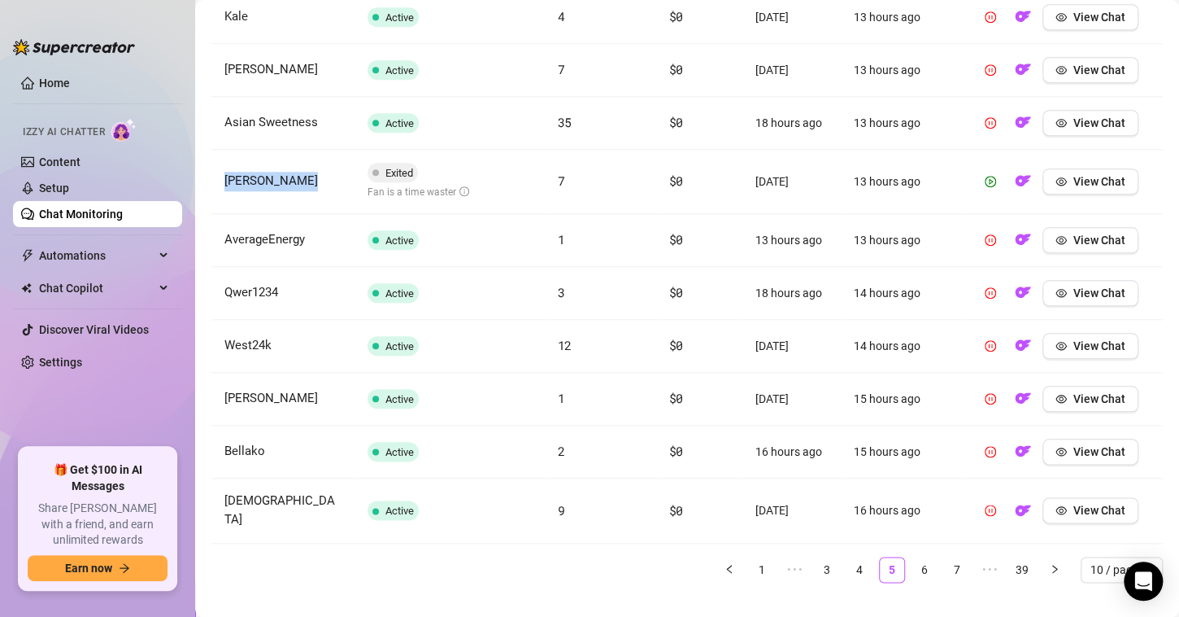
drag, startPoint x: 309, startPoint y: 182, endPoint x: 219, endPoint y: 185, distance: 90.3
click at [219, 185] on td "[PERSON_NAME]" at bounding box center [282, 182] width 143 height 64
click at [913, 557] on link "6" at bounding box center [925, 569] width 24 height 24
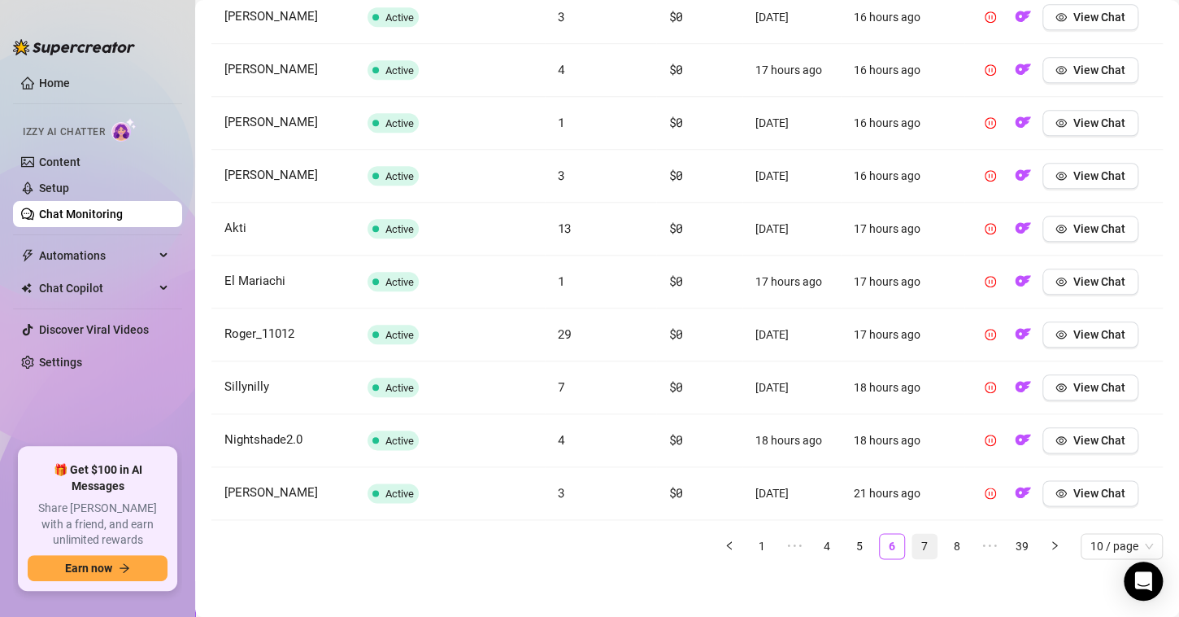
click at [918, 541] on link "7" at bounding box center [925, 546] width 24 height 24
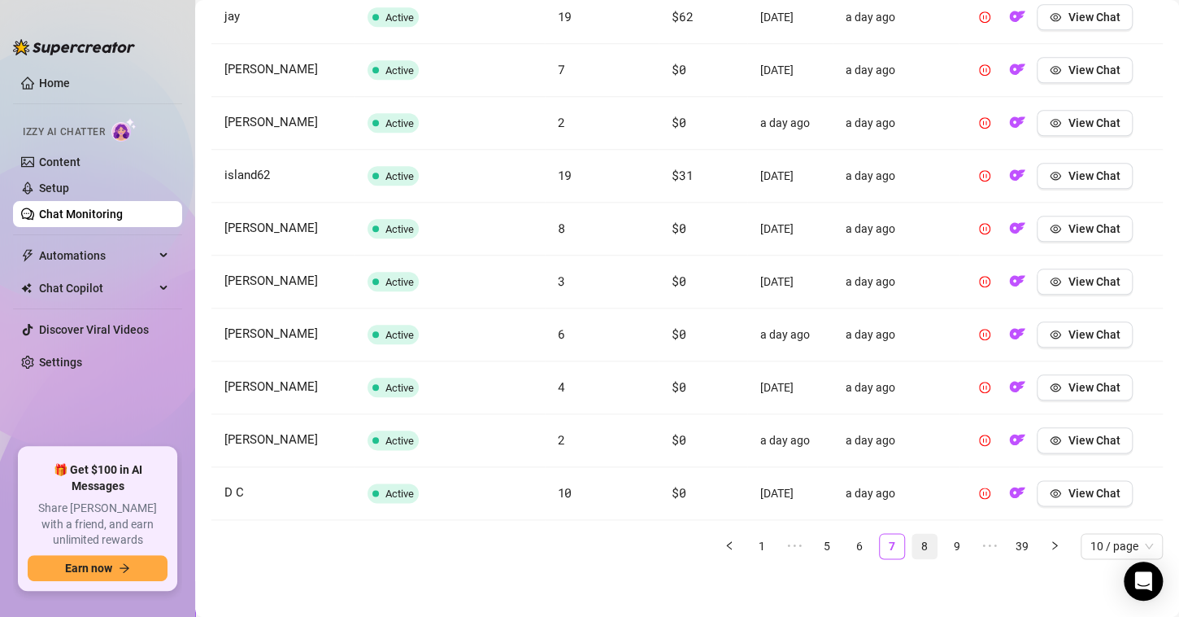
click at [917, 543] on link "8" at bounding box center [925, 546] width 24 height 24
click at [917, 540] on link "9" at bounding box center [925, 546] width 24 height 24
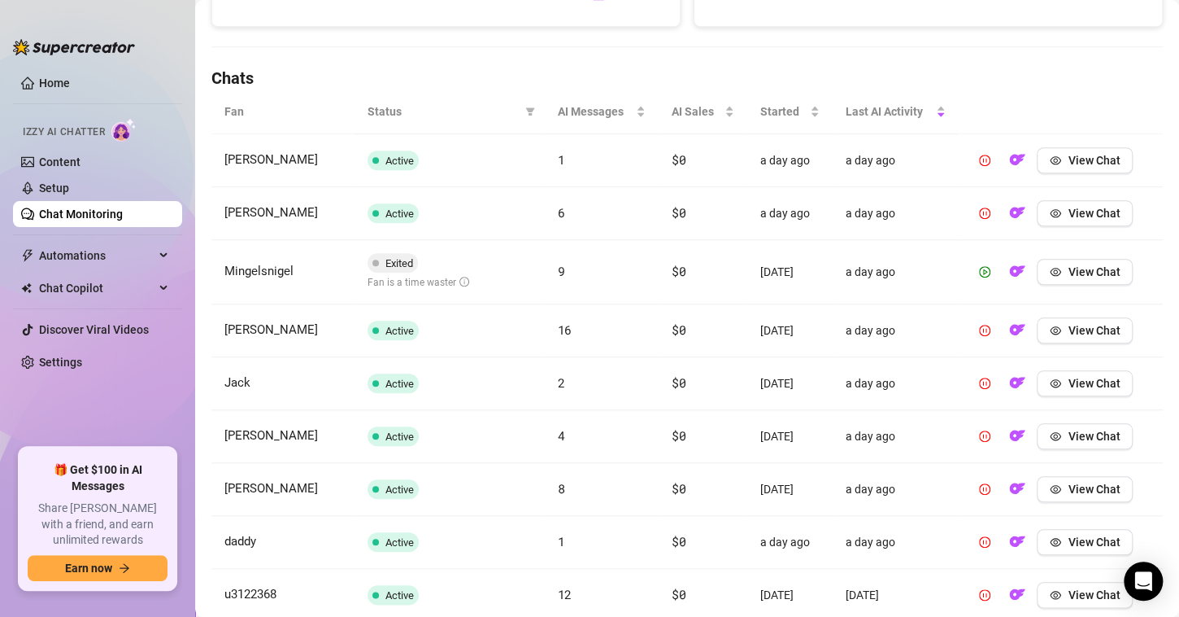
scroll to position [416, 0]
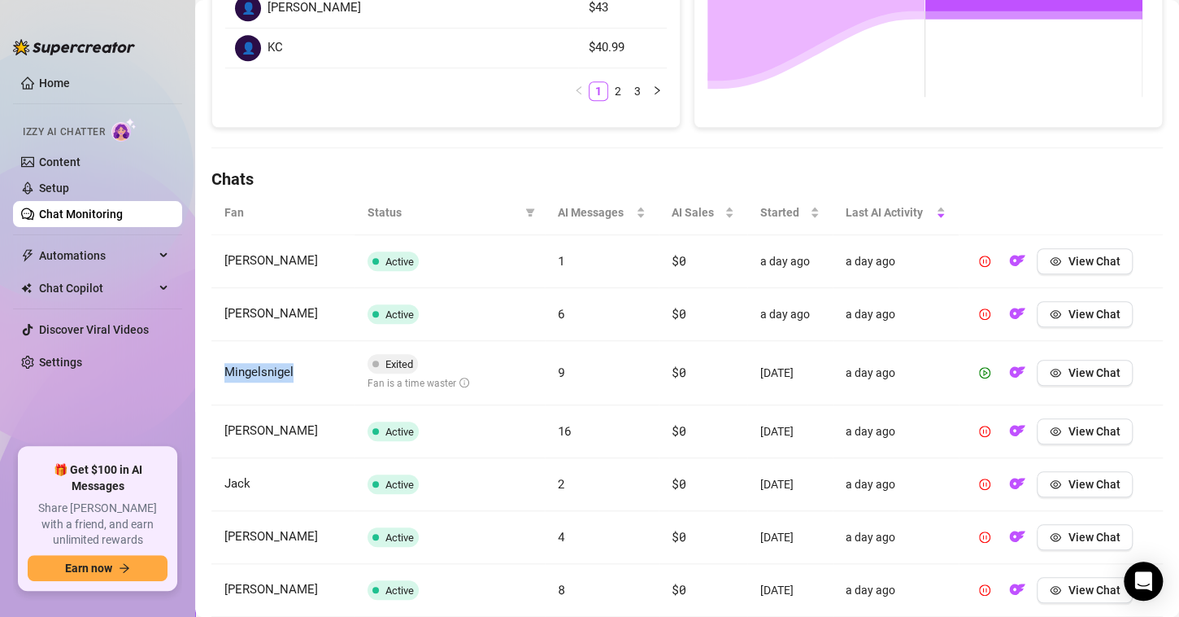
drag, startPoint x: 313, startPoint y: 377, endPoint x: 223, endPoint y: 377, distance: 90.3
click at [223, 377] on td "Mingelsnigel" at bounding box center [282, 373] width 143 height 64
